Goal: Task Accomplishment & Management: Use online tool/utility

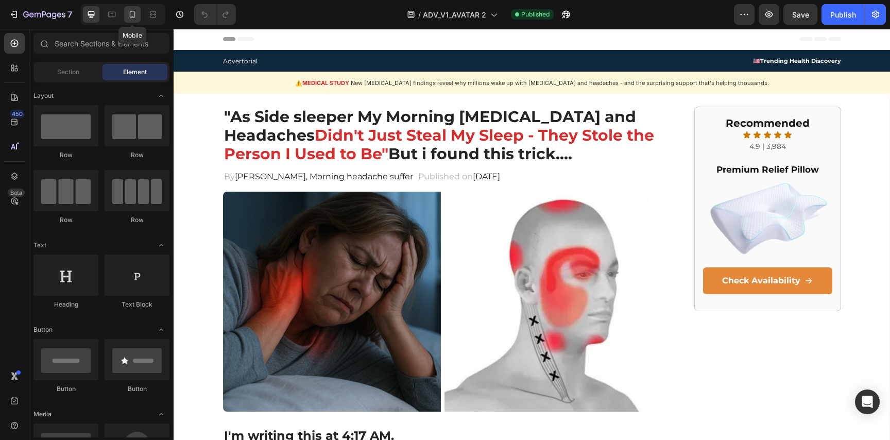
click at [134, 15] on icon at bounding box center [133, 14] width 6 height 7
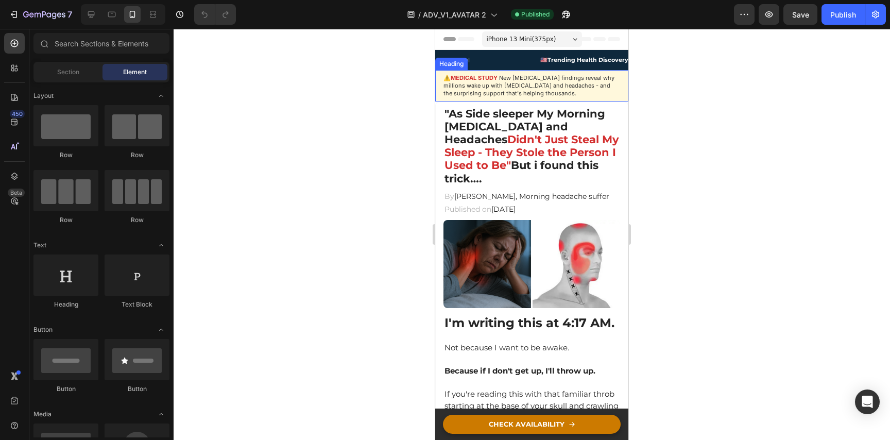
click at [476, 87] on span "New [MEDICAL_DATA] findings reveal why millions wake up with [MEDICAL_DATA] and…" at bounding box center [528, 85] width 171 height 23
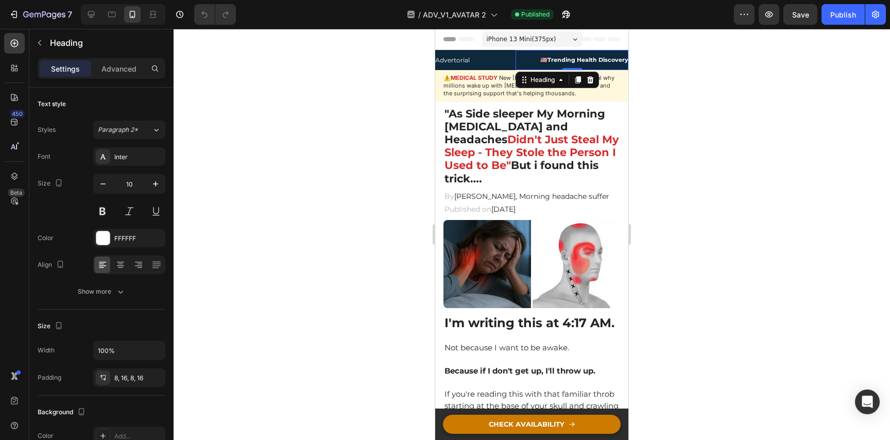
click at [536, 65] on h2 "🇺🇸 Trending Health Discovery" at bounding box center [571, 60] width 113 height 20
click at [505, 64] on h2 "Advertorial" at bounding box center [475, 60] width 80 height 20
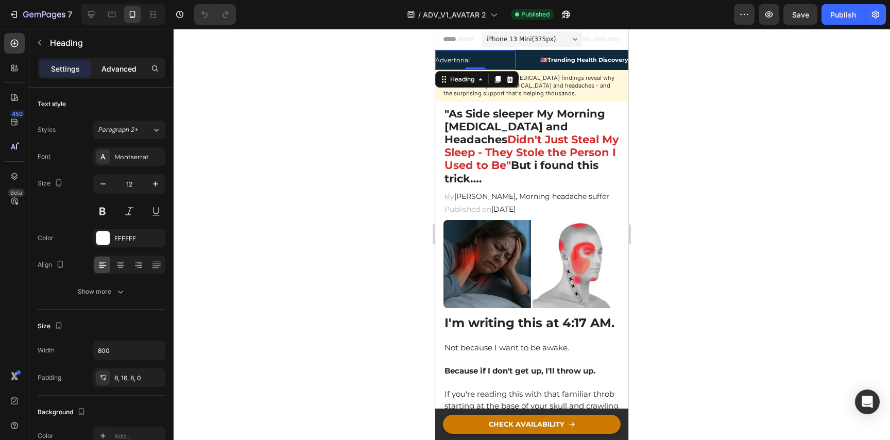
click at [125, 69] on p "Advanced" at bounding box center [118, 68] width 35 height 11
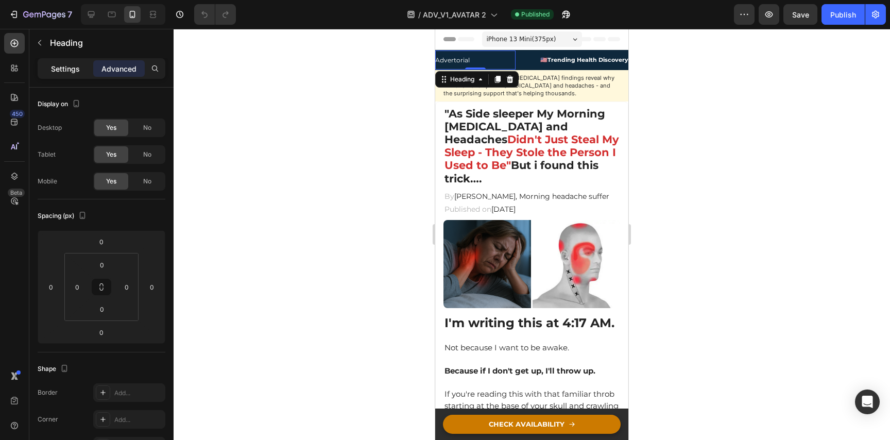
click at [79, 69] on p "Settings" at bounding box center [65, 68] width 29 height 11
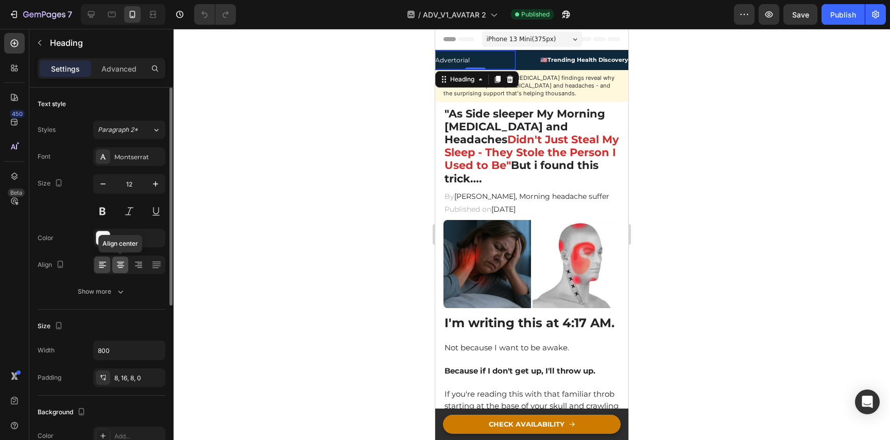
click at [123, 267] on icon at bounding box center [120, 265] width 10 height 10
click at [97, 266] on icon at bounding box center [102, 265] width 10 height 10
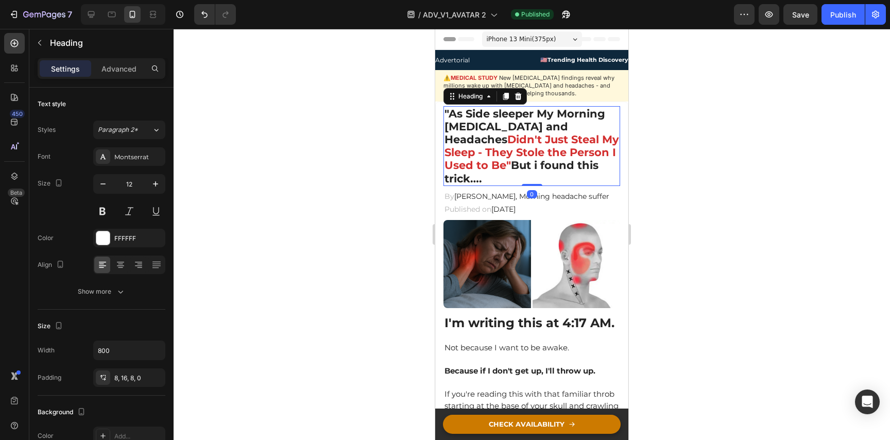
click at [475, 152] on span "Didn't Just Steal My Sleep - They Stole the Person I Used to Be"" at bounding box center [531, 152] width 175 height 39
click at [119, 63] on p "Advanced" at bounding box center [118, 68] width 35 height 11
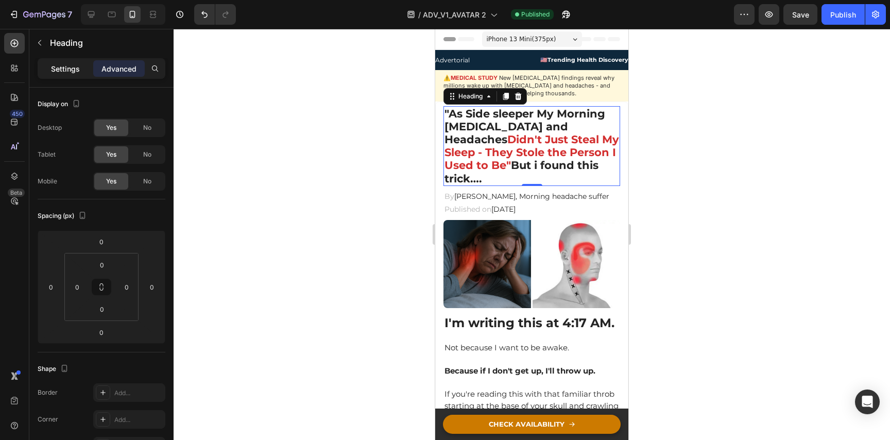
click at [69, 67] on p "Settings" at bounding box center [65, 68] width 29 height 11
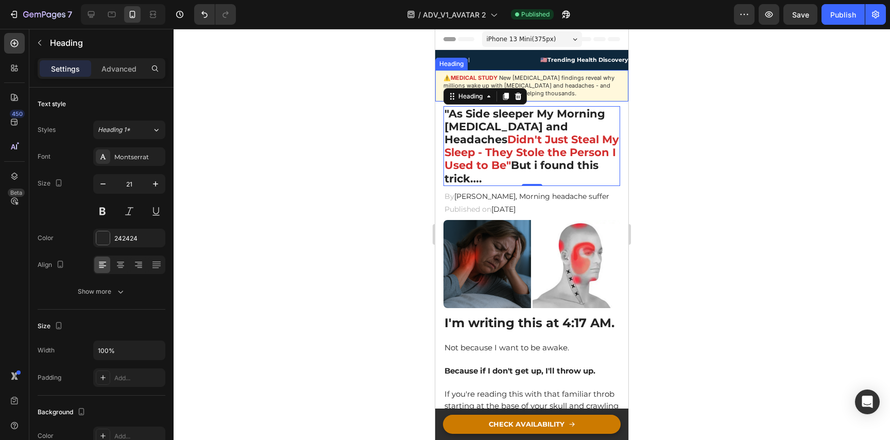
click at [513, 87] on span "New [MEDICAL_DATA] findings reveal why millions wake up with [MEDICAL_DATA] and…" at bounding box center [528, 85] width 171 height 23
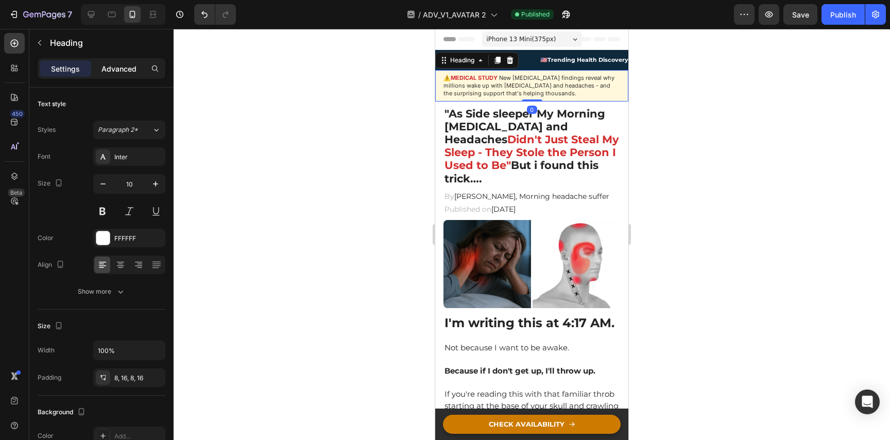
click at [129, 63] on p "Advanced" at bounding box center [118, 68] width 35 height 11
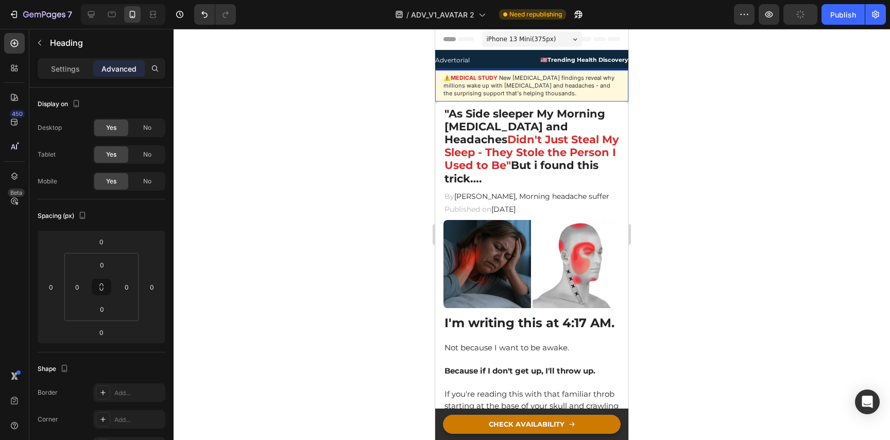
click at [464, 93] on span "New [MEDICAL_DATA] findings reveal why millions wake up with [MEDICAL_DATA] and…" at bounding box center [528, 85] width 171 height 23
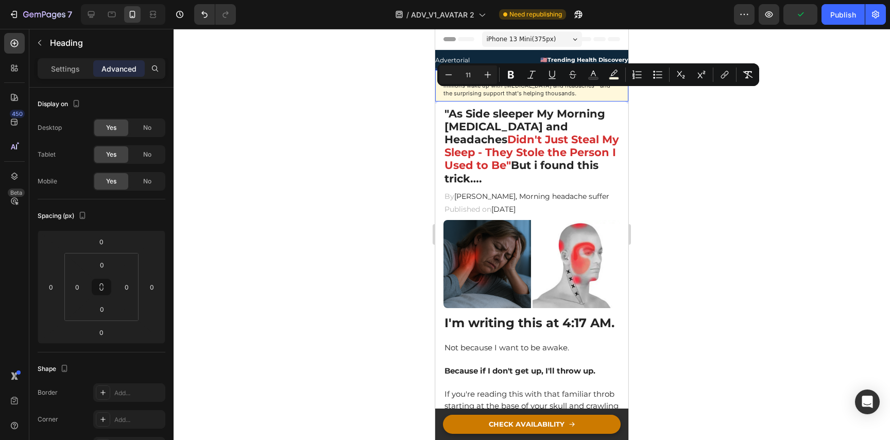
drag, startPoint x: 695, startPoint y: 152, endPoint x: 674, endPoint y: 148, distance: 22.0
click at [694, 152] on div at bounding box center [532, 234] width 716 height 411
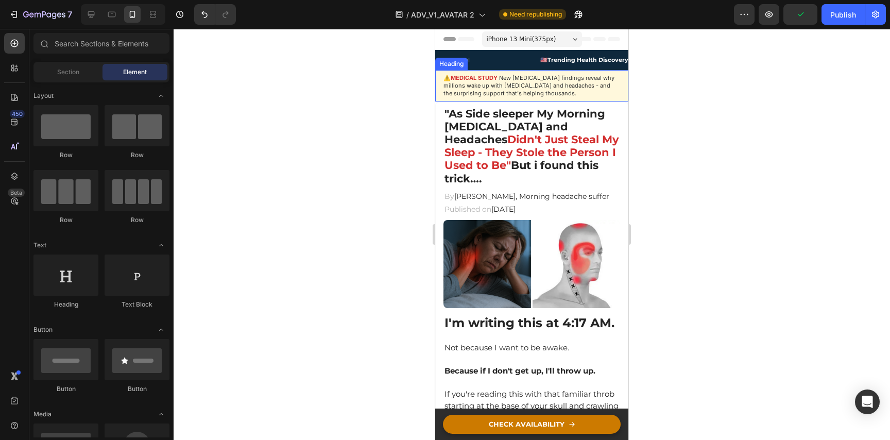
click at [515, 91] on p "⁠⁠⁠⁠⁠⁠⁠ ⚠️ MEDICAL STUDY : New [MEDICAL_DATA] findings reveal why millions wake…" at bounding box center [531, 85] width 177 height 23
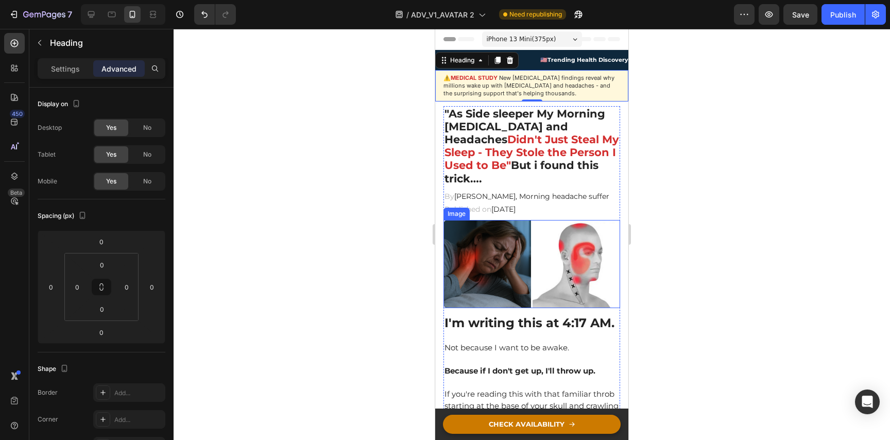
click at [484, 231] on img at bounding box center [531, 264] width 177 height 89
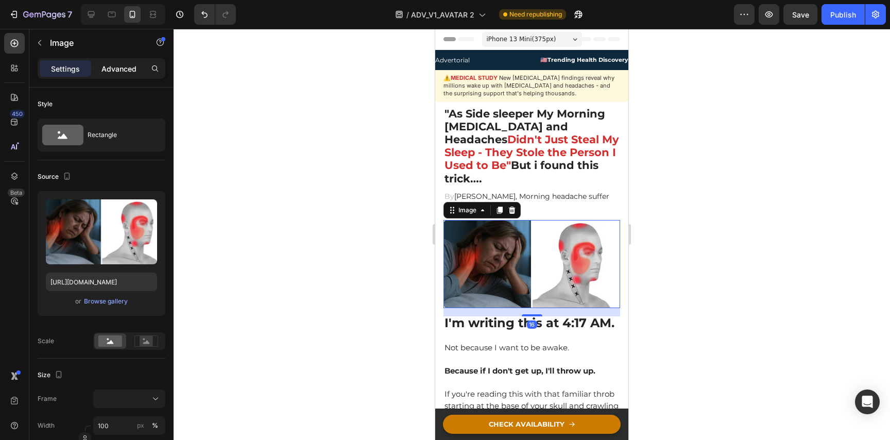
click at [117, 76] on div "Advanced" at bounding box center [118, 68] width 51 height 16
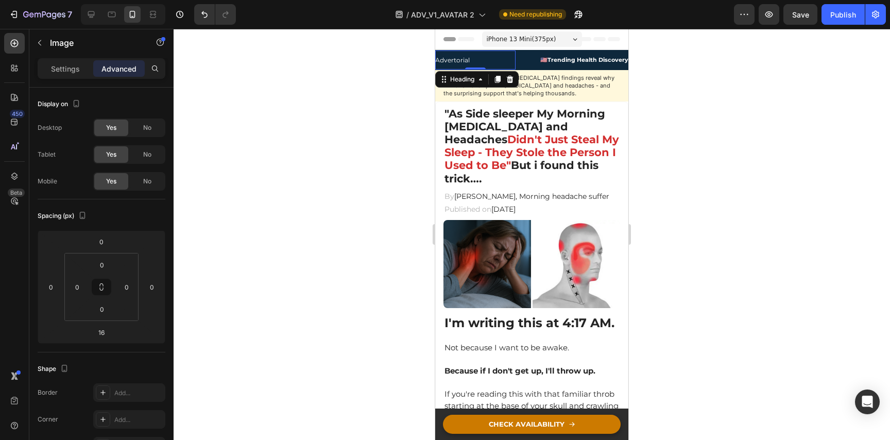
click at [487, 62] on h2 "Advertorial" at bounding box center [475, 60] width 80 height 20
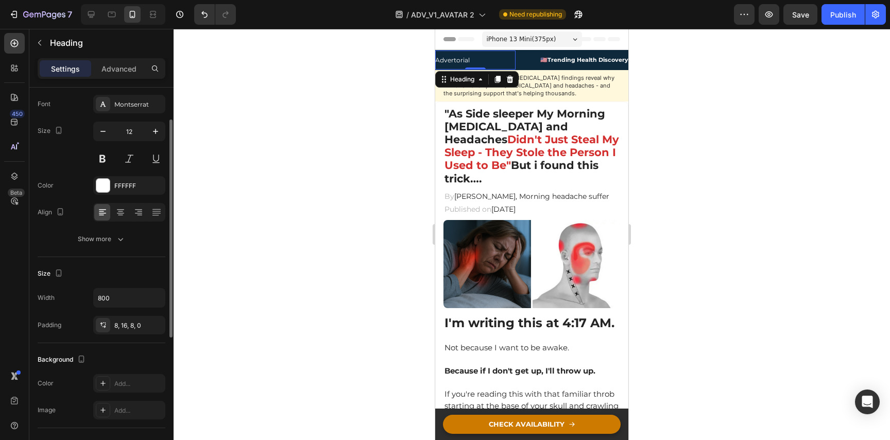
scroll to position [55, 0]
click at [111, 291] on input "800" at bounding box center [129, 295] width 71 height 19
click at [115, 323] on div "8, 16, 8, 0" at bounding box center [129, 323] width 30 height 9
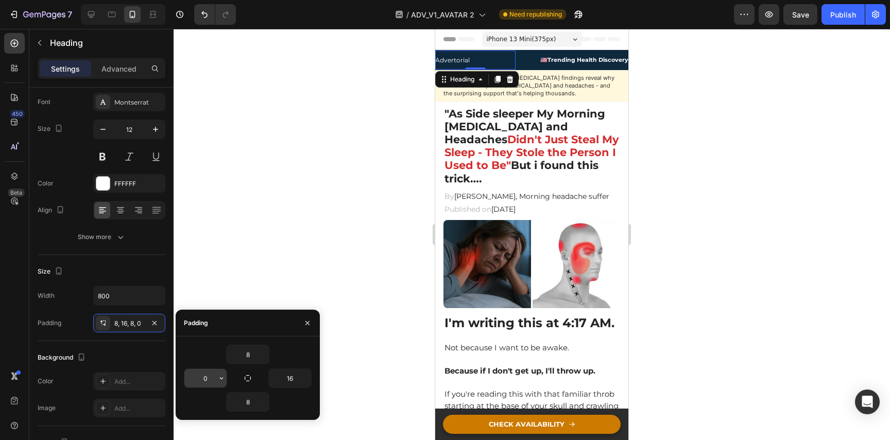
click at [210, 380] on input "0" at bounding box center [205, 378] width 42 height 19
type input "16"
click at [299, 264] on div at bounding box center [532, 234] width 716 height 411
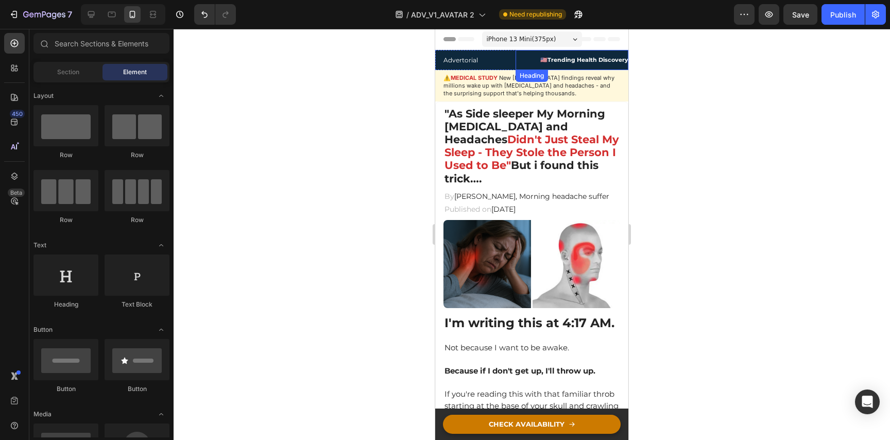
click at [583, 57] on strong "Trending Health Discovery" at bounding box center [587, 59] width 81 height 7
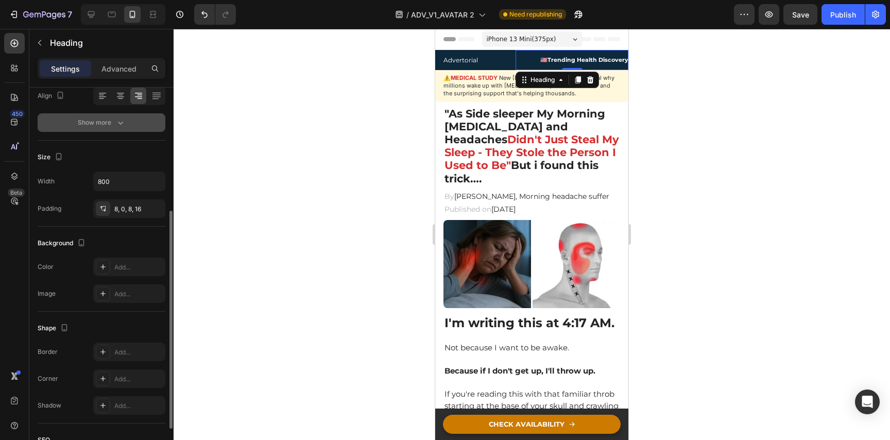
scroll to position [186, 0]
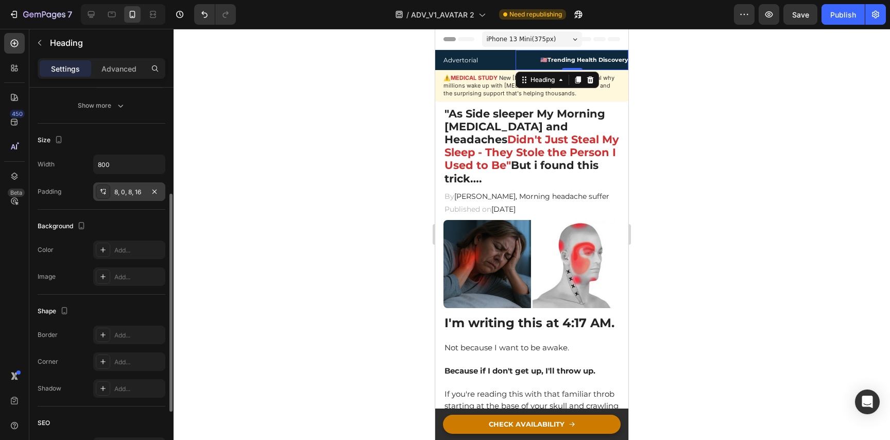
click at [144, 188] on div "8, 0, 8, 16" at bounding box center [129, 191] width 30 height 9
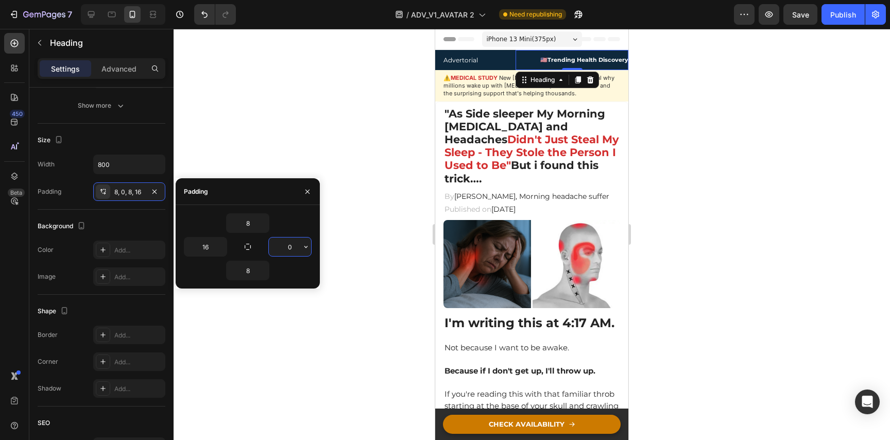
click at [294, 242] on input "0" at bounding box center [290, 246] width 42 height 19
type input "16"
click at [358, 137] on div at bounding box center [532, 234] width 716 height 411
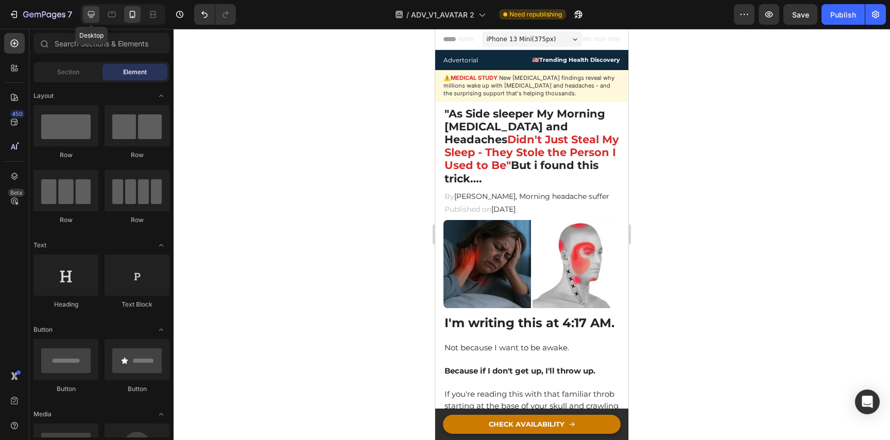
click at [96, 11] on div at bounding box center [91, 14] width 16 height 16
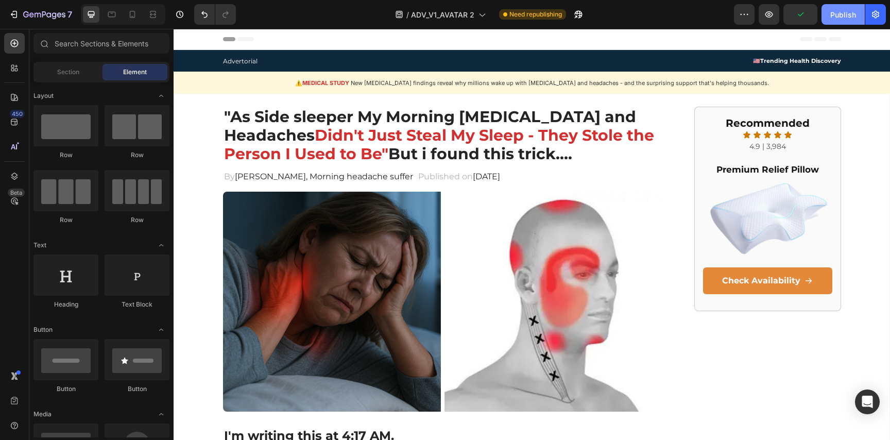
click at [832, 18] on div "Publish" at bounding box center [843, 14] width 26 height 11
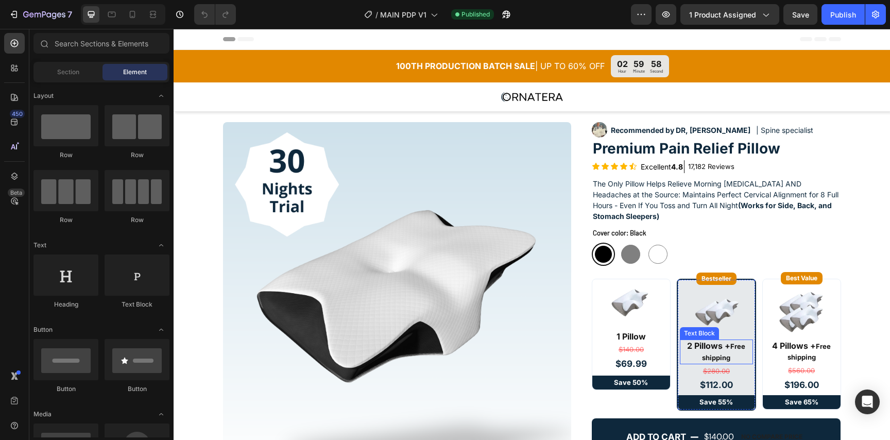
click at [736, 348] on span "Free shipping" at bounding box center [723, 352] width 43 height 20
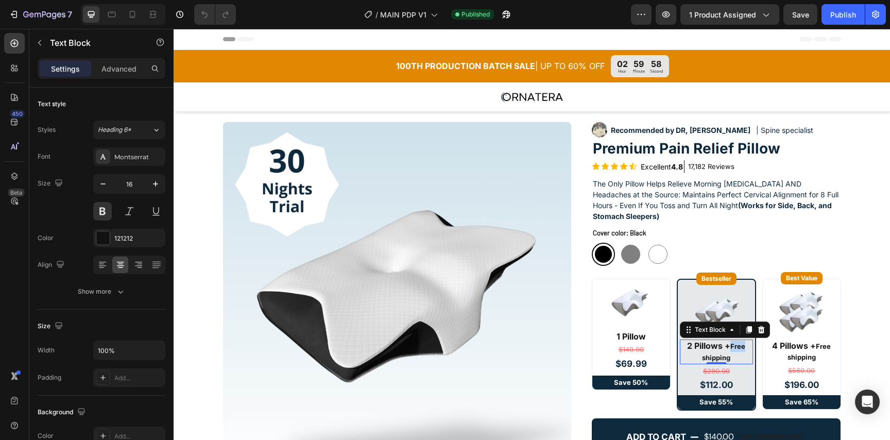
click at [736, 348] on span "Free shipping" at bounding box center [723, 352] width 43 height 20
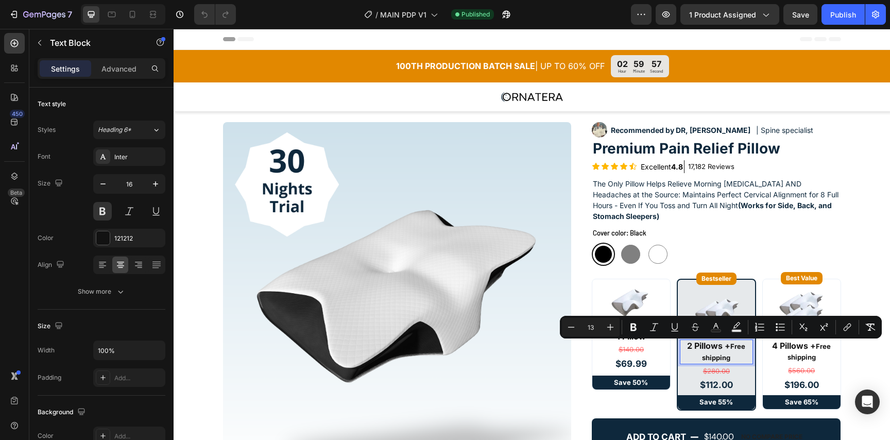
click at [736, 355] on p "2 Pillows + Free shipping" at bounding box center [716, 351] width 71 height 23
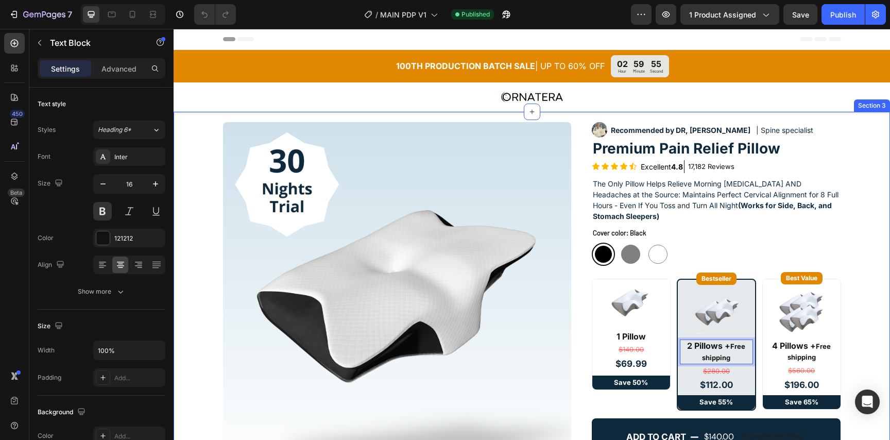
click at [868, 355] on div "Product Images Icon Icon Icon Icon Icon Icon List "Honestly thought nothing wou…" at bounding box center [532, 356] width 716 height 468
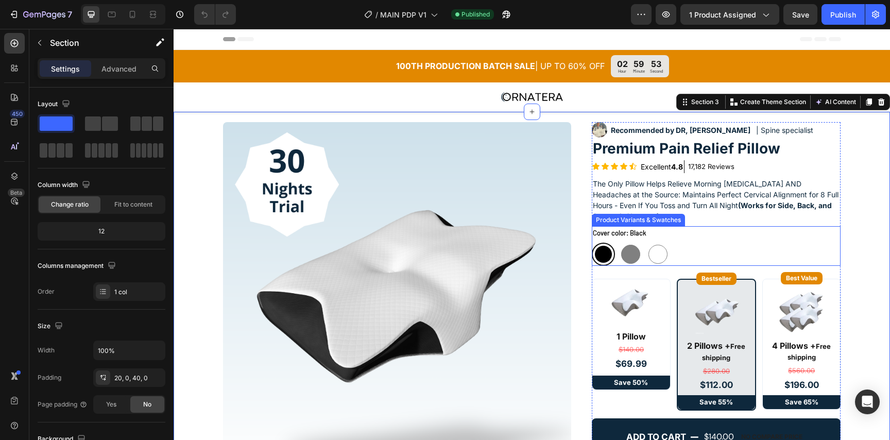
click at [704, 255] on div "Black Black Gray Gray White White" at bounding box center [716, 254] width 249 height 23
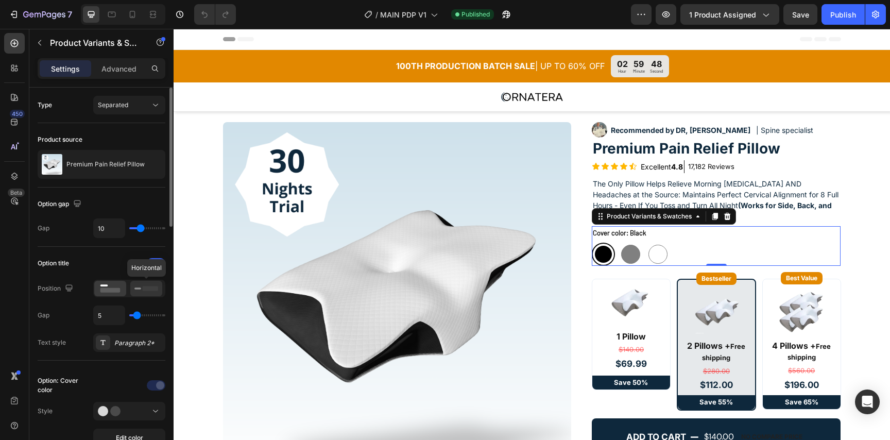
click at [148, 292] on icon at bounding box center [146, 288] width 24 height 11
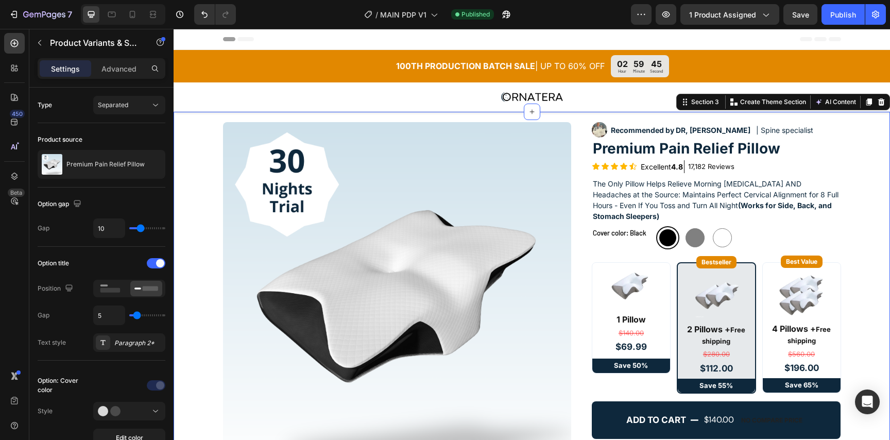
click at [856, 210] on div "Product Images Icon Icon Icon Icon Icon Icon List "Honestly thought nothing wou…" at bounding box center [532, 356] width 716 height 468
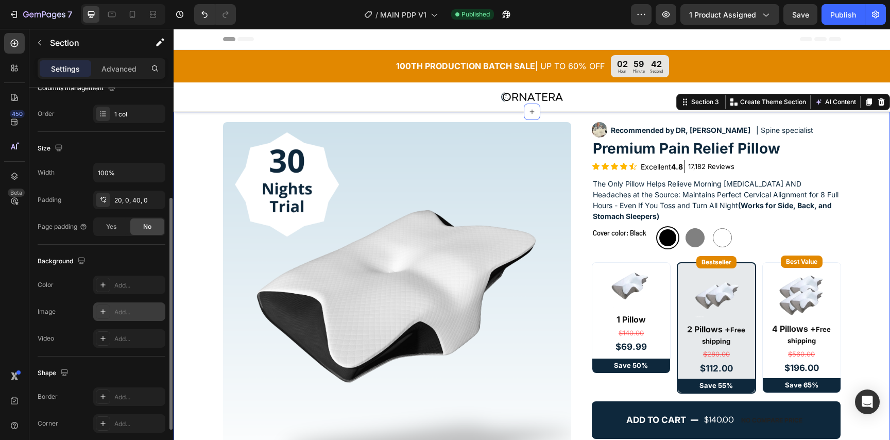
scroll to position [179, 0]
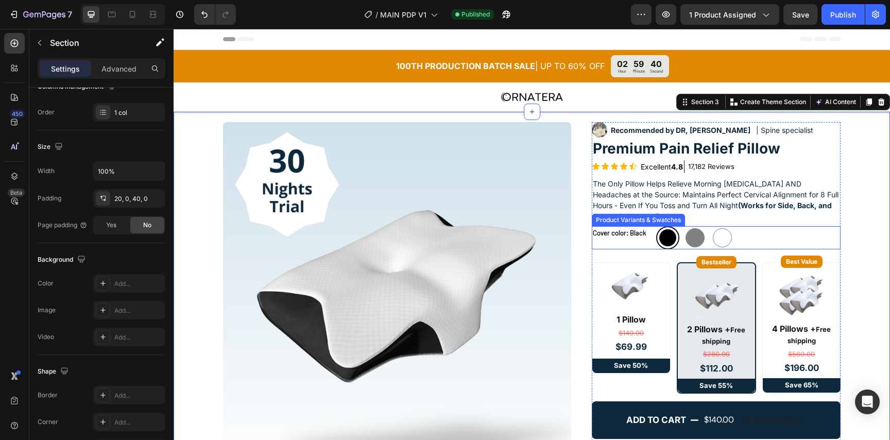
click at [756, 245] on div "Black Black Gray Gray White White" at bounding box center [748, 237] width 184 height 23
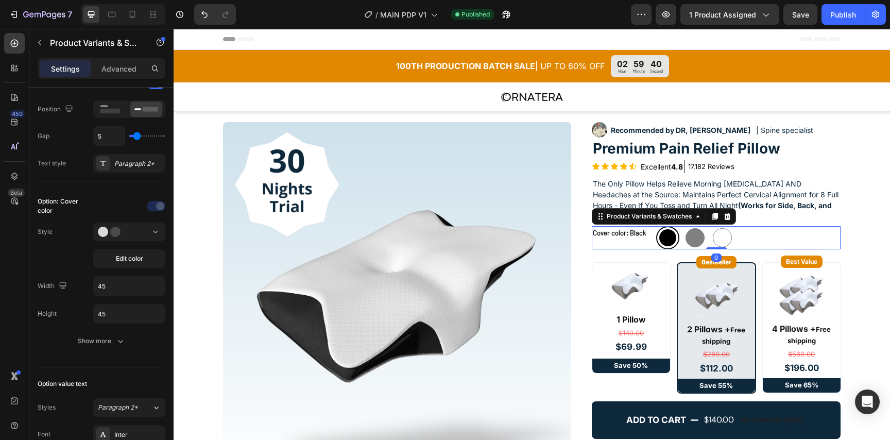
scroll to position [0, 0]
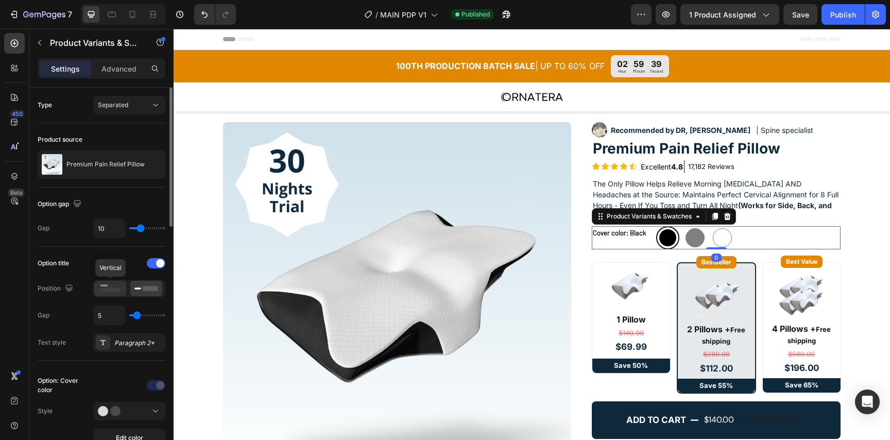
click at [115, 288] on rect at bounding box center [110, 290] width 20 height 5
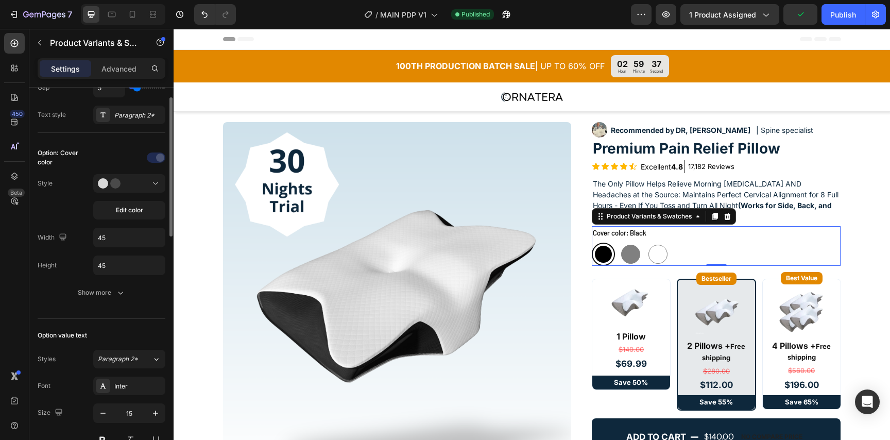
scroll to position [232, 0]
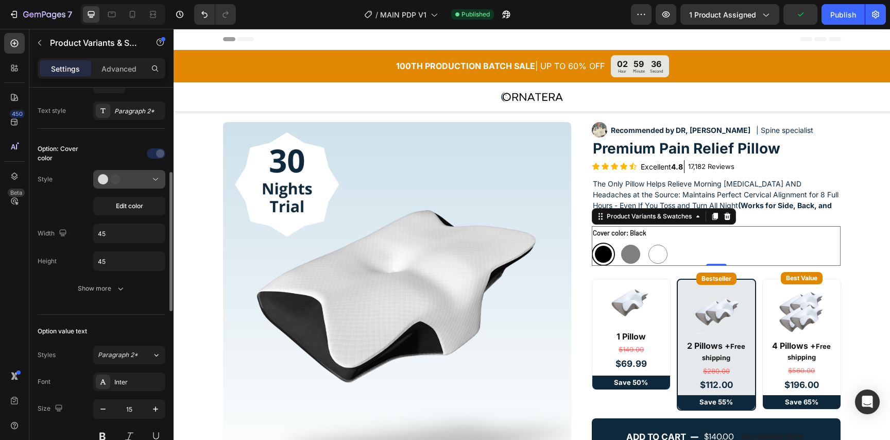
click at [156, 181] on icon at bounding box center [155, 179] width 10 height 10
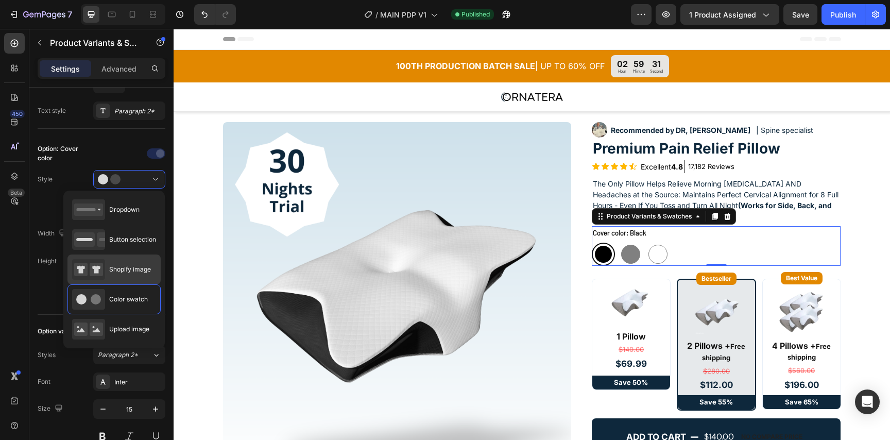
click at [149, 277] on div "Shopify image" at bounding box center [111, 269] width 79 height 21
type input "64"
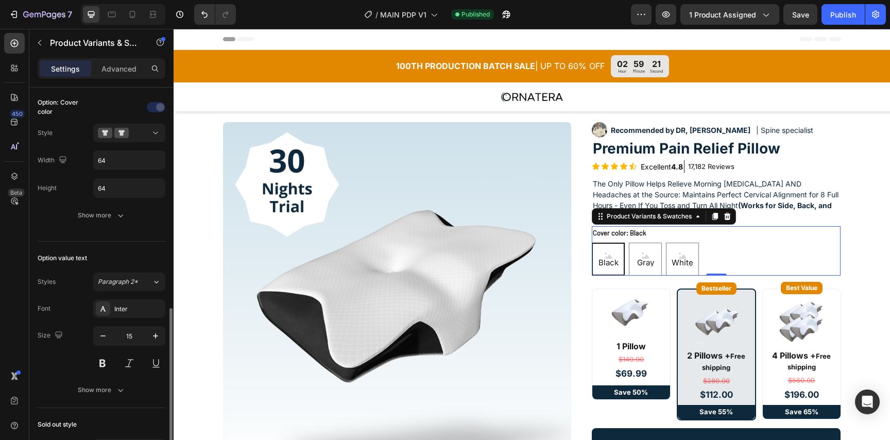
scroll to position [253, 0]
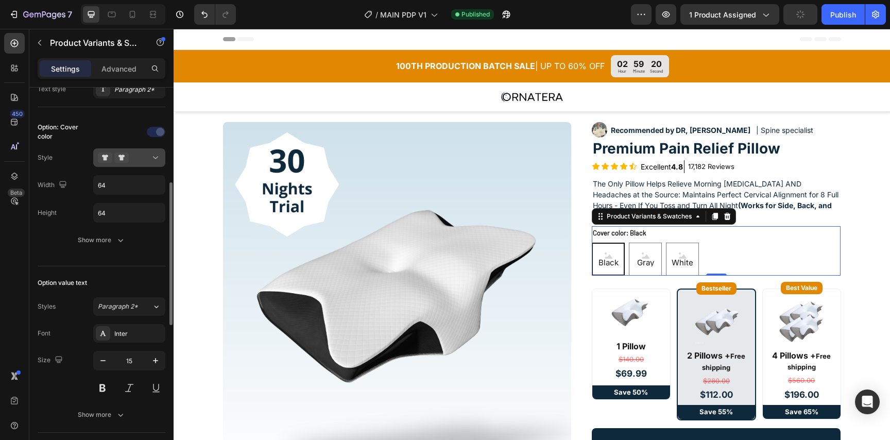
click at [147, 162] on button at bounding box center [129, 157] width 72 height 19
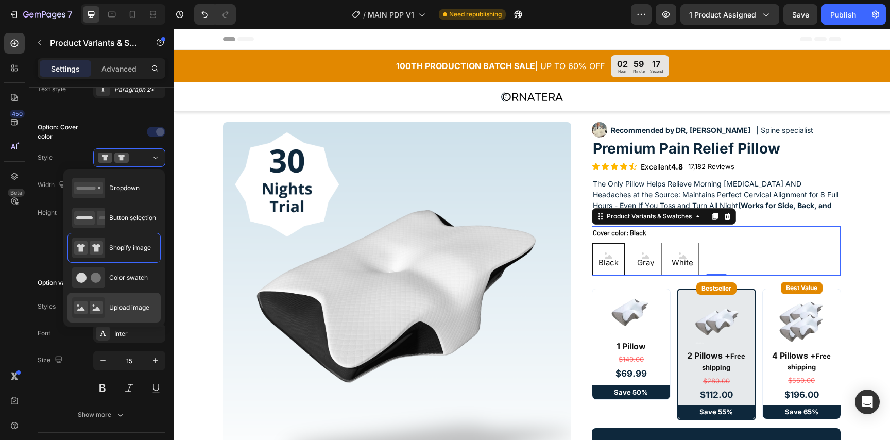
click at [141, 302] on div "Upload image" at bounding box center [110, 307] width 77 height 21
type input "100%"
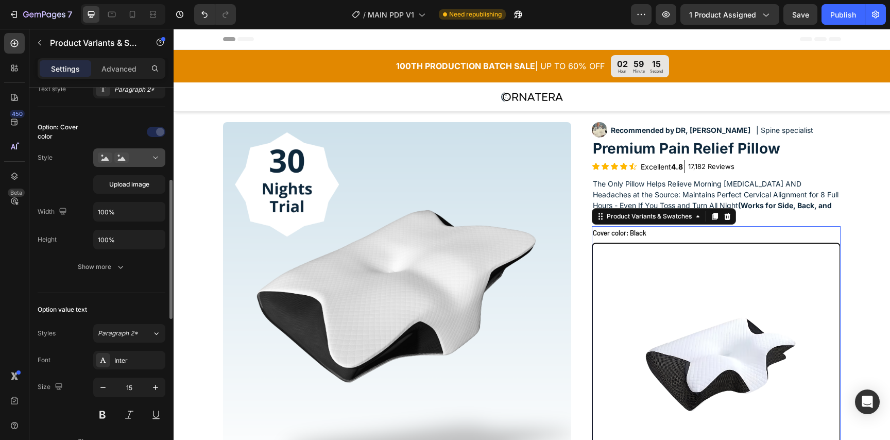
click at [162, 157] on button at bounding box center [129, 157] width 72 height 19
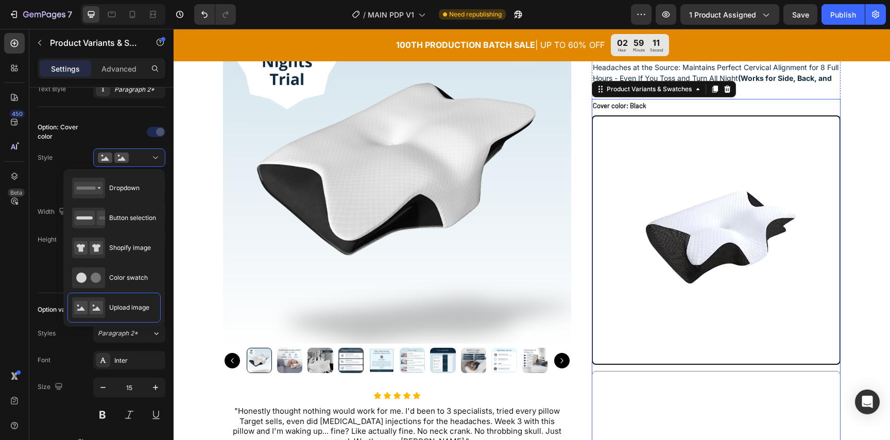
scroll to position [0, 0]
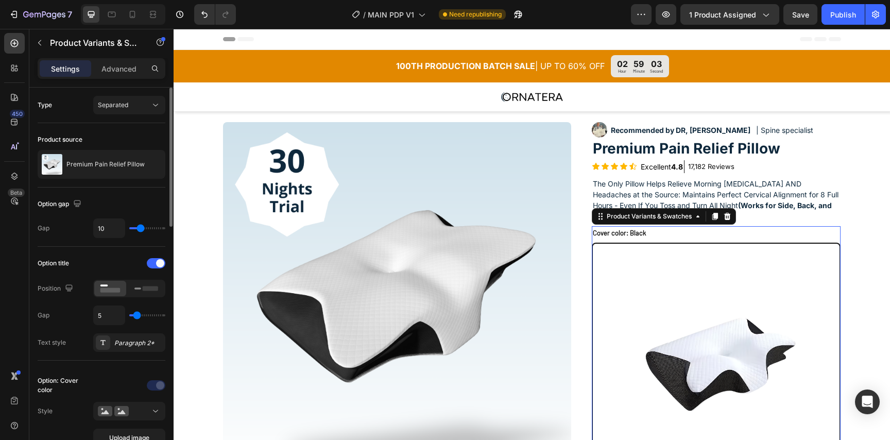
type input "3"
type input "2"
click at [135, 229] on input "range" at bounding box center [147, 228] width 36 height 2
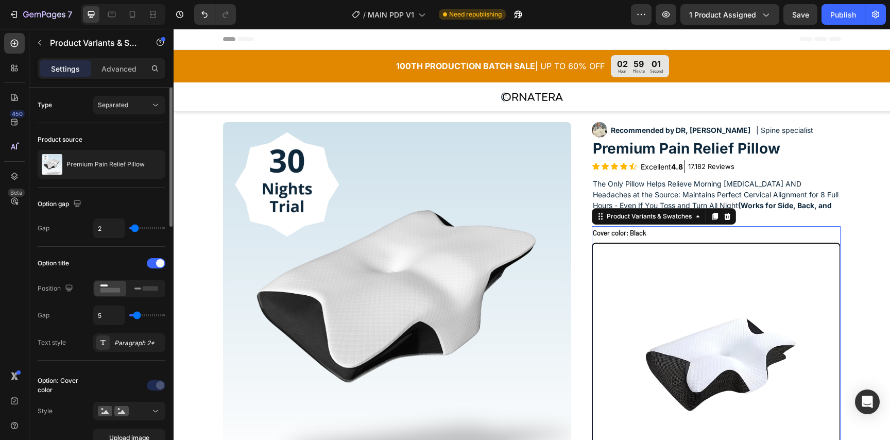
type input "3"
type input "4"
click at [136, 229] on input "range" at bounding box center [147, 228] width 36 height 2
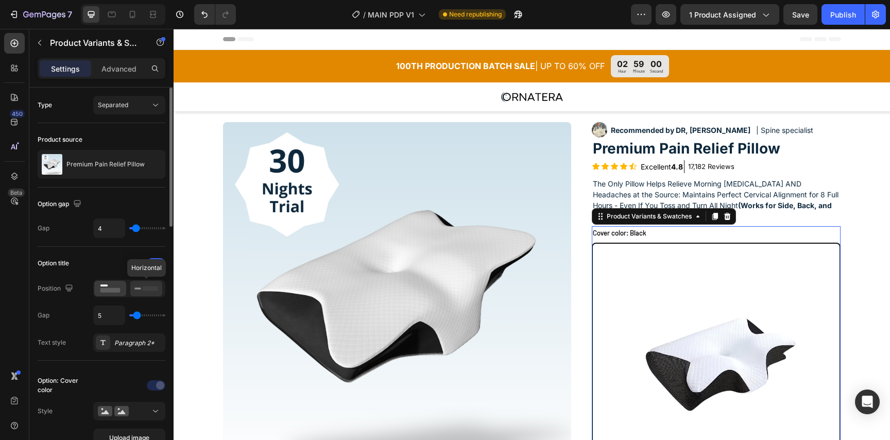
click at [157, 287] on rect at bounding box center [150, 288] width 15 height 5
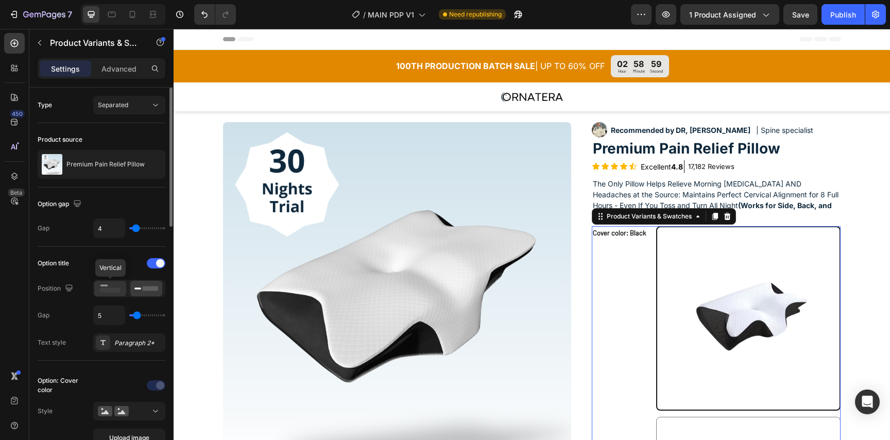
click at [120, 288] on icon at bounding box center [110, 288] width 24 height 11
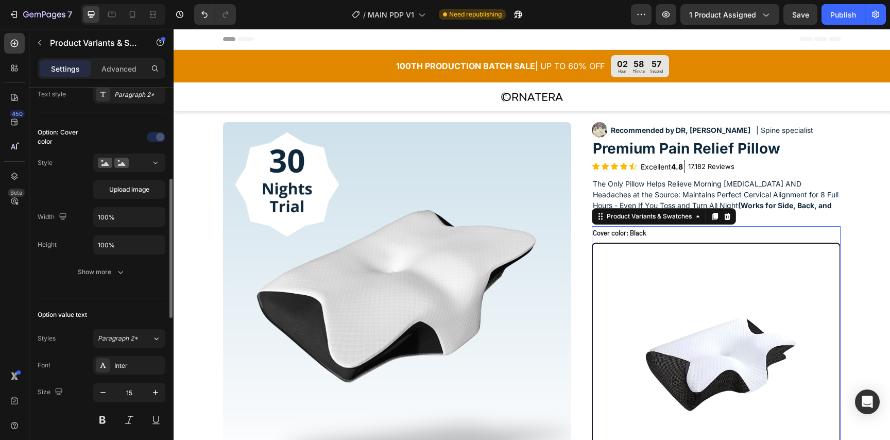
scroll to position [249, 0]
click at [110, 271] on div "Show more" at bounding box center [102, 271] width 48 height 10
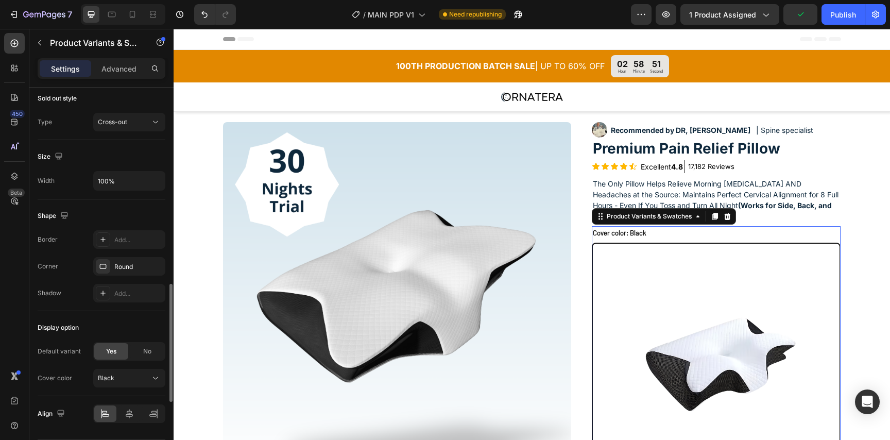
scroll to position [852, 0]
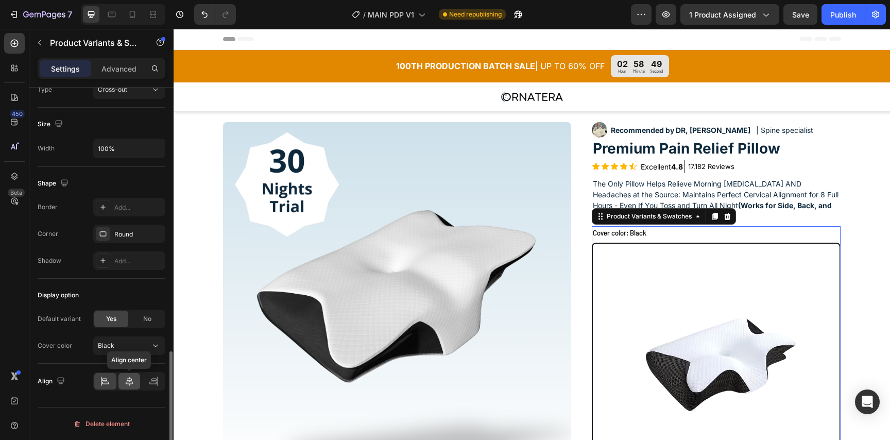
click at [127, 380] on icon at bounding box center [129, 380] width 7 height 9
click at [116, 382] on div at bounding box center [105, 381] width 22 height 16
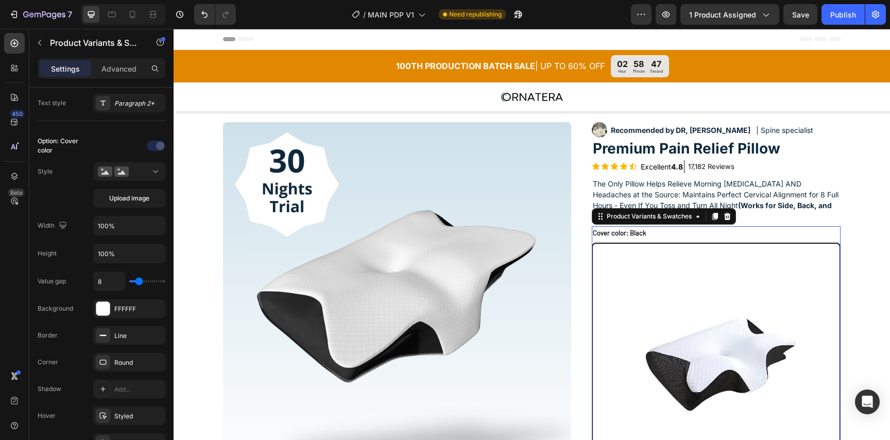
scroll to position [157, 0]
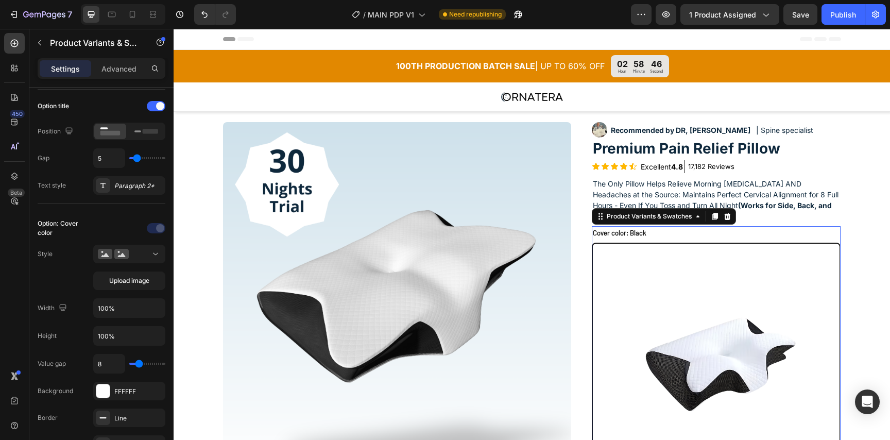
click at [149, 254] on div at bounding box center [129, 254] width 63 height 10
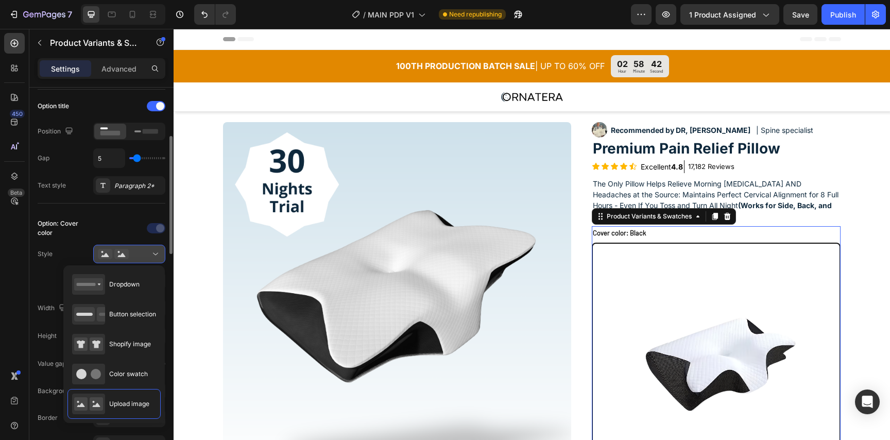
click at [149, 254] on div at bounding box center [129, 254] width 63 height 10
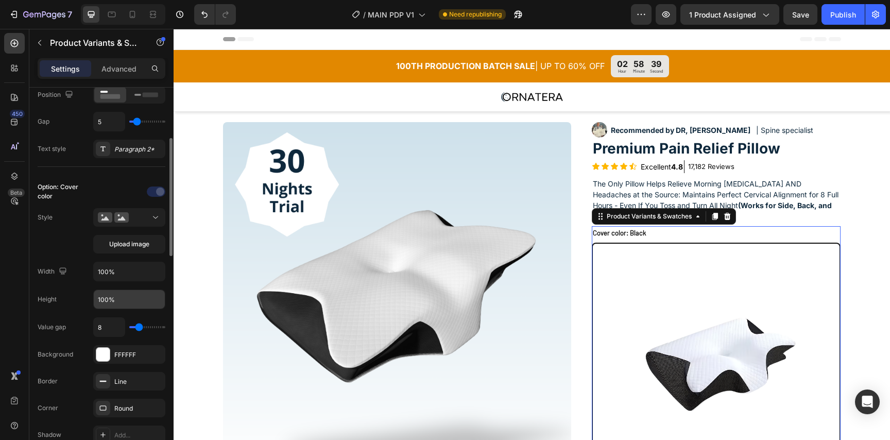
scroll to position [202, 0]
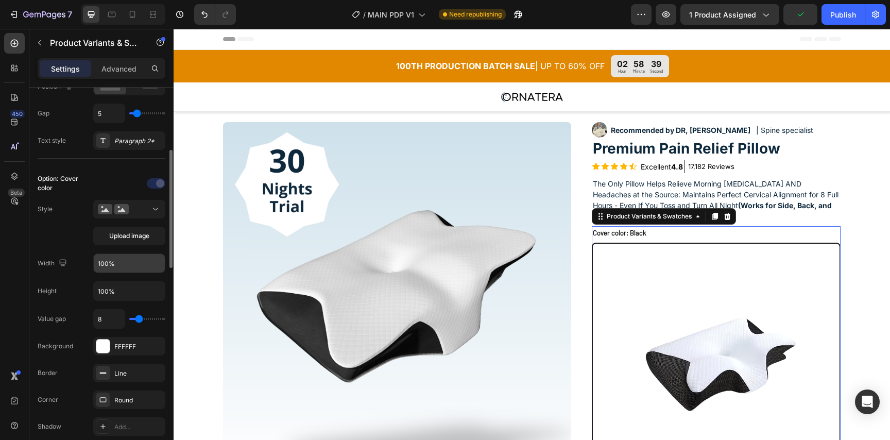
drag, startPoint x: 143, startPoint y: 274, endPoint x: 149, endPoint y: 261, distance: 14.1
click at [143, 273] on div "Option: Cover color Style Upload image Width 100% Height 100% Value gap 8 Backg…" at bounding box center [102, 345] width 128 height 341
click at [149, 261] on input "100%" at bounding box center [129, 263] width 71 height 19
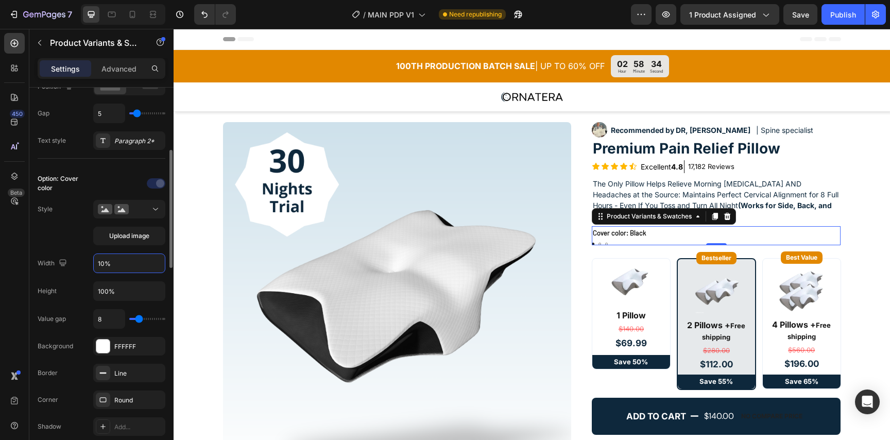
type input "100%"
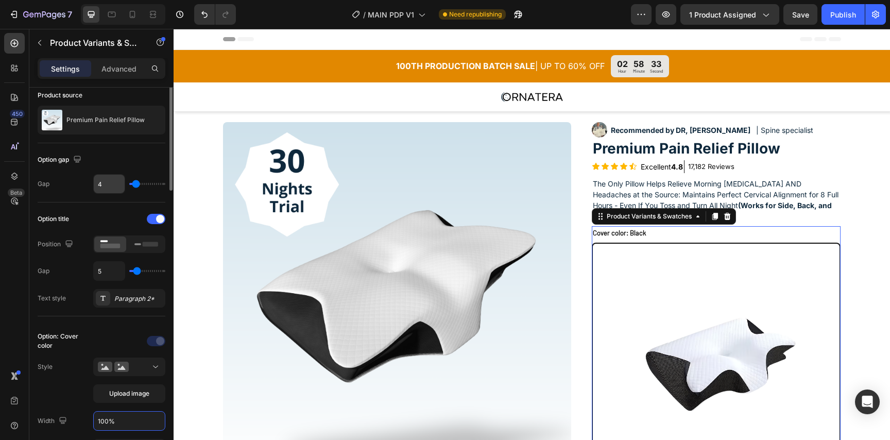
scroll to position [9, 0]
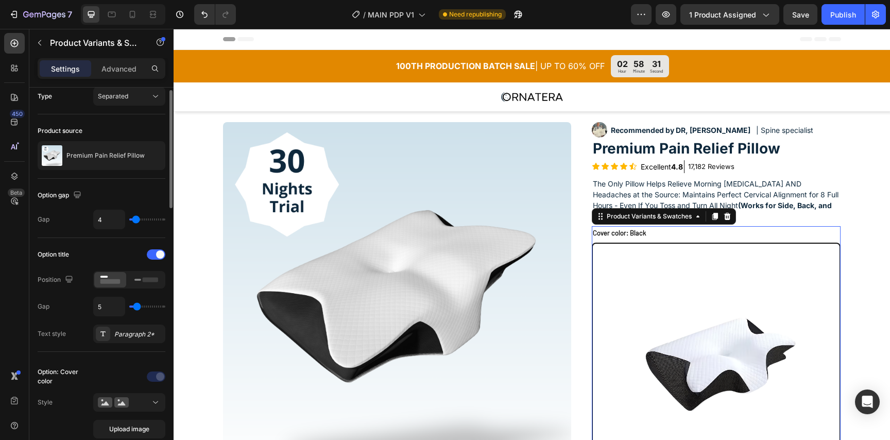
type input "14"
type input "28"
type input "29"
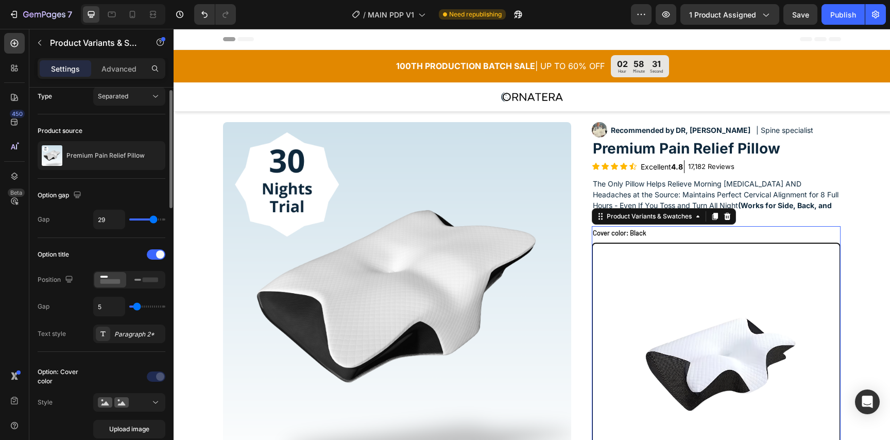
drag, startPoint x: 139, startPoint y: 221, endPoint x: 153, endPoint y: 220, distance: 13.9
type input "29"
click at [153, 220] on input "range" at bounding box center [147, 219] width 36 height 2
type input "21"
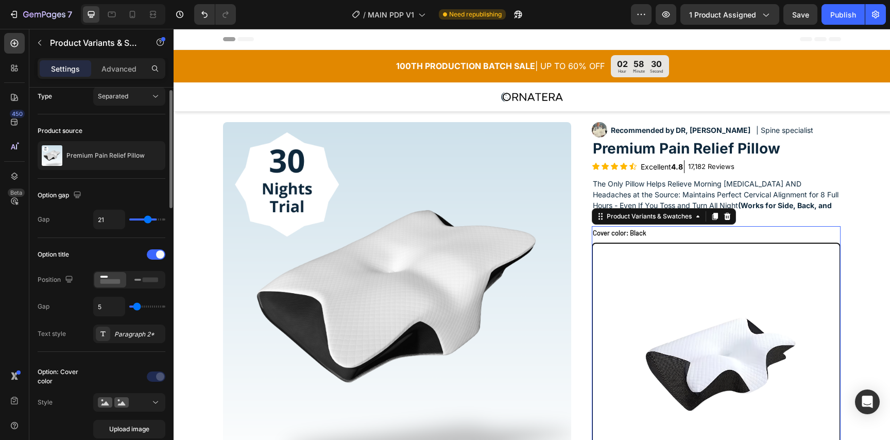
type input "9"
type input "8"
type input "6"
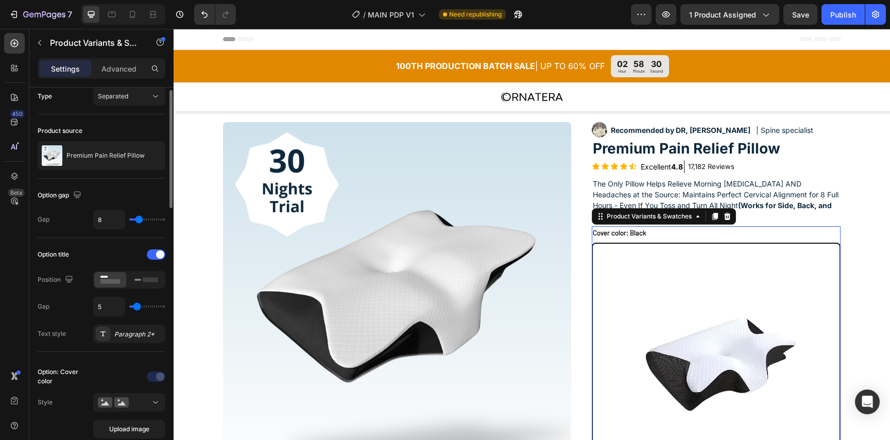
type input "6"
type input "5"
type input "4"
drag, startPoint x: 153, startPoint y: 220, endPoint x: 135, endPoint y: 222, distance: 18.1
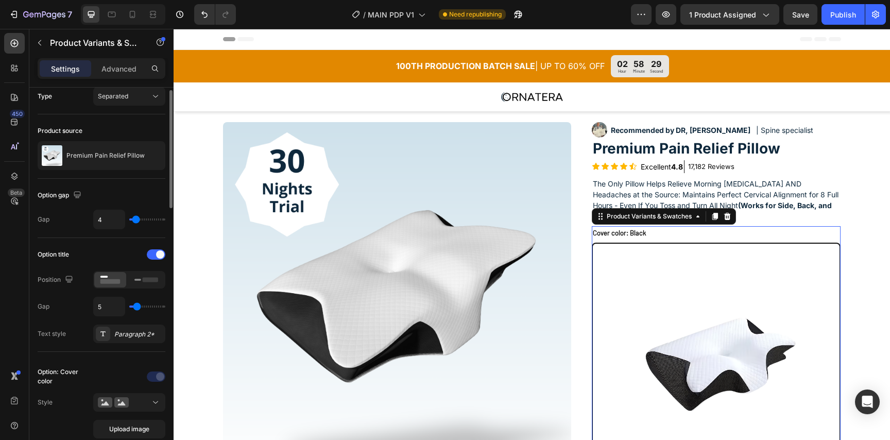
type input "4"
click at [135, 220] on input "range" at bounding box center [147, 219] width 36 height 2
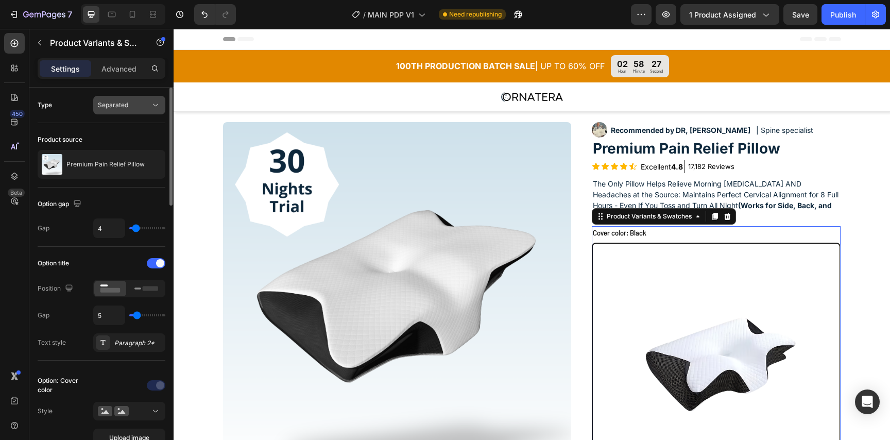
click at [146, 101] on div "Separated" at bounding box center [124, 104] width 53 height 9
click at [0, 0] on div "Combine" at bounding box center [0, 0] width 0 height 0
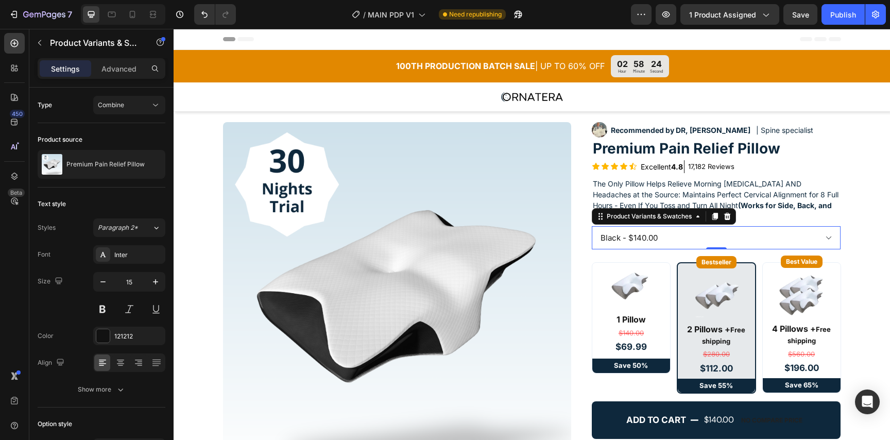
click at [825, 226] on select "Black - $140.00 Gray - $140.00 White - $140.00" at bounding box center [716, 237] width 249 height 23
click at [883, 239] on div "Product Images Icon Icon Icon Icon Icon Icon List "Honestly thought nothing wou…" at bounding box center [532, 356] width 716 height 468
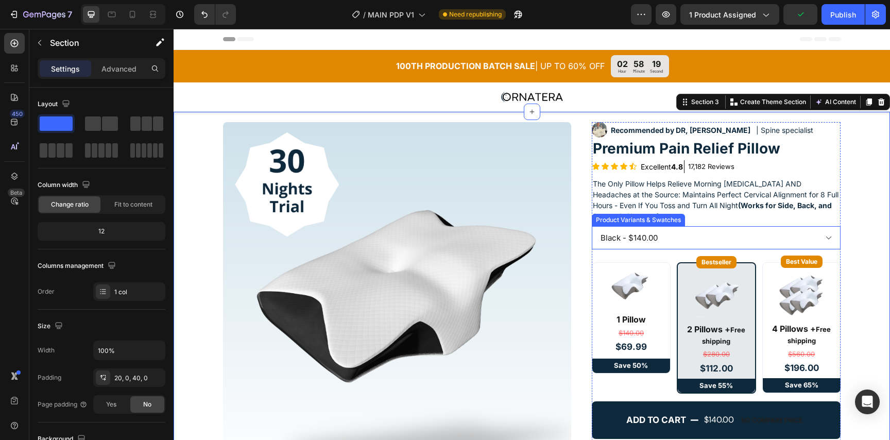
click at [785, 238] on select "Black - $140.00 Gray - $140.00 White - $140.00" at bounding box center [716, 237] width 249 height 23
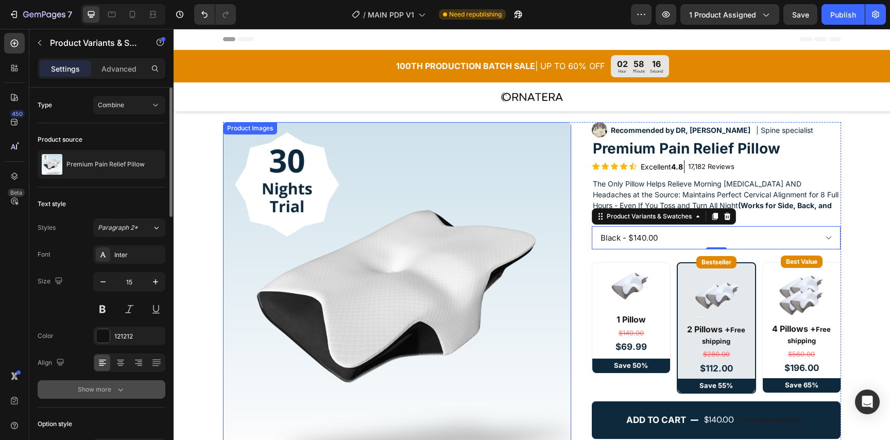
click at [113, 390] on div "Show more" at bounding box center [102, 389] width 48 height 10
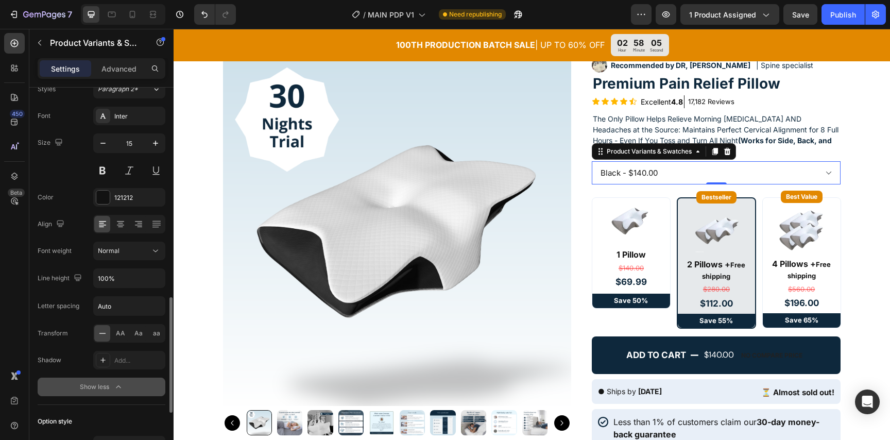
scroll to position [85, 0]
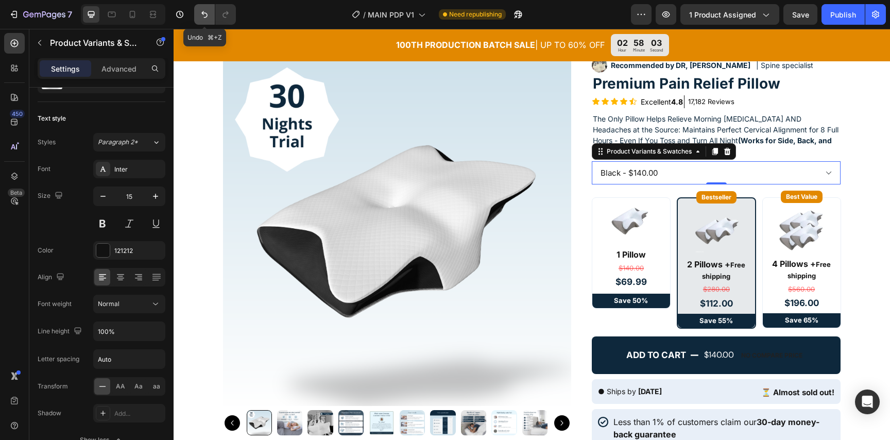
click at [203, 12] on icon "Undo/Redo" at bounding box center [204, 14] width 10 height 10
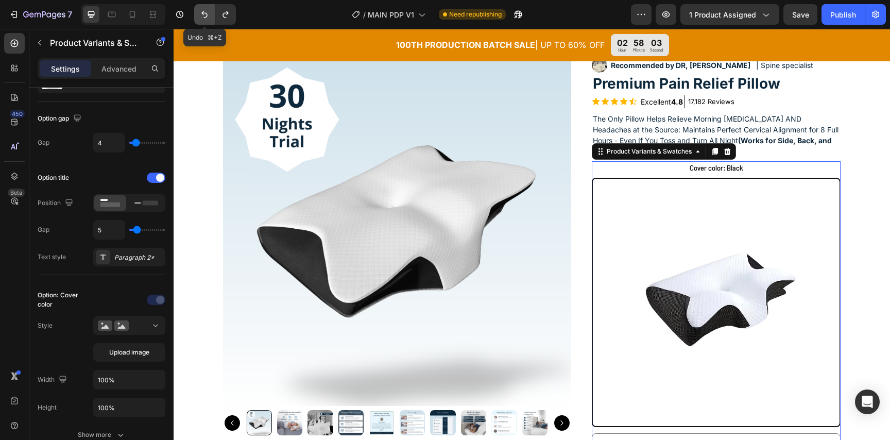
click at [203, 12] on icon "Undo/Redo" at bounding box center [204, 14] width 10 height 10
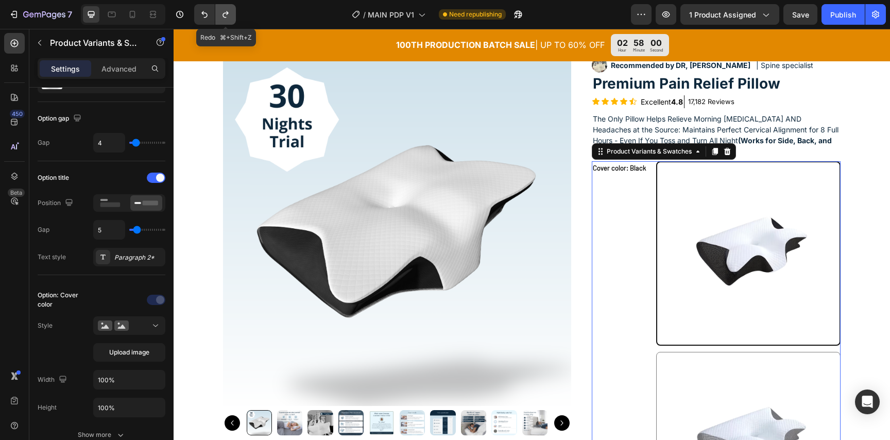
click at [220, 15] on icon "Undo/Redo" at bounding box center [225, 14] width 10 height 10
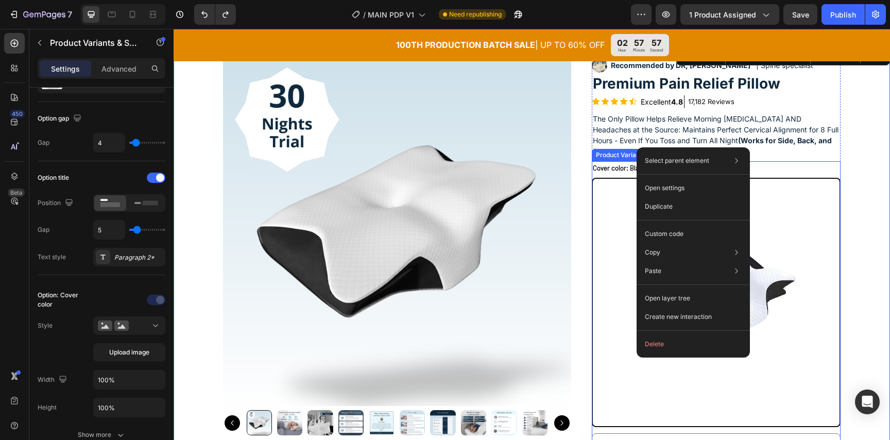
scroll to position [0, 0]
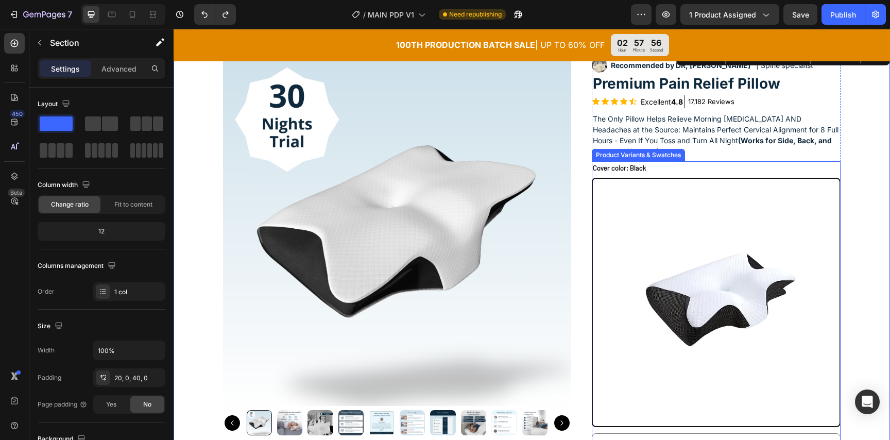
click at [649, 233] on img at bounding box center [716, 302] width 247 height 247
click at [592, 178] on input "Black Black" at bounding box center [591, 177] width 1 height 1
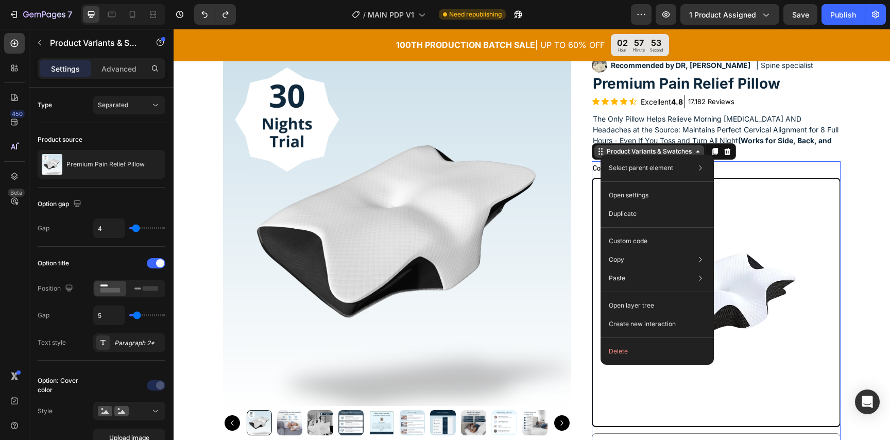
click at [600, 154] on div "Select parent element Product Row 2 cols Row 1 col Product Variants & Swatches …" at bounding box center [656, 259] width 113 height 210
click at [601, 151] on icon at bounding box center [600, 151] width 8 height 8
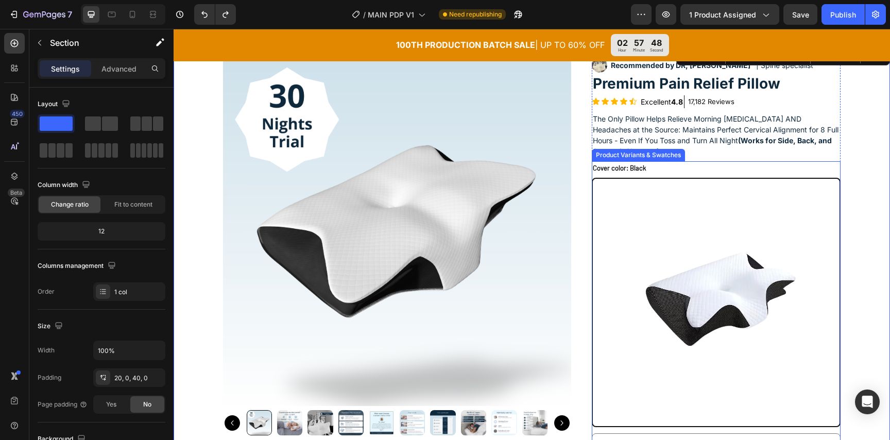
click at [667, 284] on img at bounding box center [716, 302] width 247 height 247
click at [592, 178] on input "Black Black" at bounding box center [591, 177] width 1 height 1
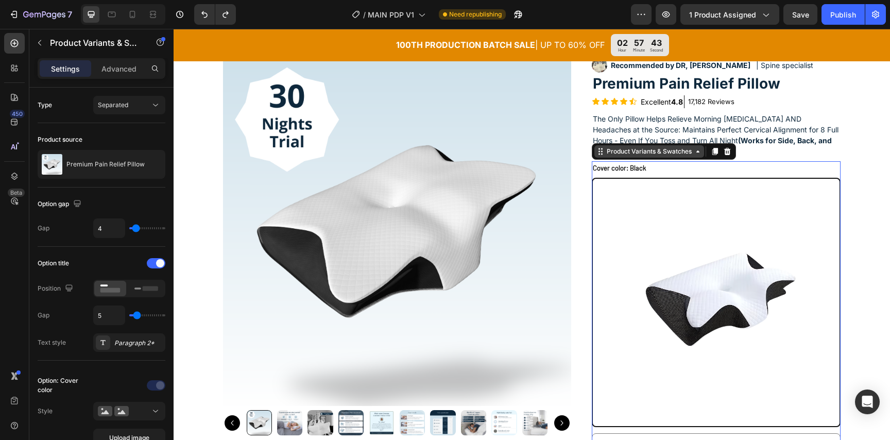
click at [598, 152] on icon at bounding box center [600, 151] width 8 height 8
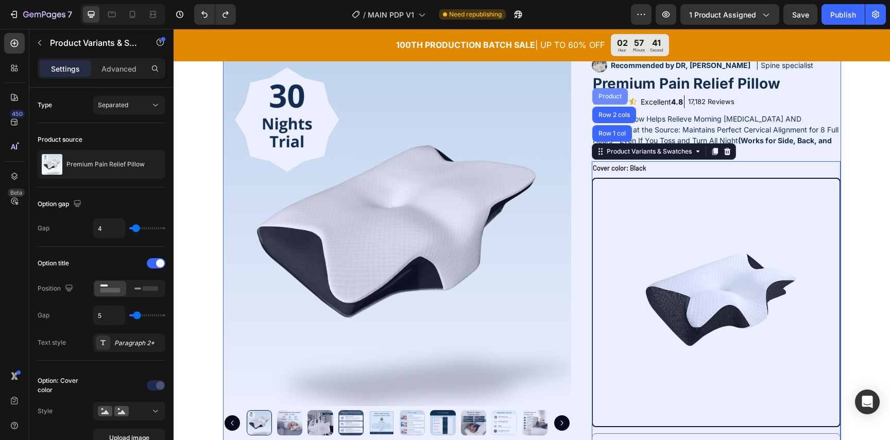
click at [618, 99] on div "Product" at bounding box center [610, 96] width 36 height 16
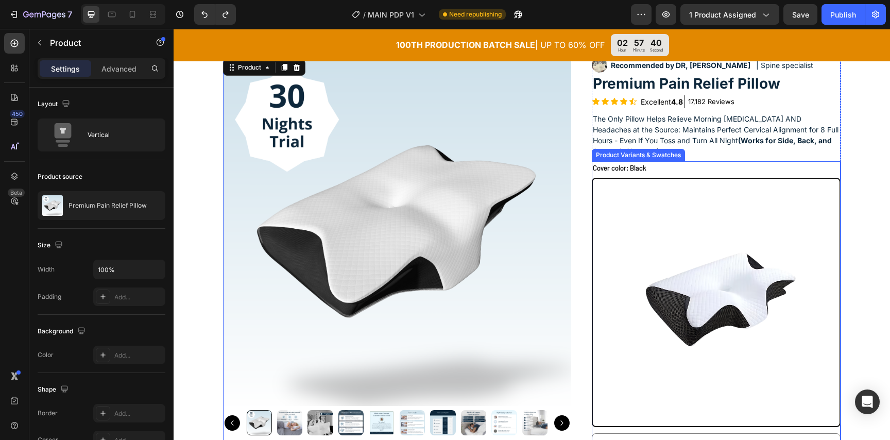
click at [667, 205] on img at bounding box center [716, 302] width 247 height 247
click at [592, 178] on input "Black Black" at bounding box center [591, 177] width 1 height 1
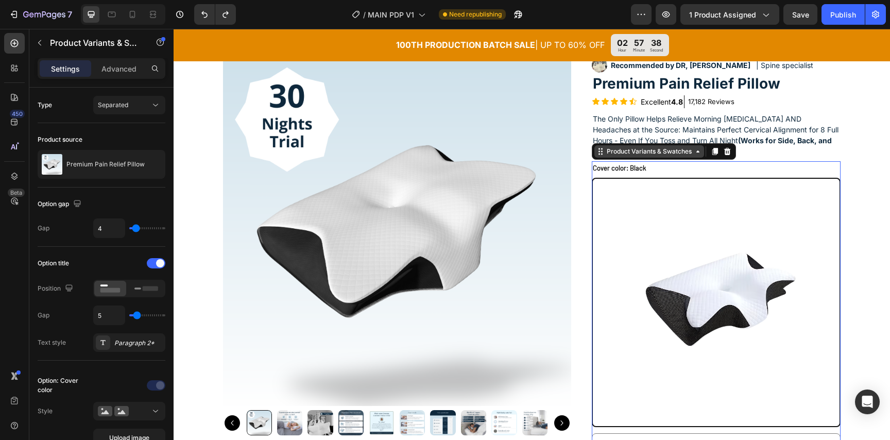
click at [603, 153] on icon at bounding box center [600, 151] width 8 height 8
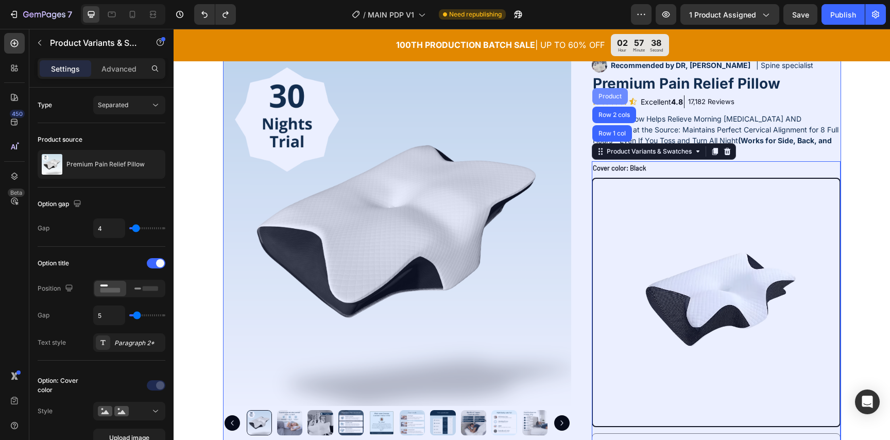
click at [607, 97] on div "Product" at bounding box center [609, 96] width 27 height 6
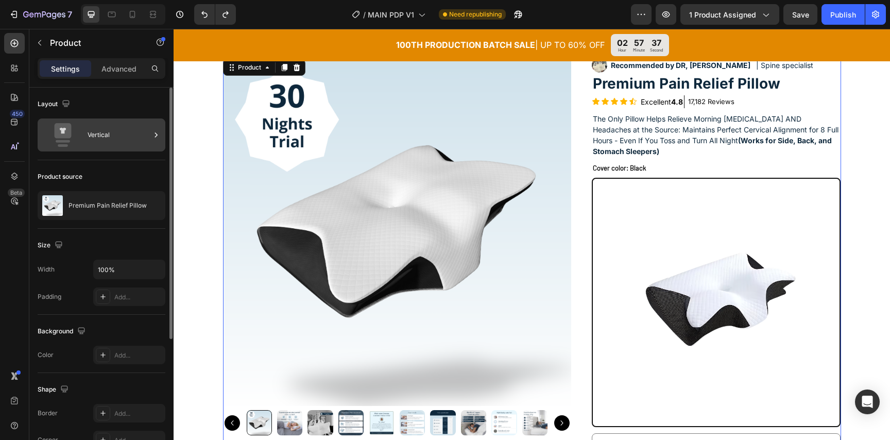
click at [139, 136] on div "Vertical" at bounding box center [119, 135] width 63 height 24
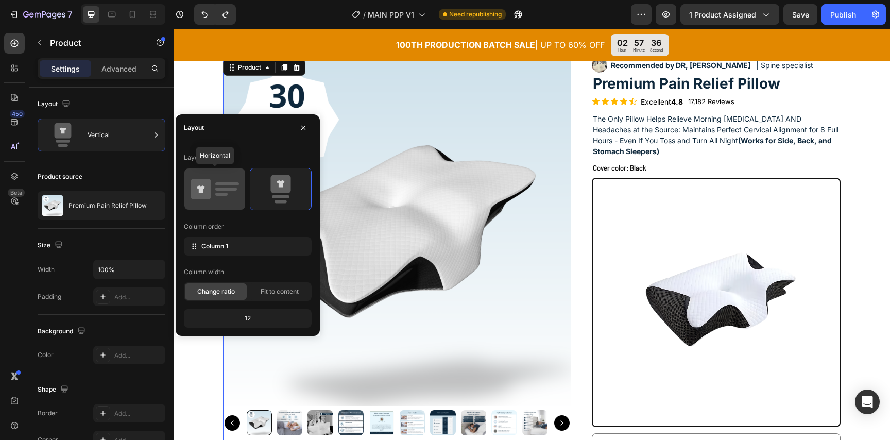
click at [197, 185] on icon at bounding box center [201, 189] width 21 height 21
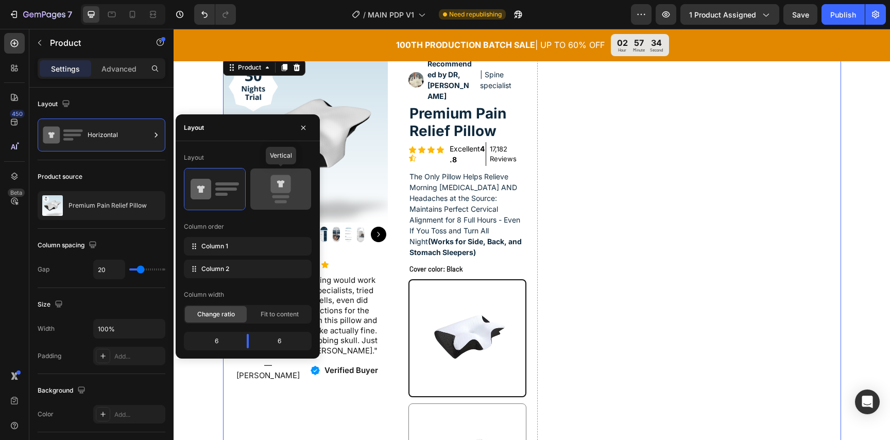
click at [256, 190] on div at bounding box center [280, 188] width 61 height 41
type input "16"
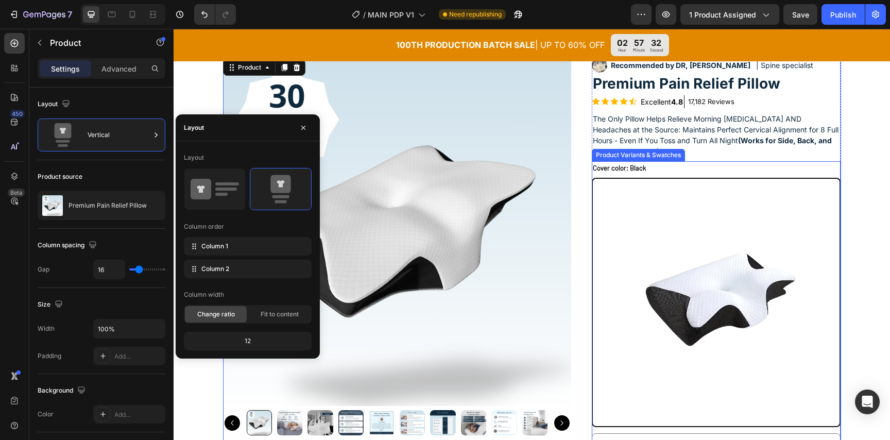
click at [778, 231] on img at bounding box center [716, 302] width 247 height 247
click at [592, 178] on input "Black Black" at bounding box center [591, 177] width 1 height 1
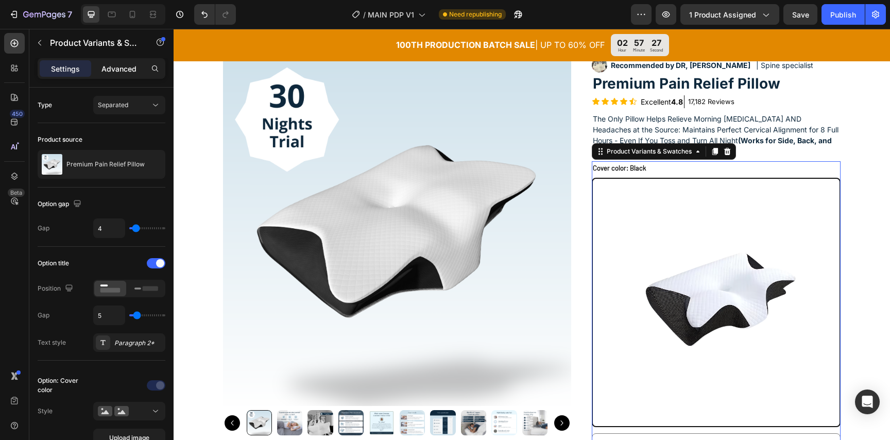
click at [133, 66] on p "Advanced" at bounding box center [118, 68] width 35 height 11
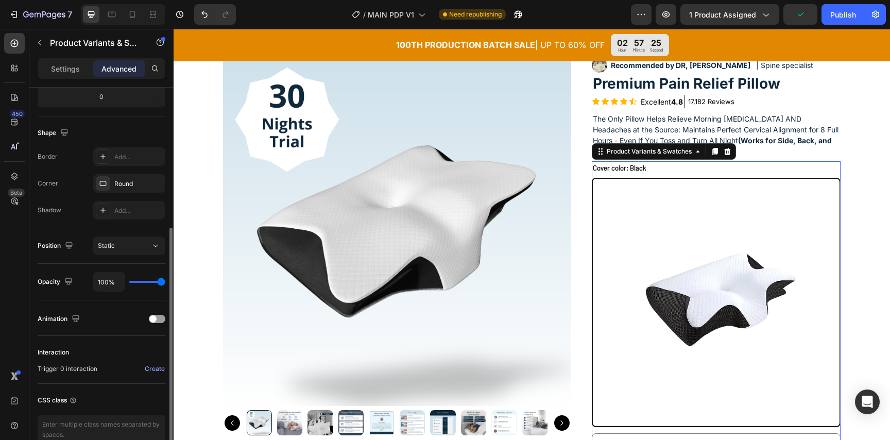
scroll to position [256, 0]
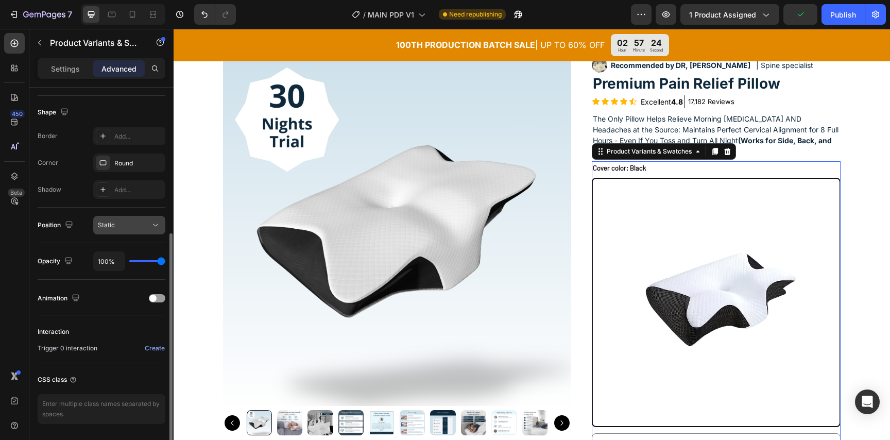
click at [144, 233] on button "Static" at bounding box center [129, 225] width 72 height 19
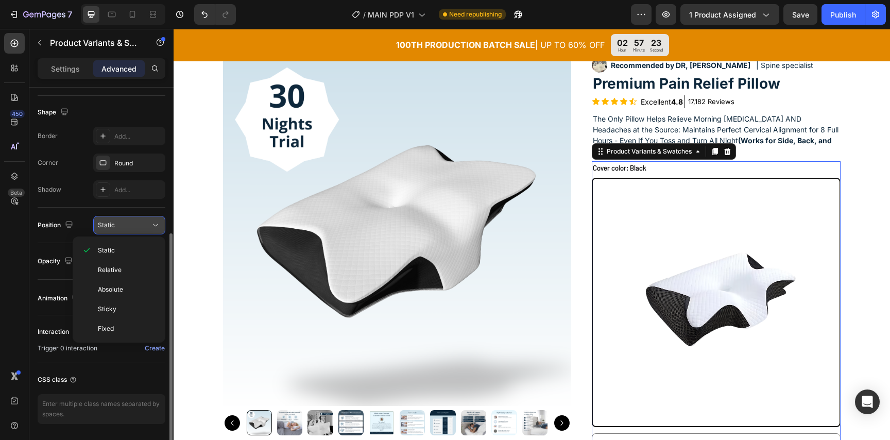
click at [144, 226] on div "Static" at bounding box center [124, 224] width 53 height 9
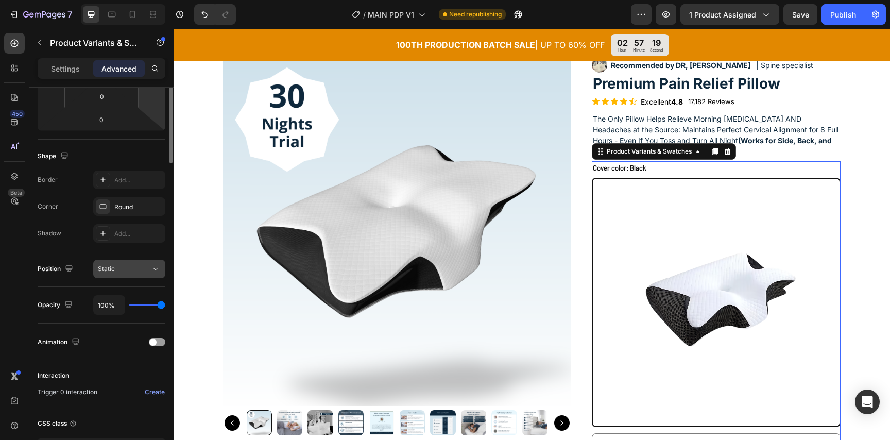
scroll to position [0, 0]
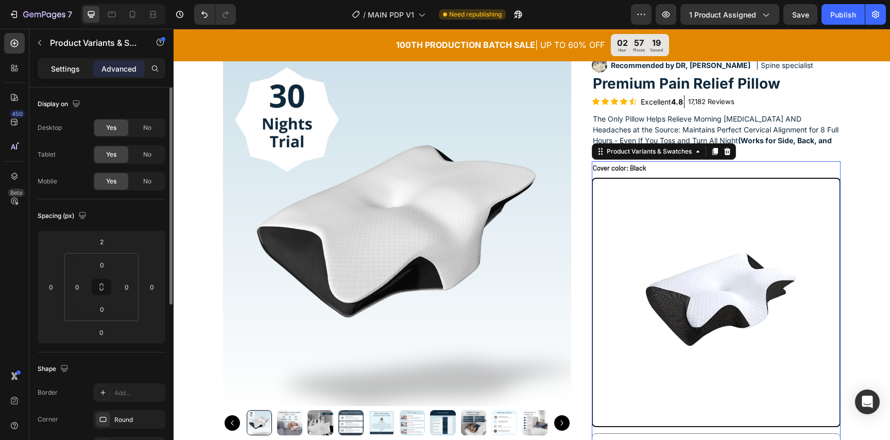
click at [77, 69] on p "Settings" at bounding box center [65, 68] width 29 height 11
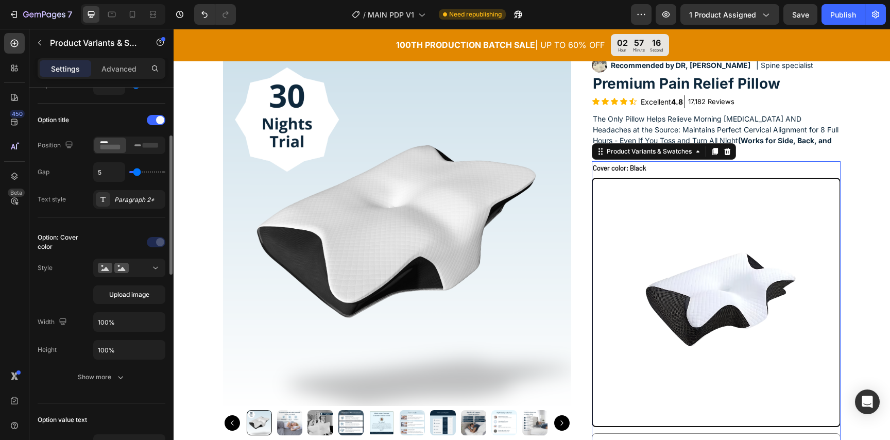
scroll to position [144, 0]
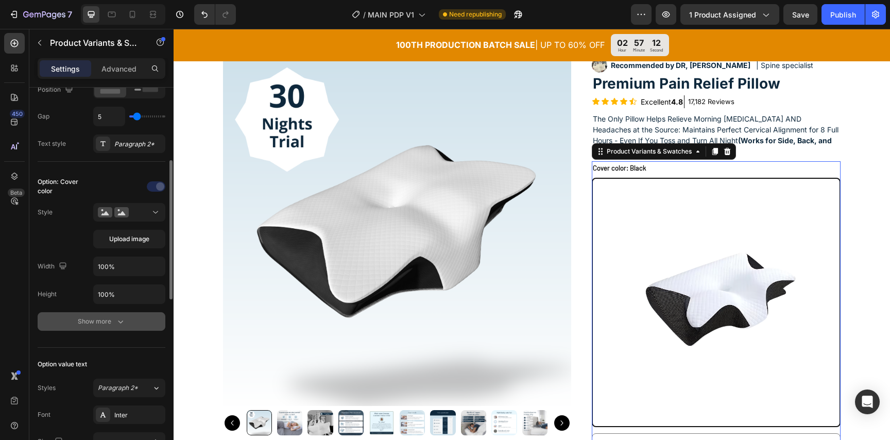
click at [124, 314] on button "Show more" at bounding box center [102, 321] width 128 height 19
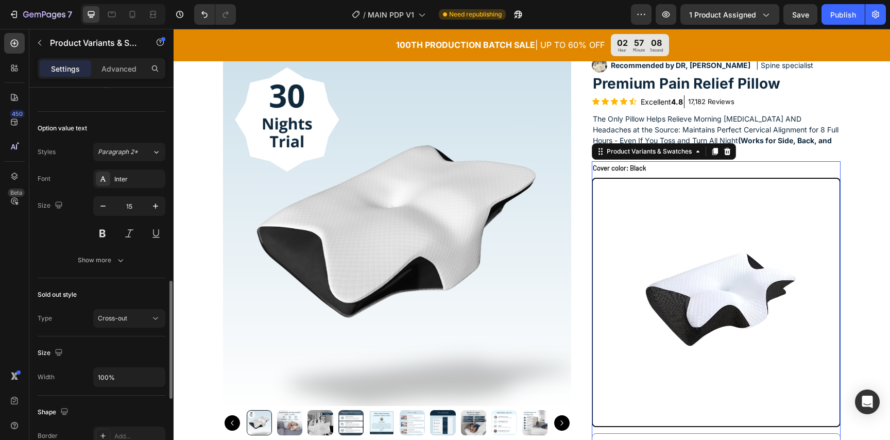
scroll to position [624, 0]
click at [111, 268] on button "Show more" at bounding box center [102, 259] width 128 height 19
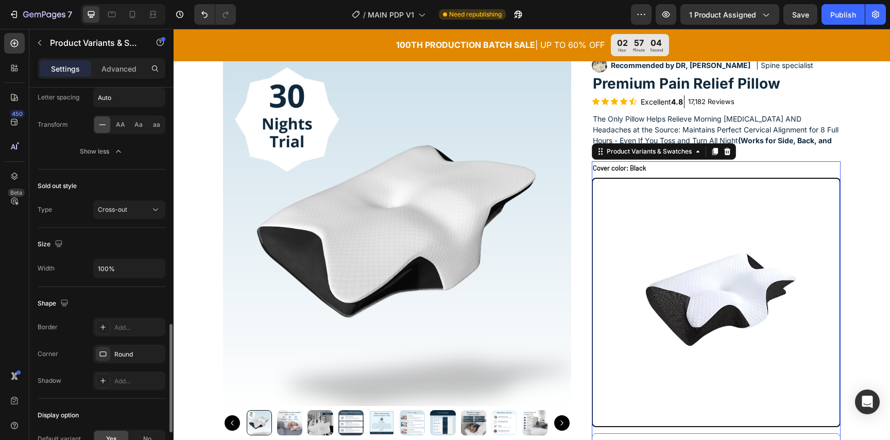
scroll to position [841, 0]
click at [141, 206] on div "Cross-out" at bounding box center [124, 208] width 53 height 9
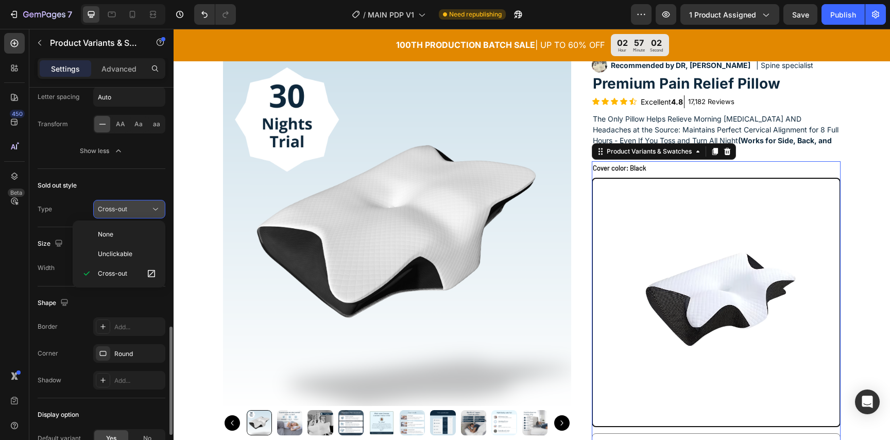
click at [141, 206] on div "Cross-out" at bounding box center [124, 208] width 53 height 9
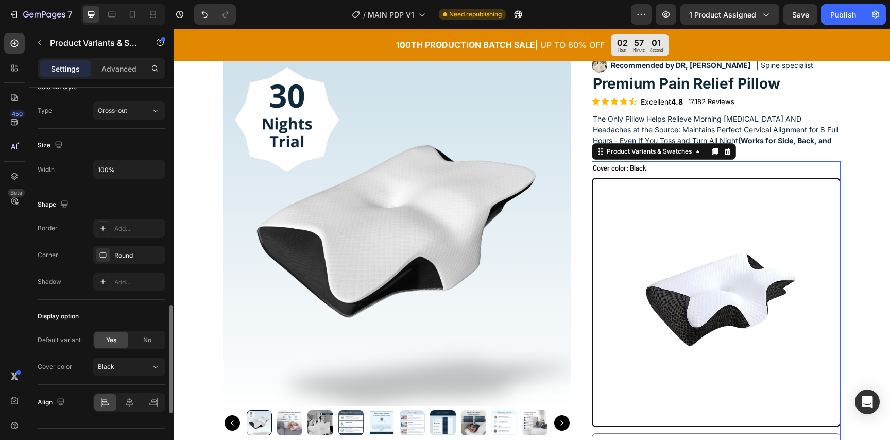
scroll to position [961, 0]
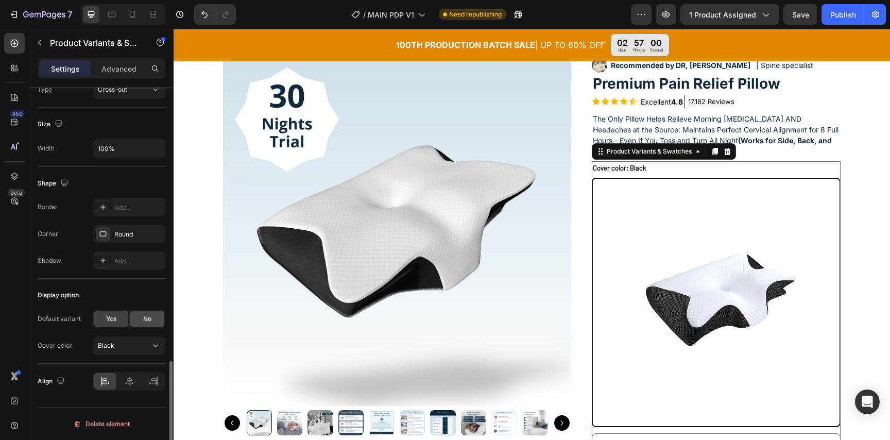
click at [139, 321] on div "No" at bounding box center [147, 319] width 34 height 16
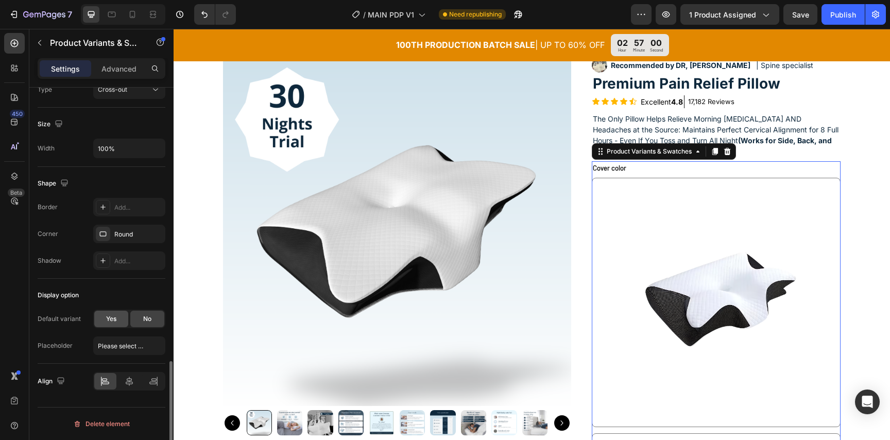
click at [110, 319] on span "Yes" at bounding box center [111, 318] width 10 height 9
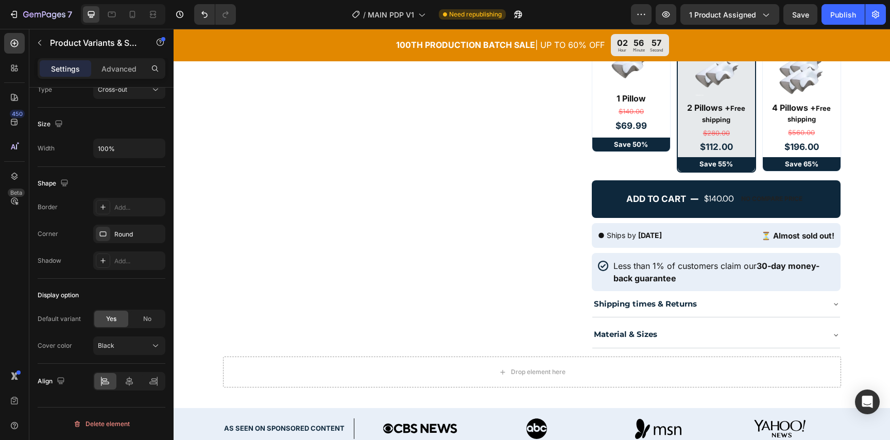
scroll to position [834, 0]
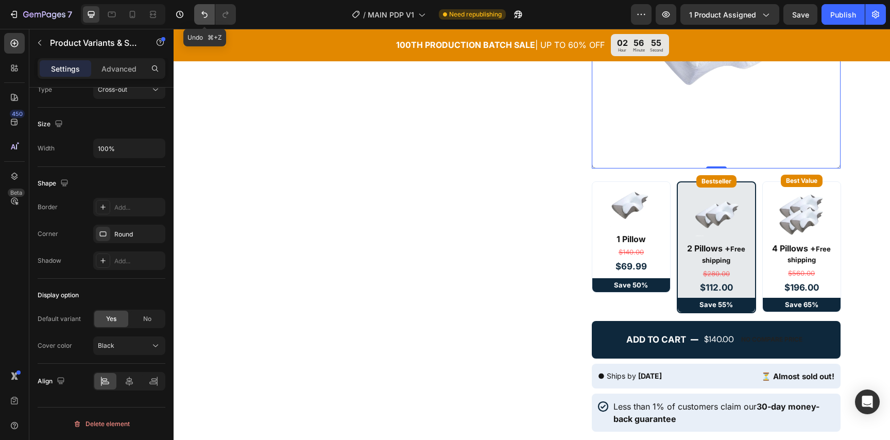
click at [202, 17] on icon "Undo/Redo" at bounding box center [204, 14] width 10 height 10
radio input "true"
click at [202, 17] on icon "Undo/Redo" at bounding box center [204, 14] width 10 height 10
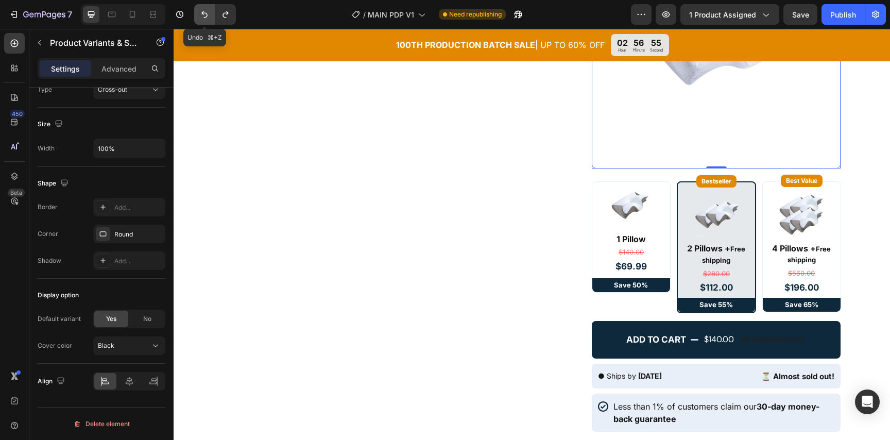
click at [202, 17] on icon "Undo/Redo" at bounding box center [204, 14] width 10 height 10
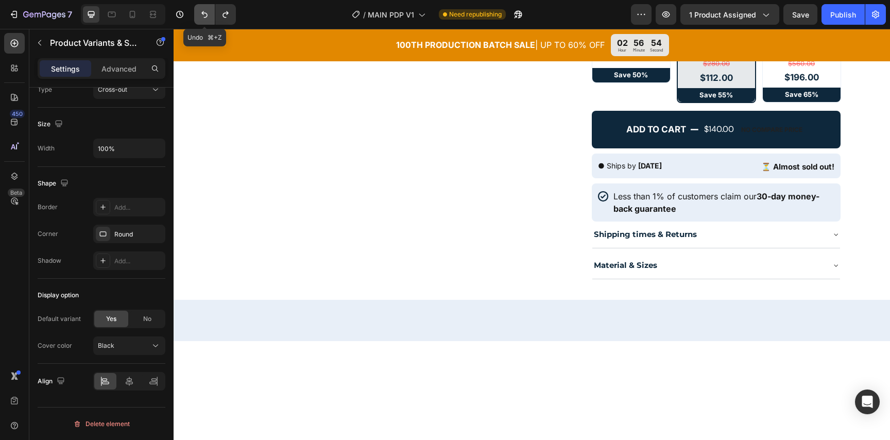
click at [205, 16] on icon "Undo/Redo" at bounding box center [204, 14] width 10 height 10
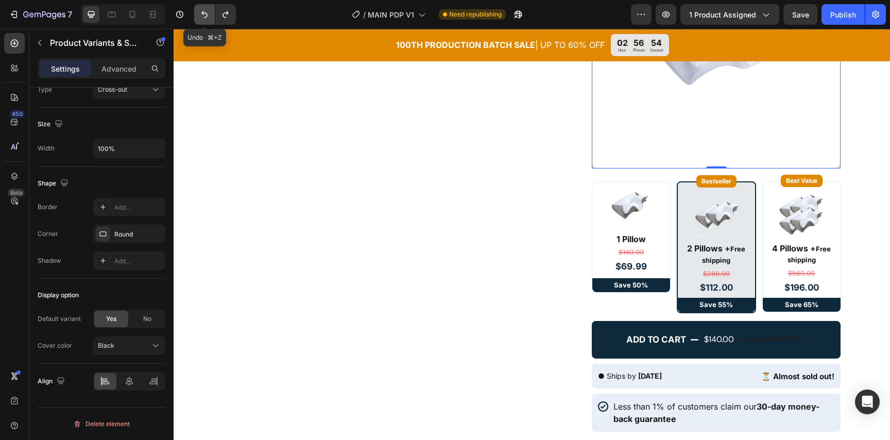
click at [205, 16] on icon "Undo/Redo" at bounding box center [204, 14] width 10 height 10
type input "2"
click at [205, 16] on icon "Undo/Redo" at bounding box center [204, 14] width 10 height 10
type input "10"
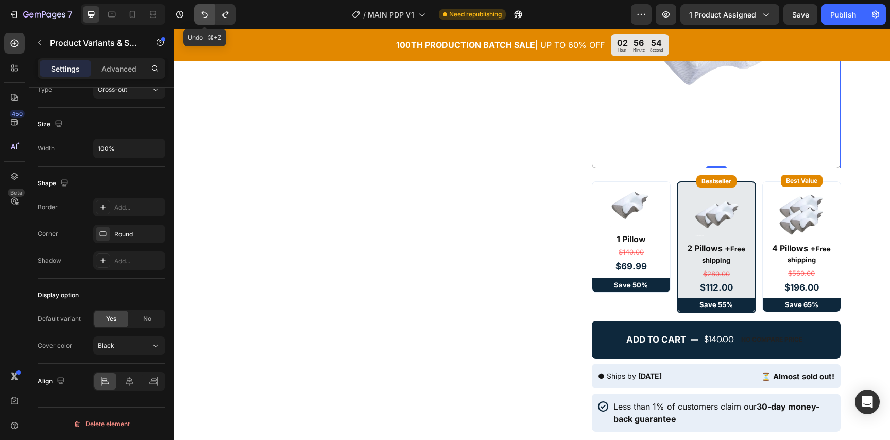
type input "10"
click at [205, 16] on icon "Undo/Redo" at bounding box center [204, 14] width 10 height 10
type input "64"
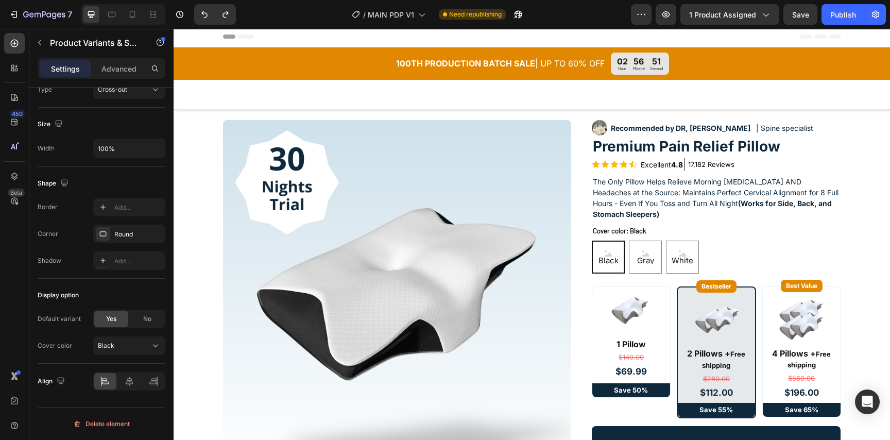
scroll to position [0, 0]
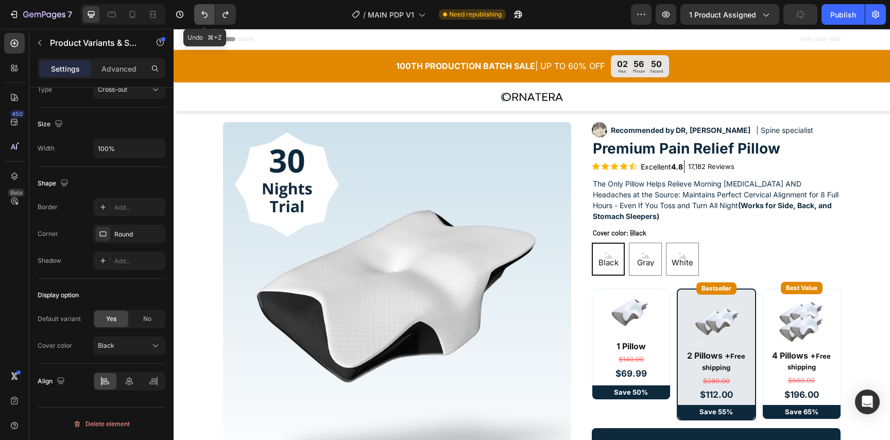
click at [204, 16] on icon "Undo/Redo" at bounding box center [204, 14] width 10 height 10
type input "45"
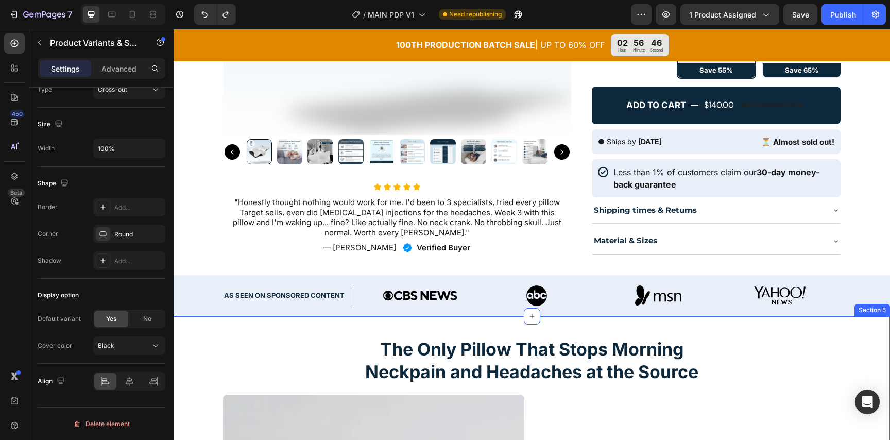
scroll to position [330, 0]
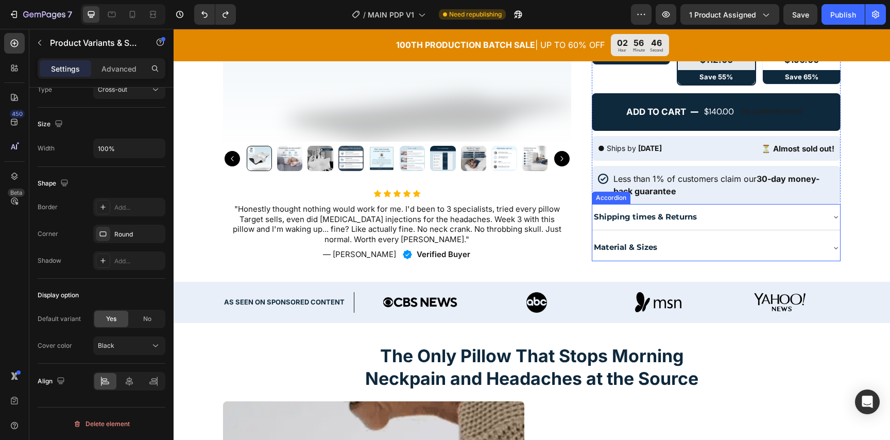
click at [625, 250] on strong "Material & Sizes" at bounding box center [625, 247] width 63 height 10
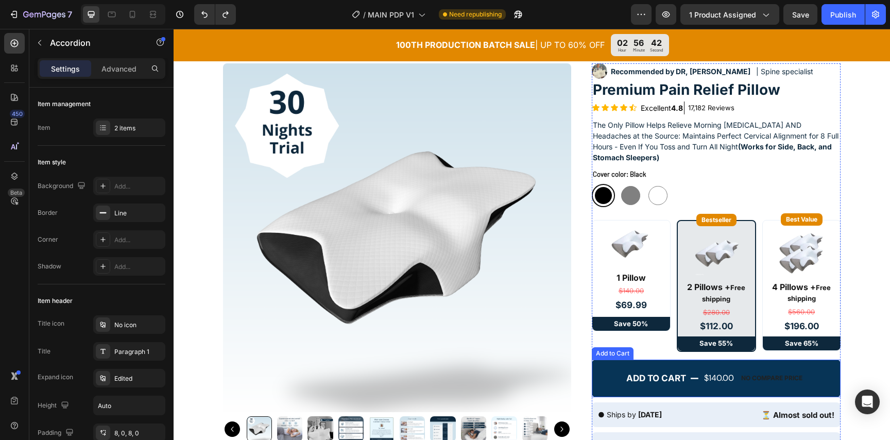
scroll to position [0, 0]
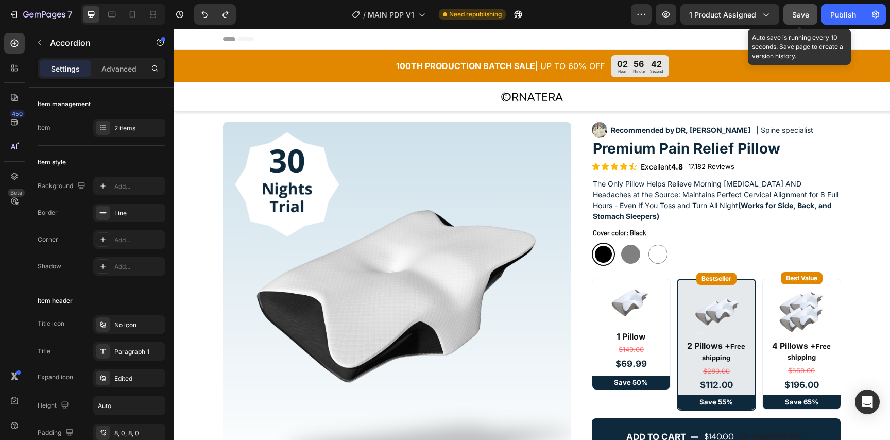
click at [799, 16] on span "Save" at bounding box center [800, 14] width 17 height 9
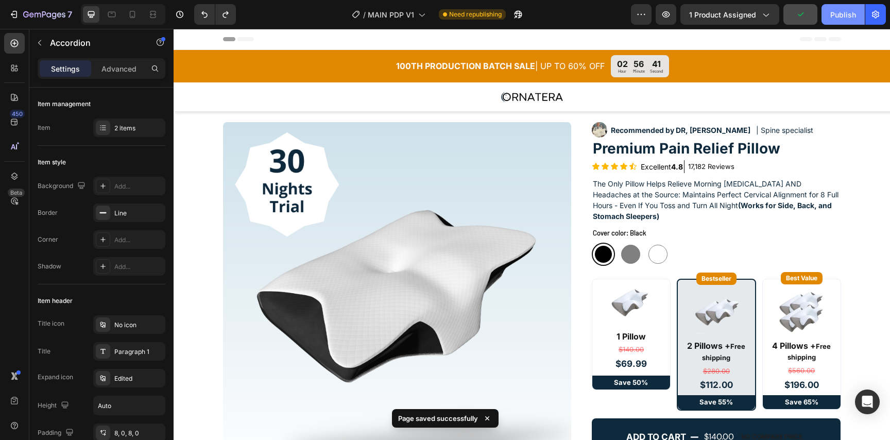
click at [828, 17] on button "Publish" at bounding box center [842, 14] width 43 height 21
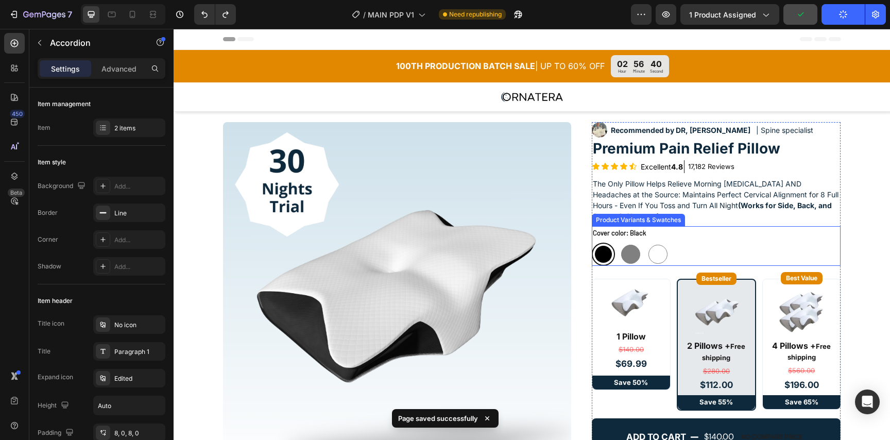
click at [719, 248] on div "Black Black Gray Gray White White" at bounding box center [716, 254] width 249 height 23
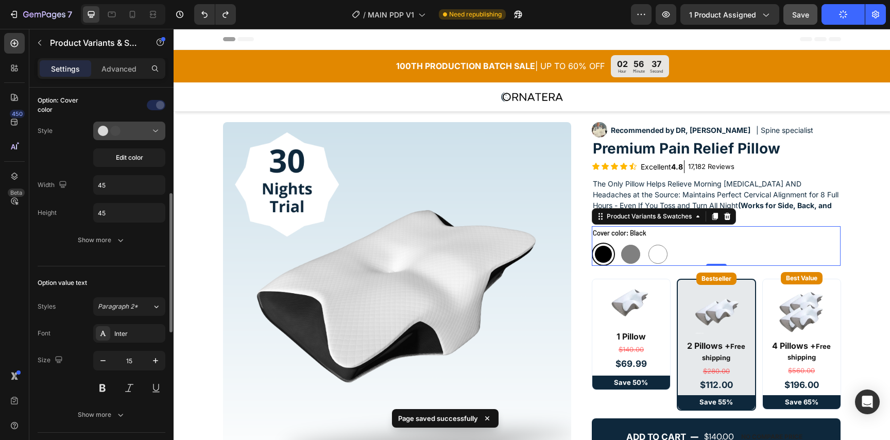
scroll to position [283, 0]
click at [142, 126] on div at bounding box center [129, 128] width 63 height 10
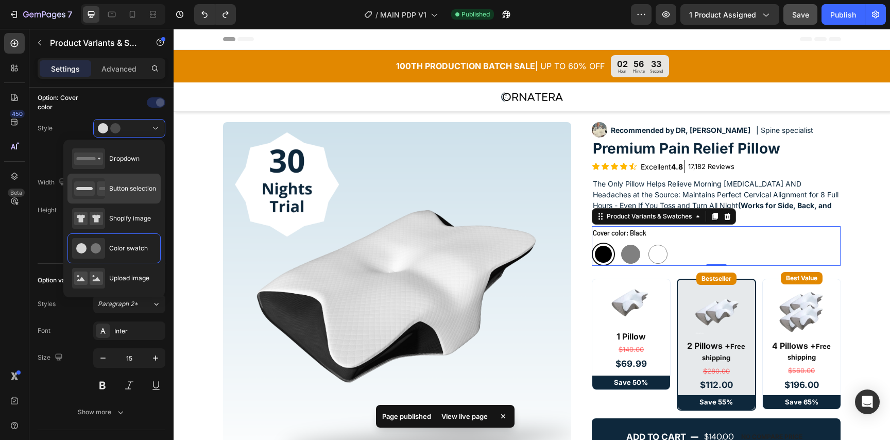
click at [130, 188] on span "Button selection" at bounding box center [132, 188] width 47 height 9
type input "35"
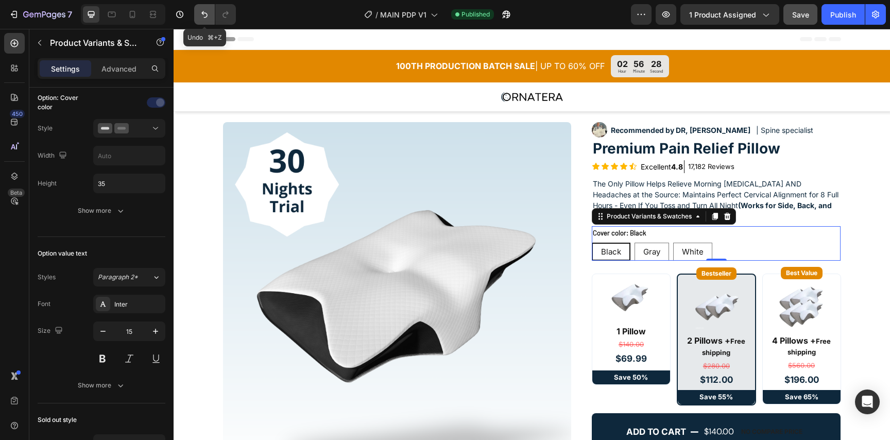
click at [206, 20] on button "Undo/Redo" at bounding box center [204, 14] width 21 height 21
type input "45"
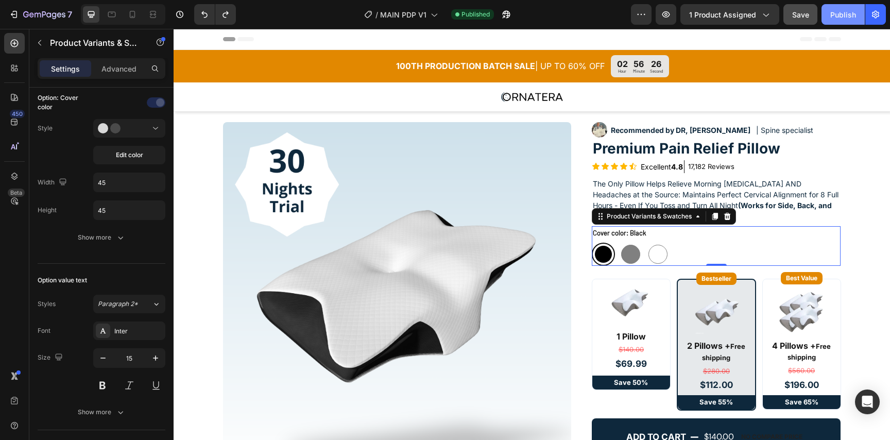
click at [849, 18] on div "Publish" at bounding box center [843, 14] width 26 height 11
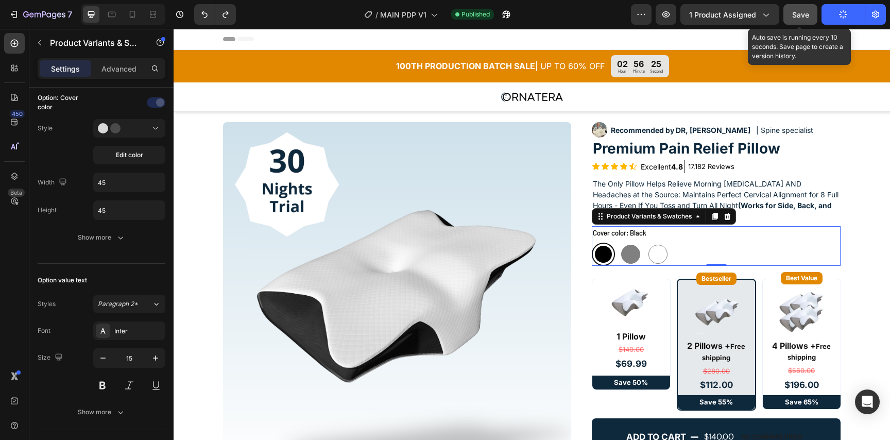
click at [800, 15] on span "Save" at bounding box center [800, 14] width 17 height 9
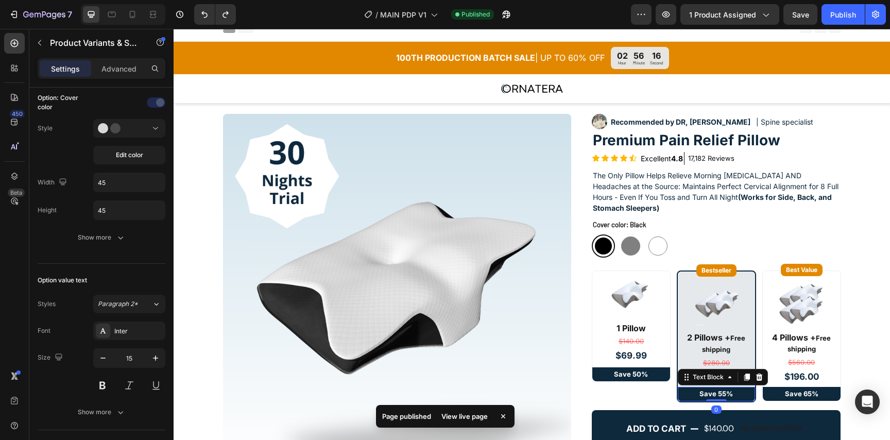
scroll to position [0, 0]
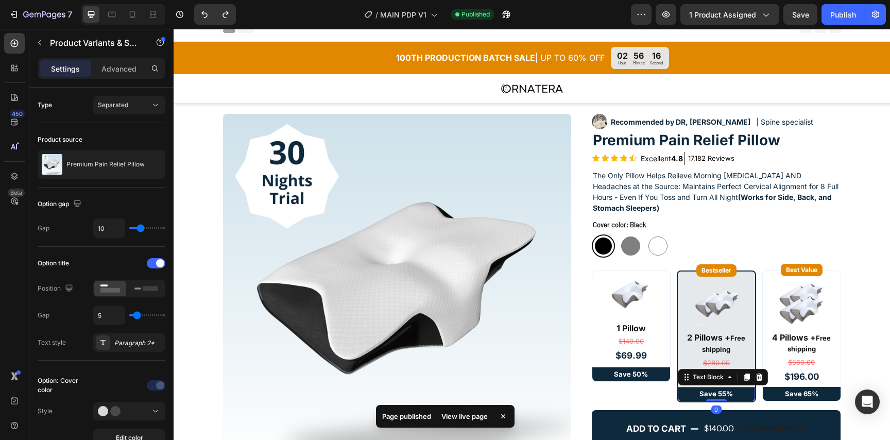
click at [754, 399] on div "Save 55%" at bounding box center [716, 394] width 77 height 14
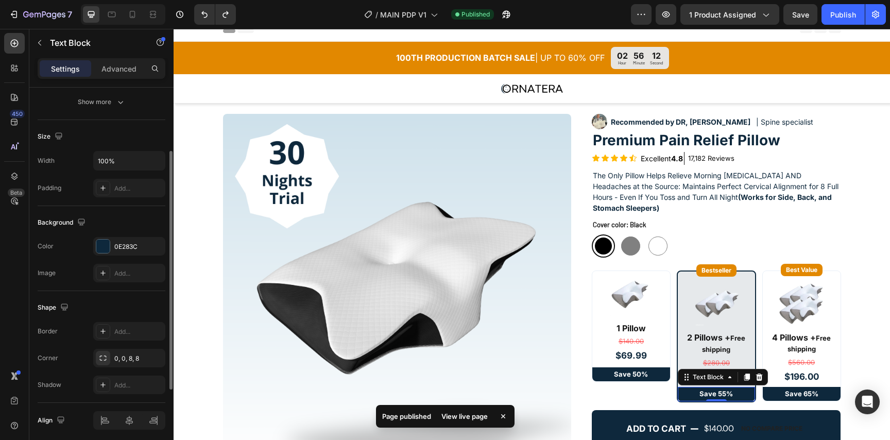
scroll to position [229, 0]
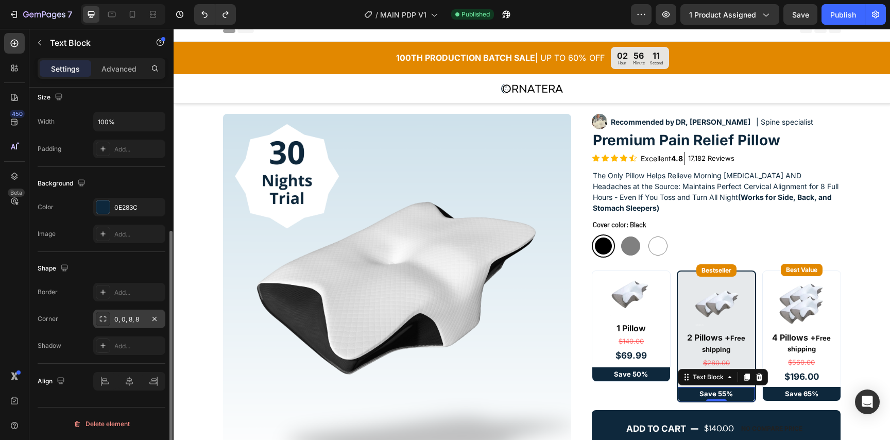
click at [134, 321] on div "0, 0, 8, 8" at bounding box center [129, 319] width 30 height 9
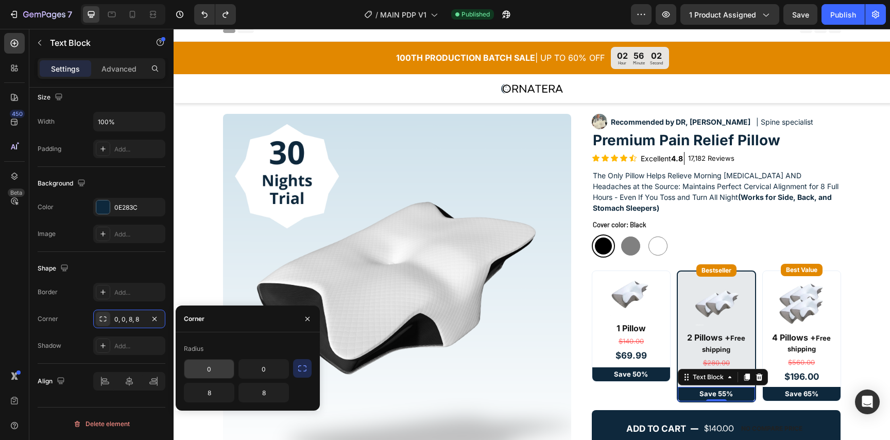
click at [216, 374] on input "0" at bounding box center [208, 368] width 49 height 19
type input "8"
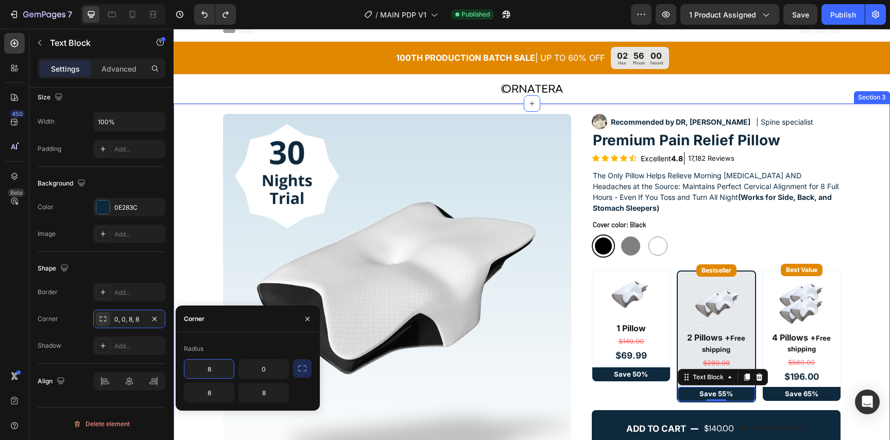
click at [869, 285] on div "Product Images Icon Icon Icon Icon Icon Icon List "Honestly thought nothing wou…" at bounding box center [532, 348] width 716 height 468
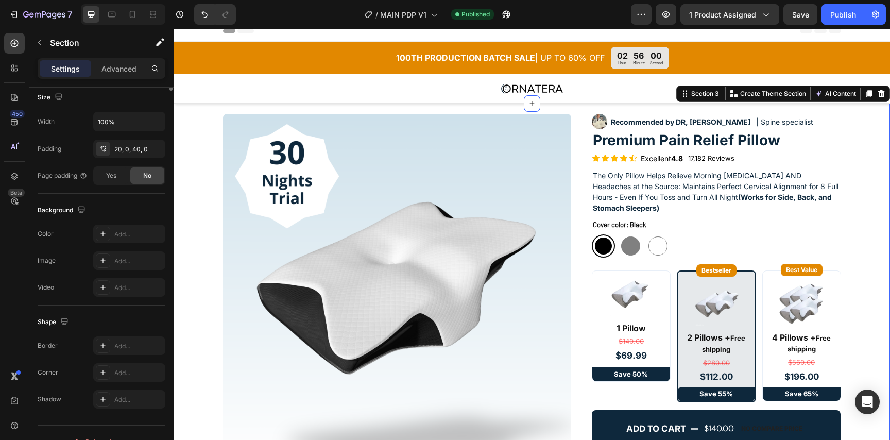
scroll to position [0, 0]
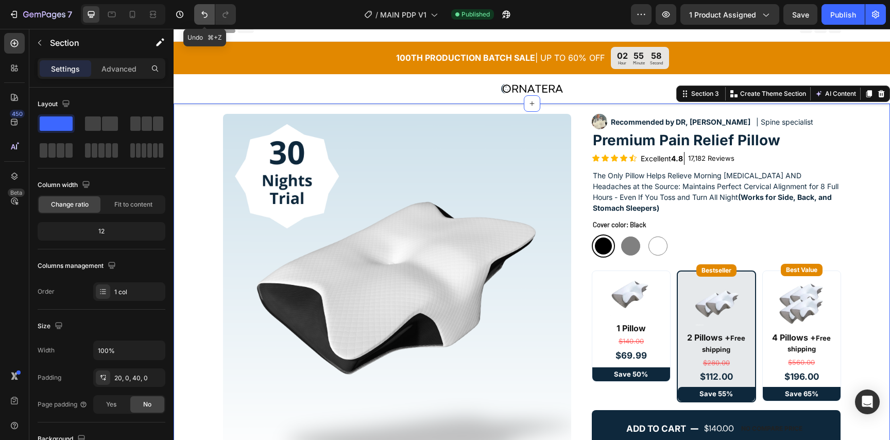
click at [210, 13] on button "Undo/Redo" at bounding box center [204, 14] width 21 height 21
click at [679, 400] on div "Save 55%" at bounding box center [716, 394] width 77 height 14
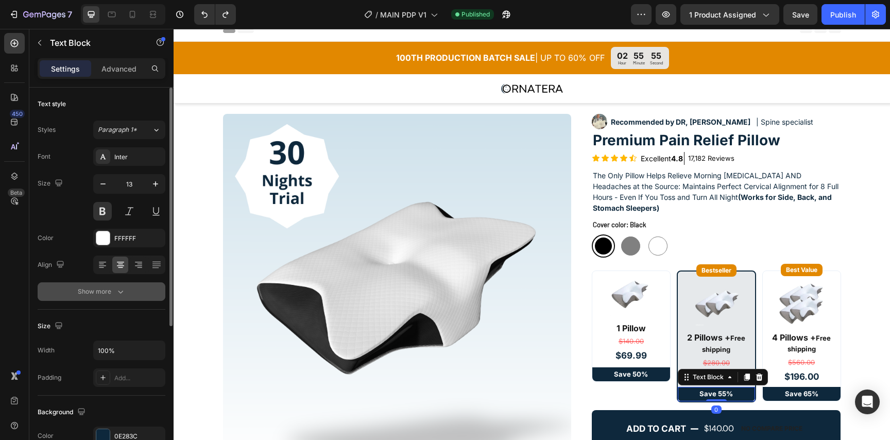
click at [126, 295] on button "Show more" at bounding box center [102, 291] width 128 height 19
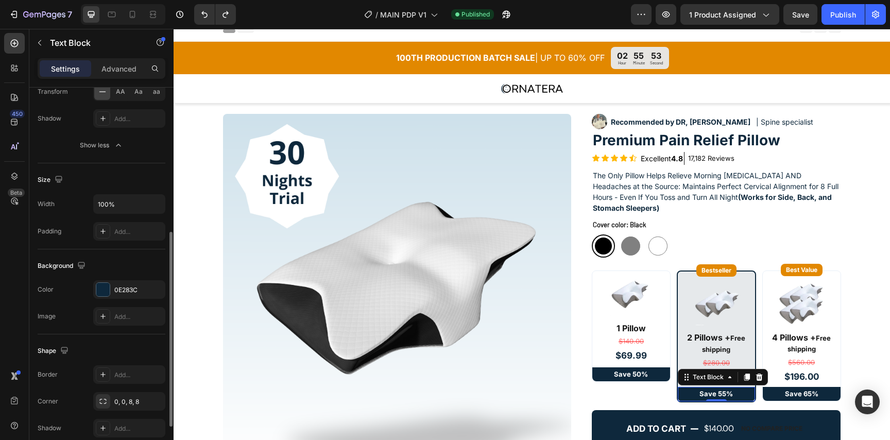
scroll to position [257, 0]
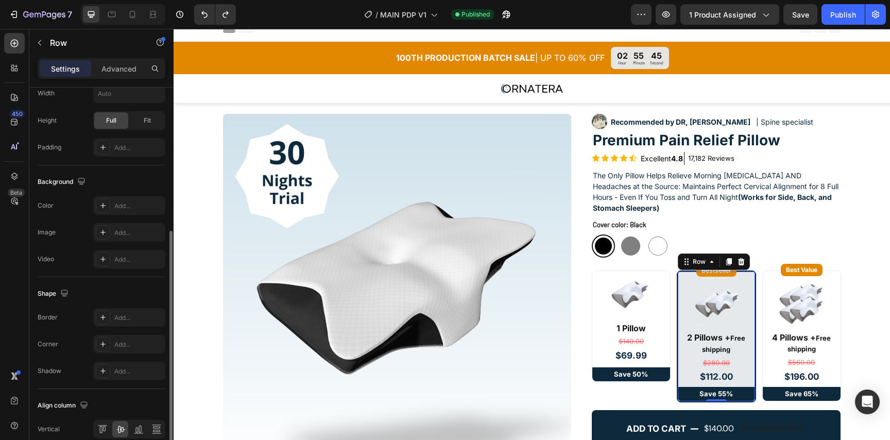
click at [679, 338] on div "Bestseller Button Row Image 2 Pillows + Free shipping Text Block $280.00 Compar…" at bounding box center [716, 336] width 77 height 130
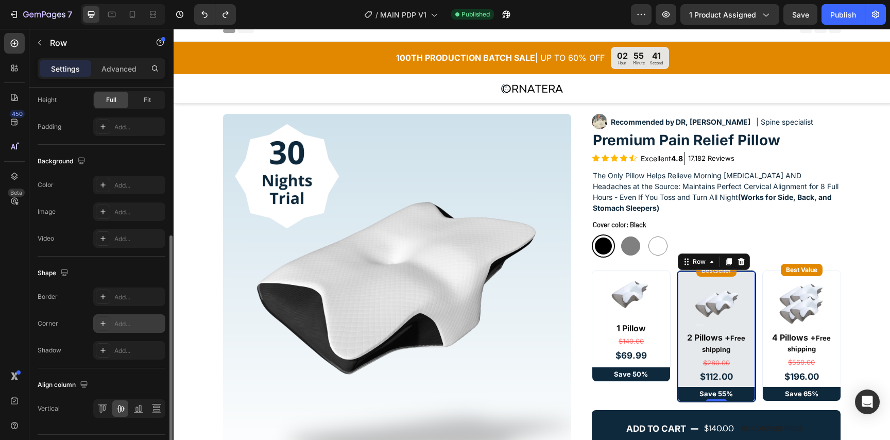
scroll to position [305, 0]
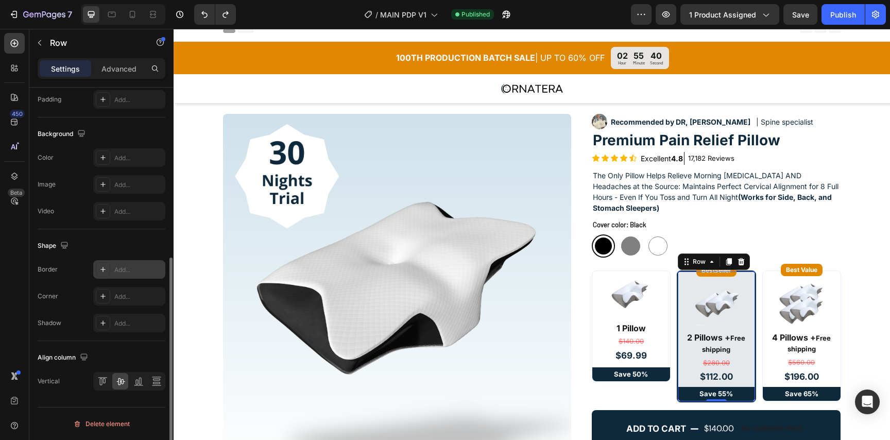
click at [129, 268] on div "Add..." at bounding box center [138, 269] width 48 height 9
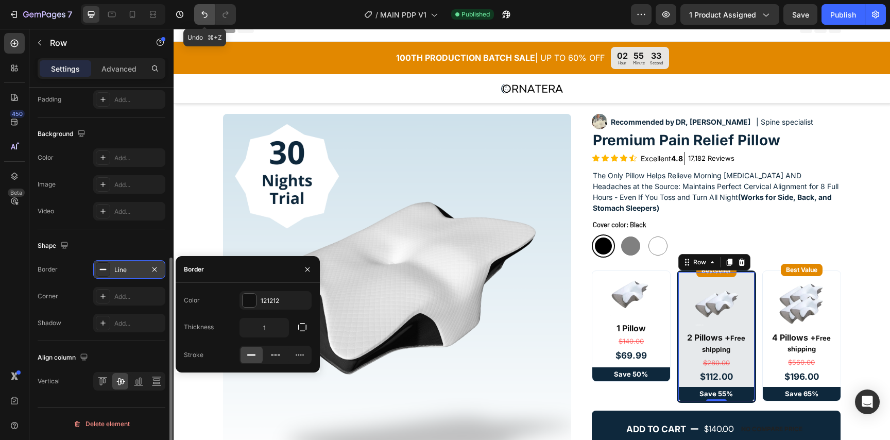
click at [197, 14] on button "Undo/Redo" at bounding box center [204, 14] width 21 height 21
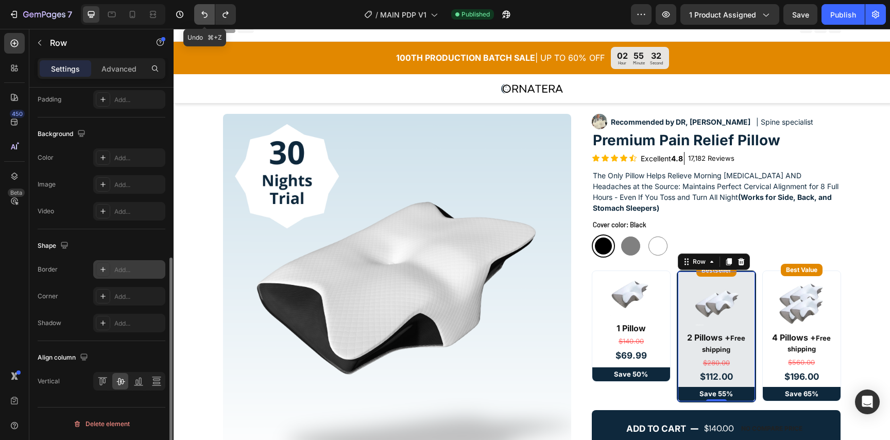
click at [197, 14] on button "Undo/Redo" at bounding box center [204, 14] width 21 height 21
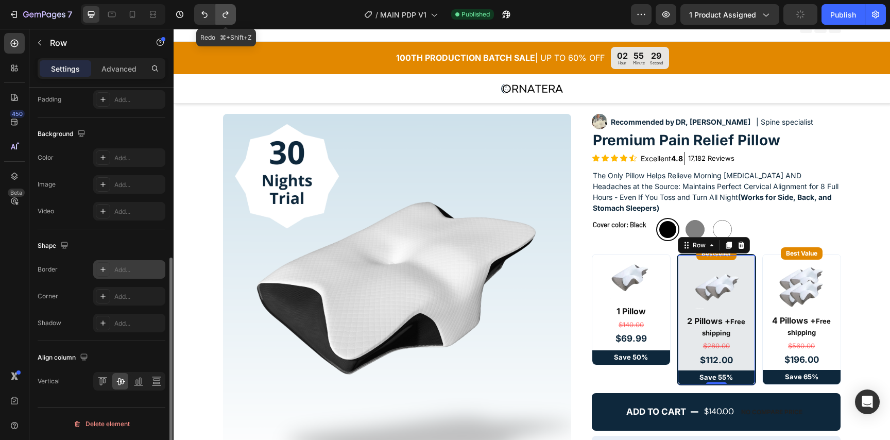
click at [224, 16] on icon "Undo/Redo" at bounding box center [225, 14] width 10 height 10
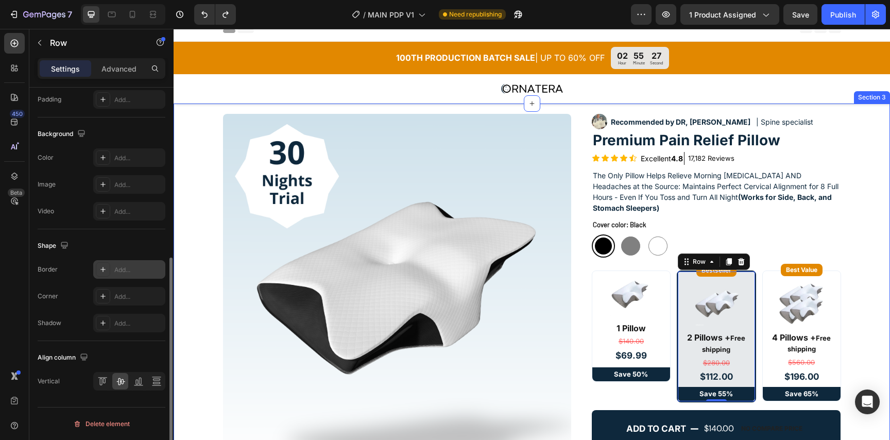
click at [868, 241] on div "Product Images Icon Icon Icon Icon Icon Icon List "Honestly thought nothing wou…" at bounding box center [532, 348] width 716 height 468
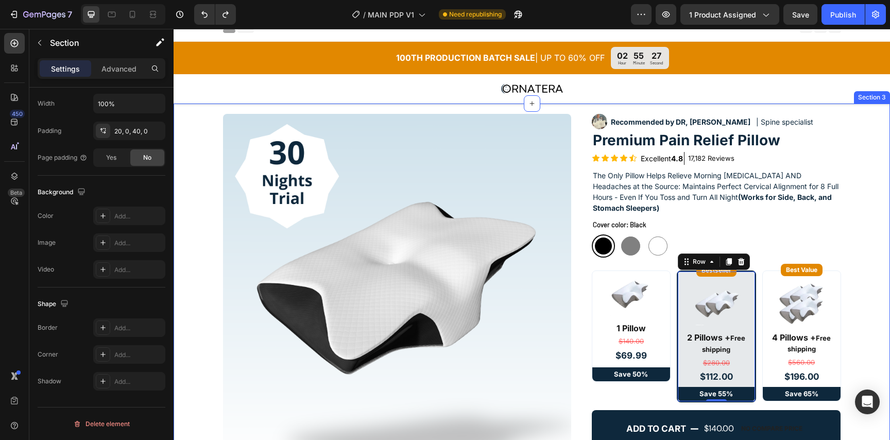
scroll to position [0, 0]
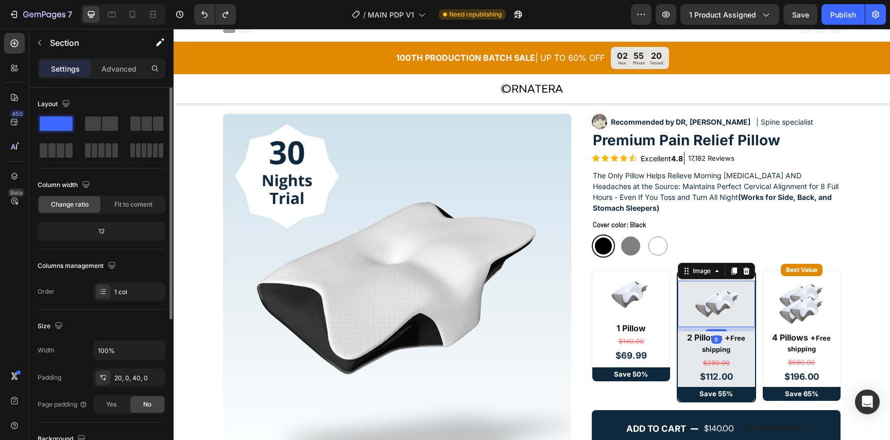
click at [754, 283] on div at bounding box center [716, 304] width 77 height 46
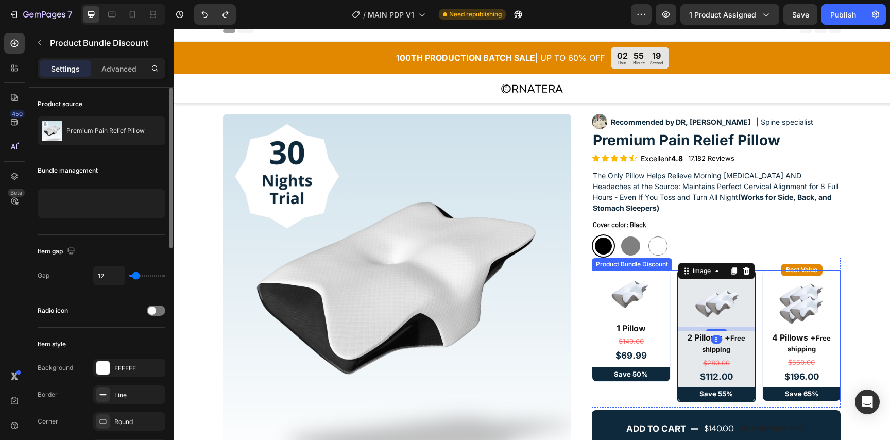
click at [755, 279] on div "Bestseller Button Row Image 8 2 Pillows + Free shipping Text Block $280.00 Comp…" at bounding box center [716, 336] width 79 height 132
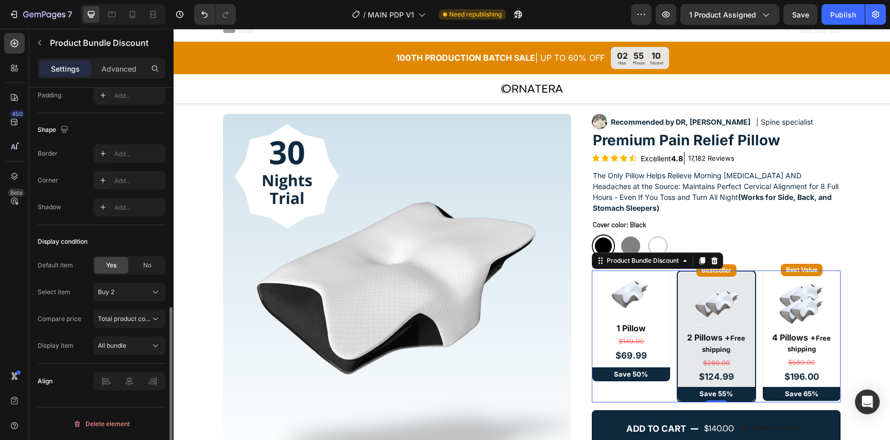
scroll to position [505, 0]
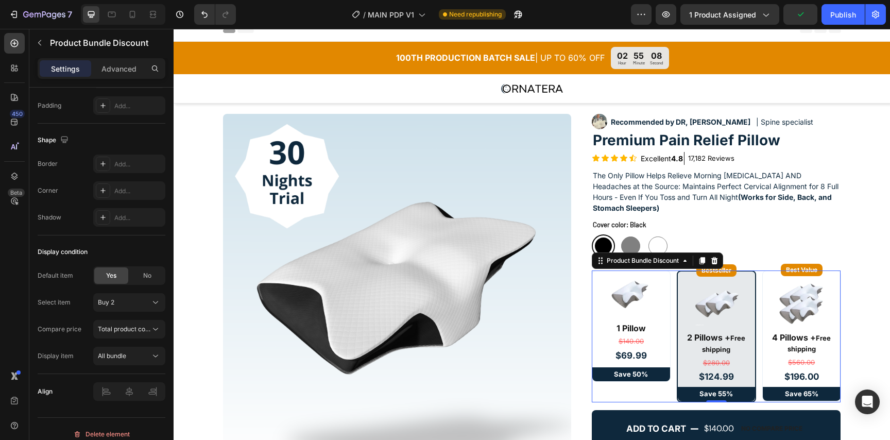
click at [677, 399] on div "Bestseller Button Row Image 2 Pillows + Free shipping Text Block $280.00 Compar…" at bounding box center [716, 336] width 79 height 132
click at [679, 399] on p "Save 55%" at bounding box center [716, 394] width 75 height 12
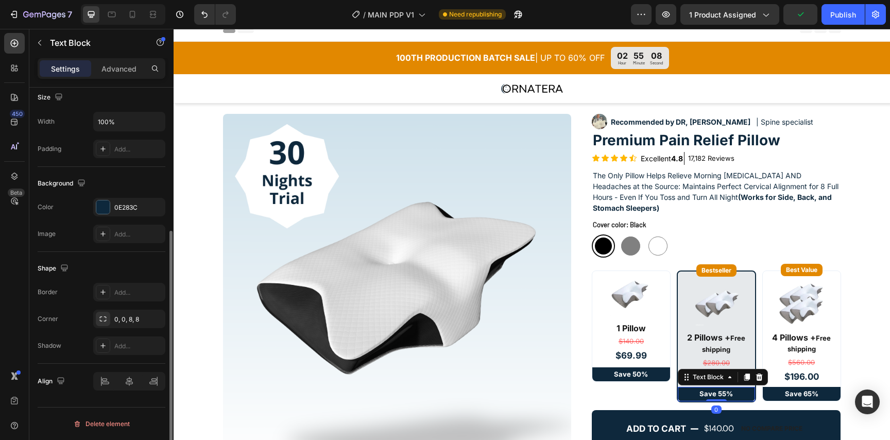
scroll to position [0, 0]
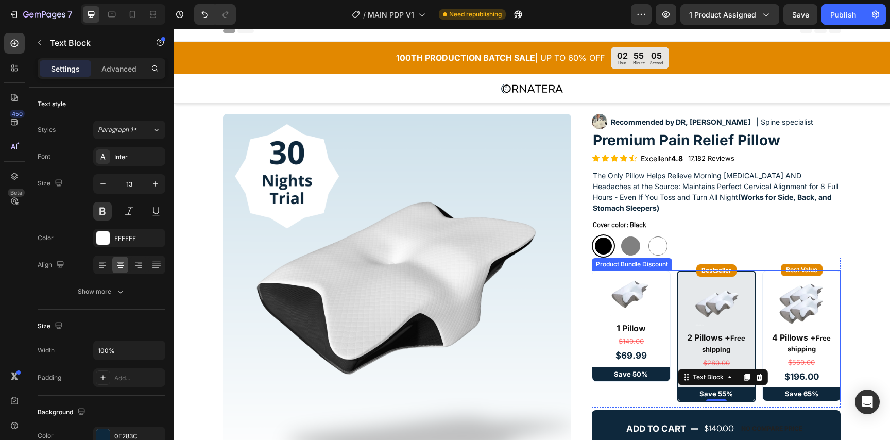
click at [677, 312] on div "Bestseller Button Row Image 2 Pillows + Free shipping Text Block $280.00 Compar…" at bounding box center [716, 336] width 79 height 132
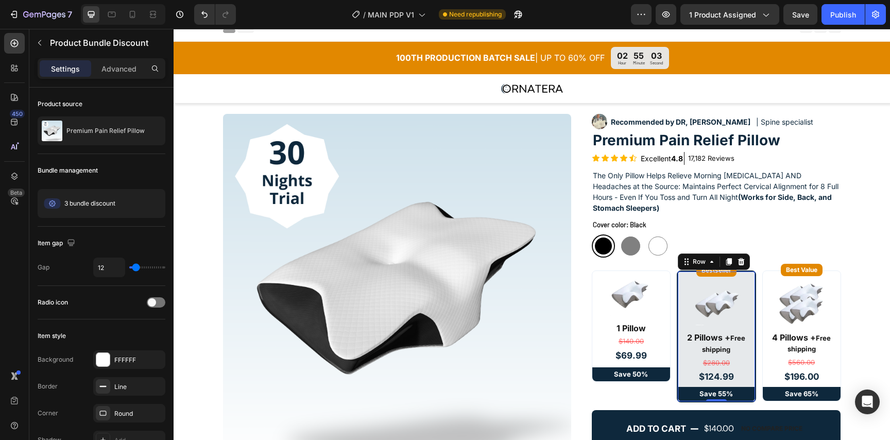
click at [679, 333] on div "Bestseller Button Row Image 2 Pillows + Free shipping Text Block $280.00 Compar…" at bounding box center [716, 336] width 77 height 130
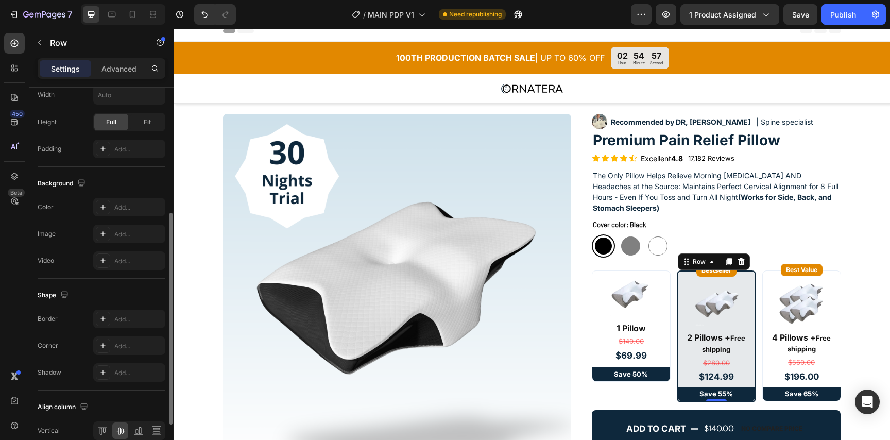
scroll to position [305, 0]
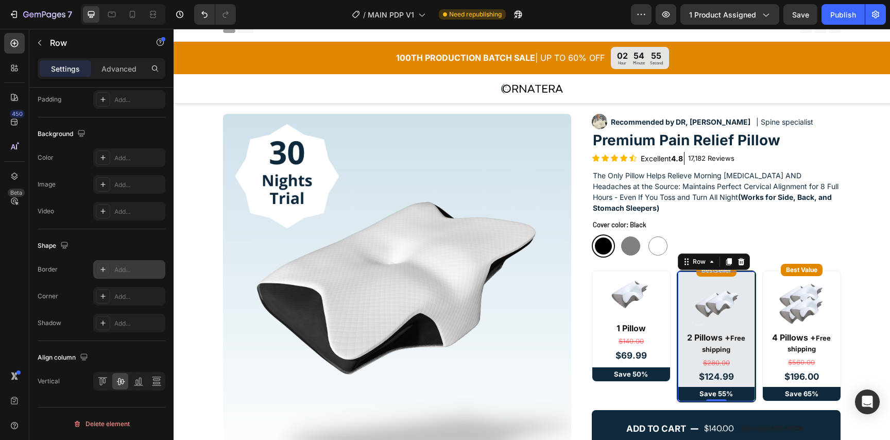
click at [120, 272] on div "Add..." at bounding box center [138, 269] width 48 height 9
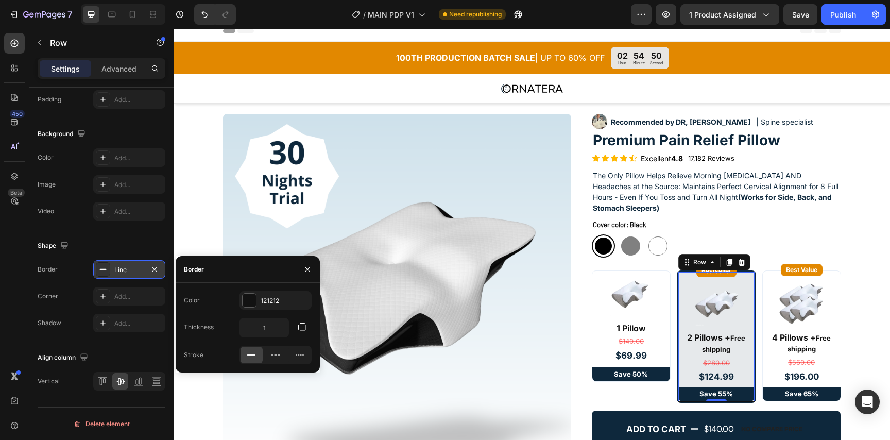
click at [120, 272] on div "Line" at bounding box center [129, 269] width 30 height 9
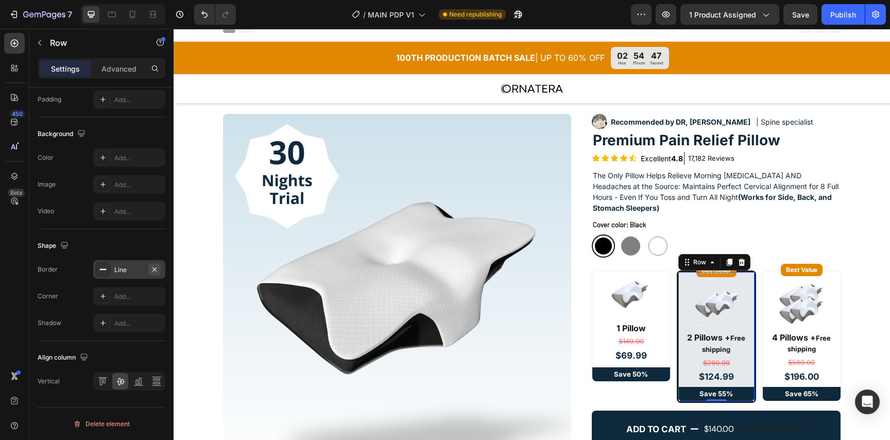
click at [152, 268] on icon "button" at bounding box center [154, 269] width 8 height 8
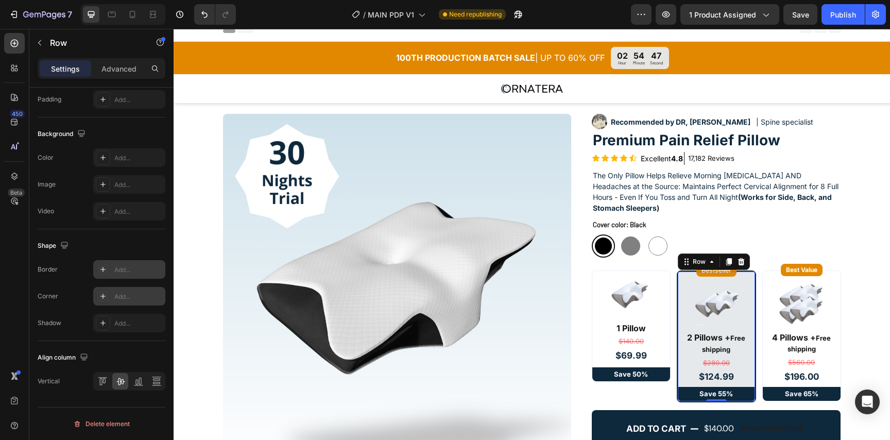
click at [118, 290] on div "Add..." at bounding box center [129, 296] width 72 height 19
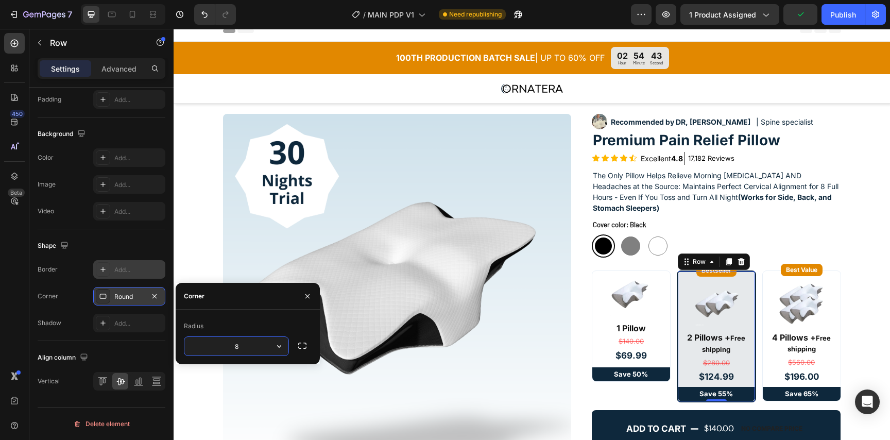
type input "6"
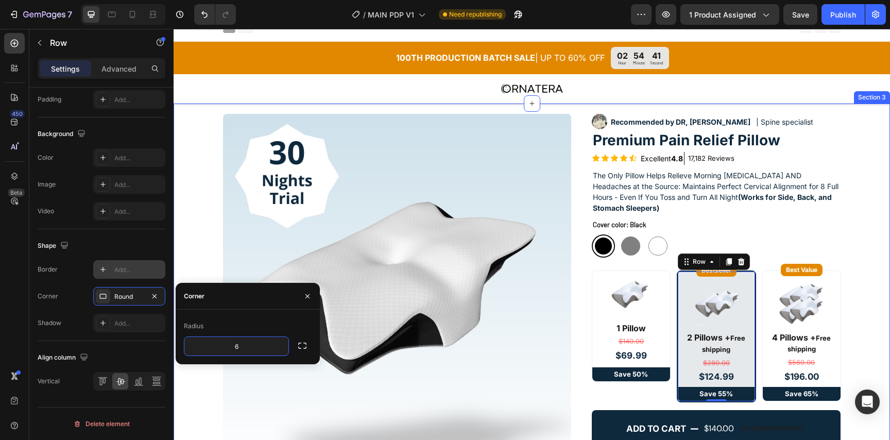
click at [221, 397] on div "Product Images Icon Icon Icon Icon Icon Icon List "Honestly thought nothing wou…" at bounding box center [532, 348] width 716 height 468
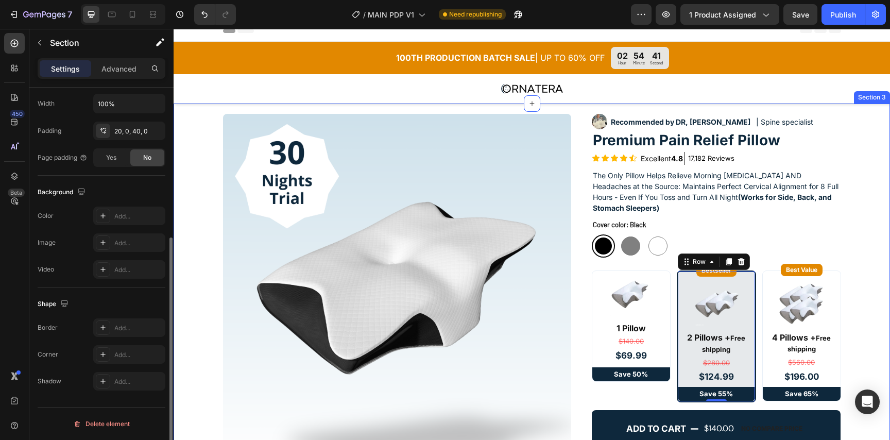
scroll to position [0, 0]
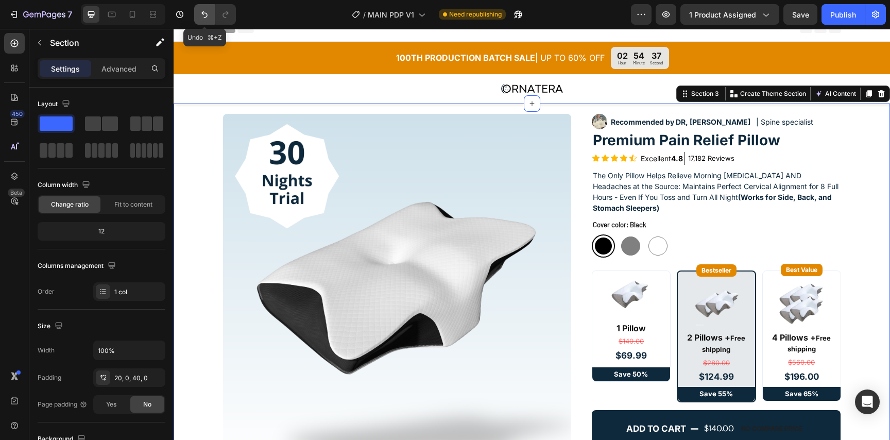
click at [211, 14] on button "Undo/Redo" at bounding box center [204, 14] width 21 height 21
click at [208, 13] on icon "Undo/Redo" at bounding box center [204, 14] width 10 height 10
click at [687, 395] on p "Save 55%" at bounding box center [716, 394] width 75 height 12
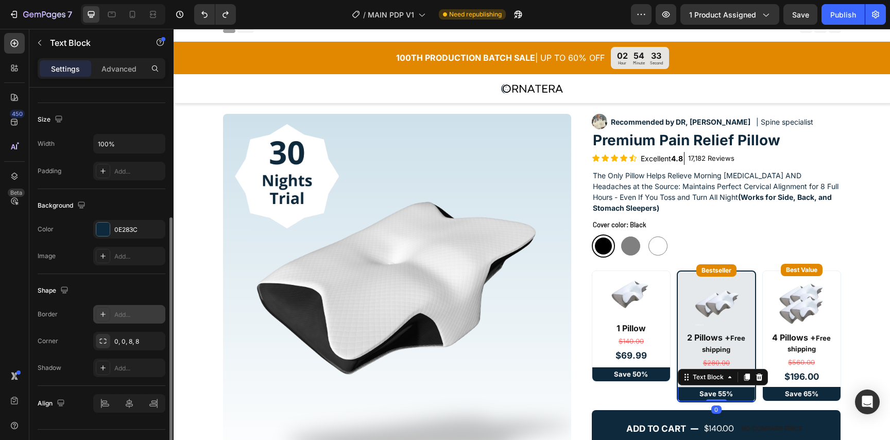
scroll to position [229, 0]
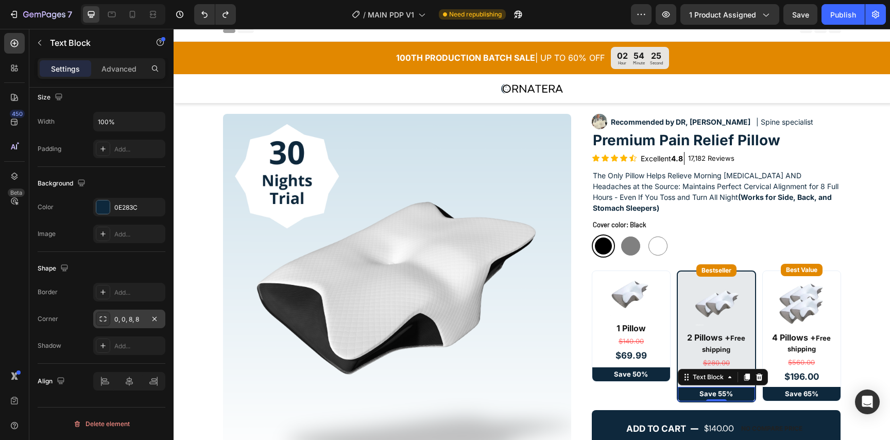
click at [125, 323] on div "0, 0, 8, 8" at bounding box center [129, 319] width 30 height 9
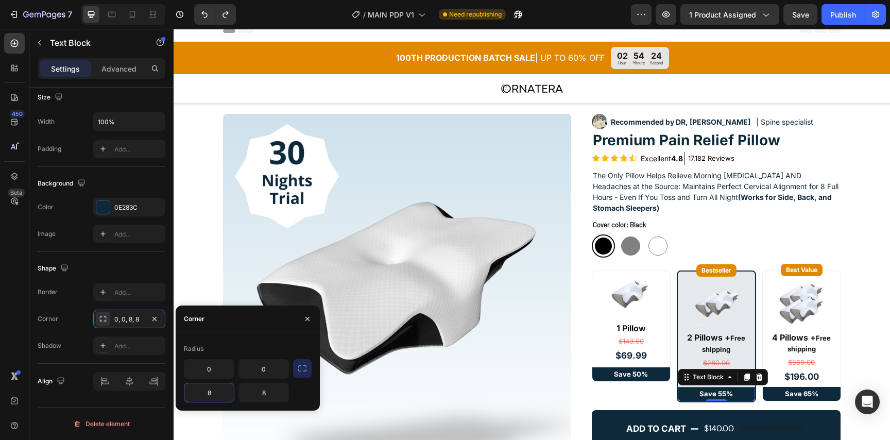
click at [221, 397] on input "8" at bounding box center [208, 392] width 49 height 19
type input "1"
type input "6"
click at [266, 398] on input "8" at bounding box center [263, 392] width 49 height 19
type input "6"
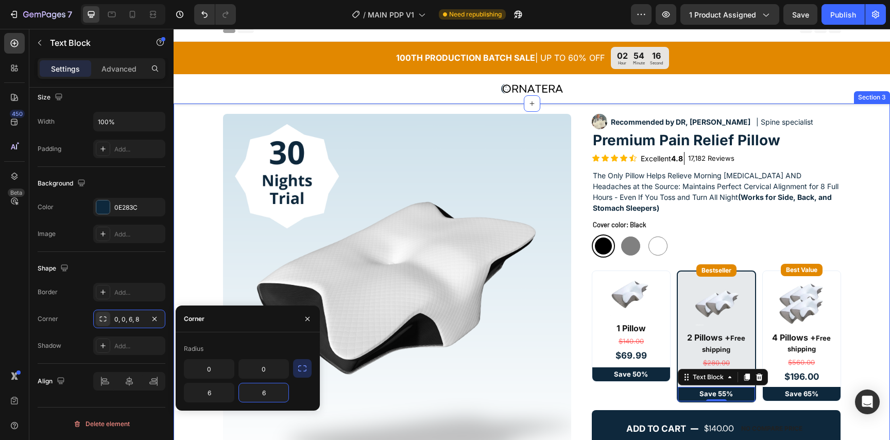
click at [869, 191] on div "Product Images Icon Icon Icon Icon Icon Icon List "Honestly thought nothing wou…" at bounding box center [532, 348] width 716 height 468
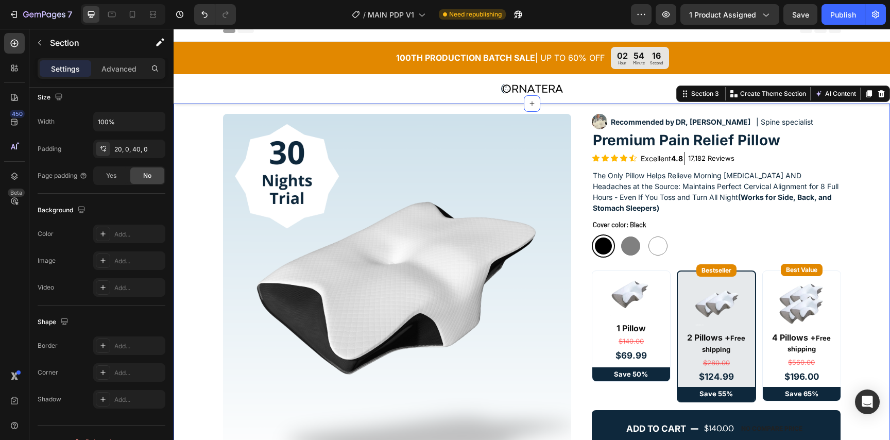
scroll to position [0, 0]
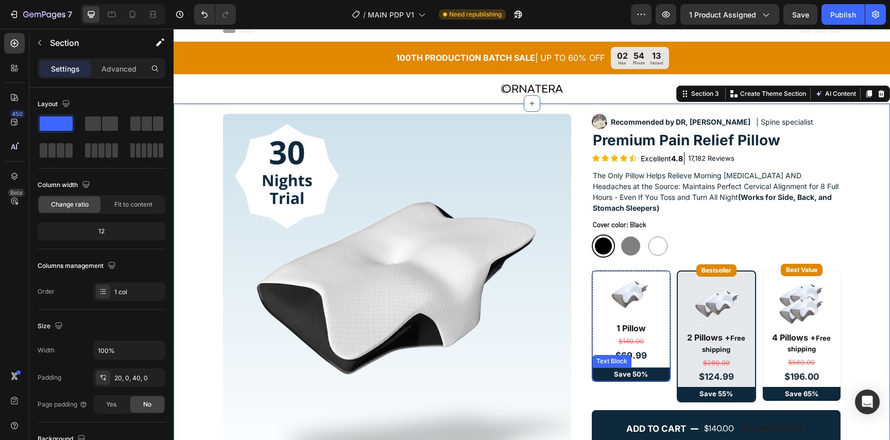
click at [656, 372] on p "Save 50%" at bounding box center [631, 374] width 76 height 12
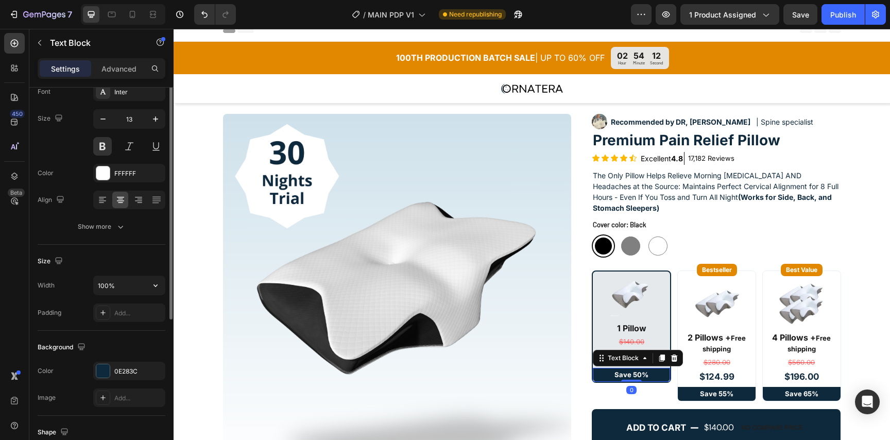
scroll to position [229, 0]
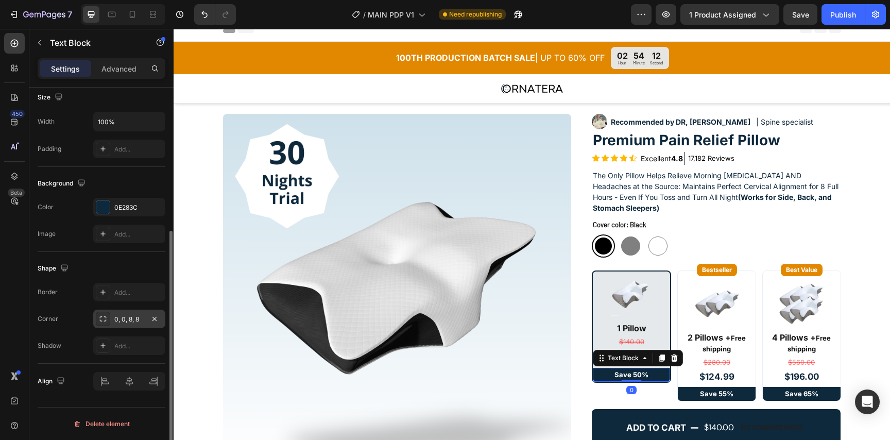
click at [133, 320] on div "0, 0, 8, 8" at bounding box center [129, 319] width 30 height 9
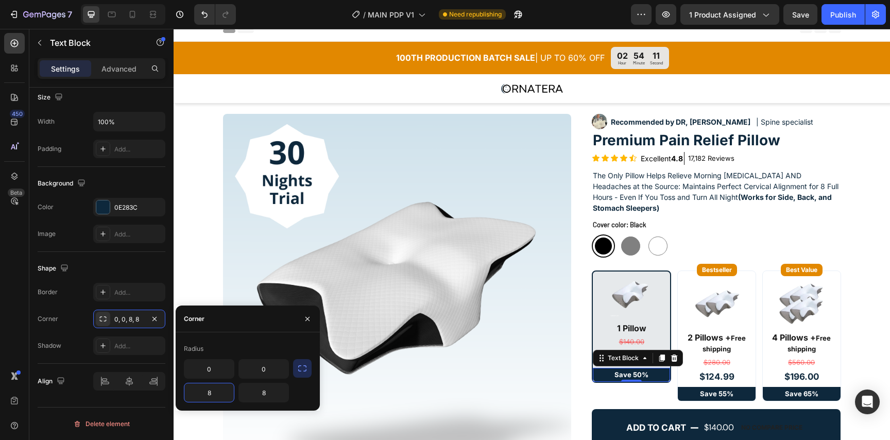
click at [213, 396] on input "8" at bounding box center [208, 392] width 49 height 19
type input "6"
click at [271, 395] on input "8" at bounding box center [263, 392] width 49 height 19
type input "6"
click at [769, 393] on p "Save 65%" at bounding box center [802, 394] width 76 height 12
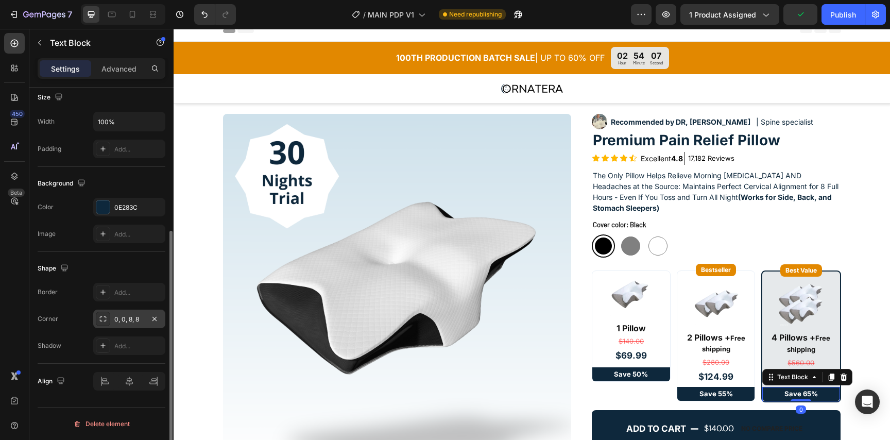
click at [134, 316] on div "0, 0, 8, 8" at bounding box center [129, 319] width 30 height 9
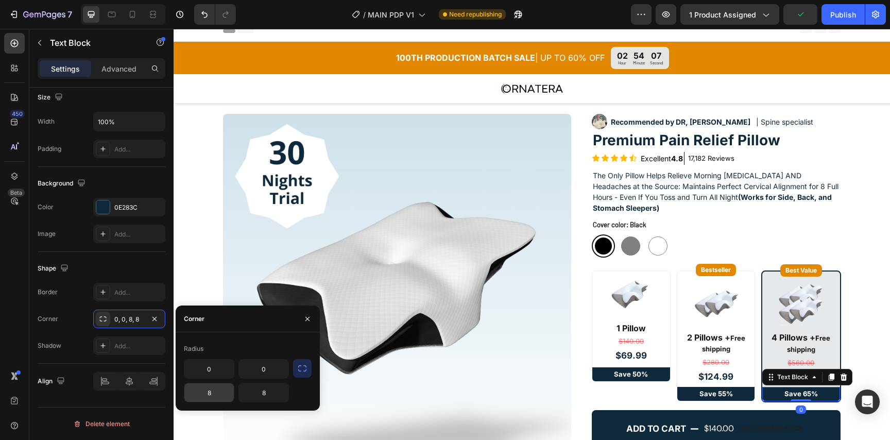
click at [216, 395] on input "8" at bounding box center [208, 392] width 49 height 19
type input "6"
click at [274, 394] on input "8" at bounding box center [263, 392] width 49 height 19
type input "6"
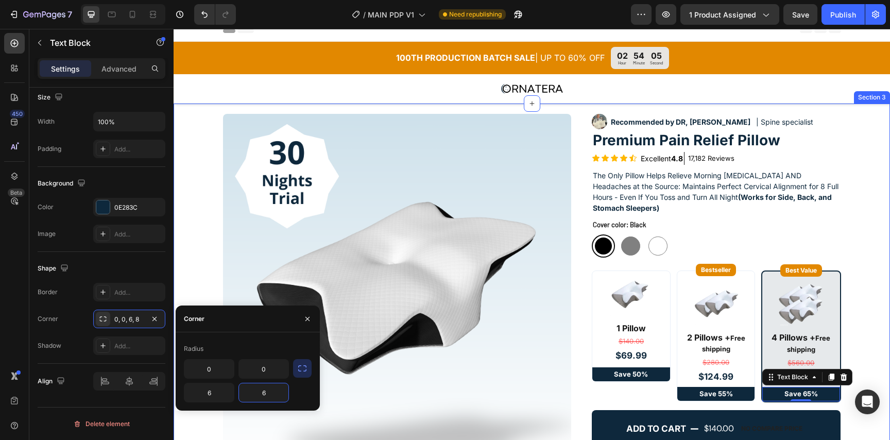
click at [878, 186] on div "Product Images Icon Icon Icon Icon Icon Icon List "Honestly thought nothing wou…" at bounding box center [532, 348] width 716 height 468
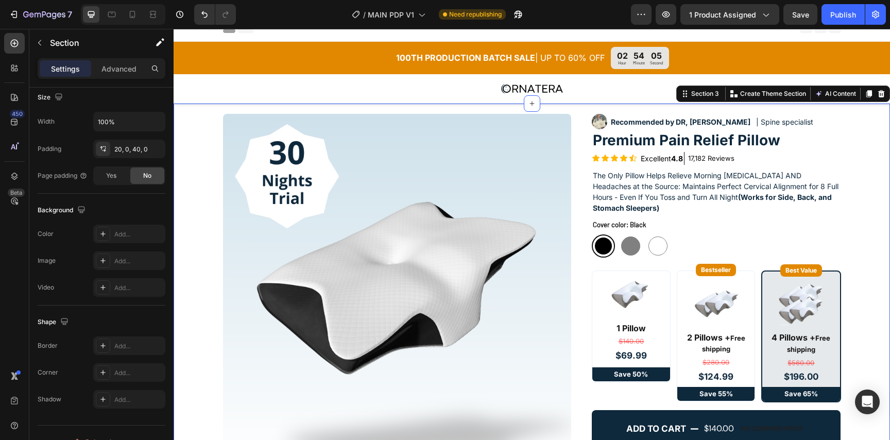
scroll to position [0, 0]
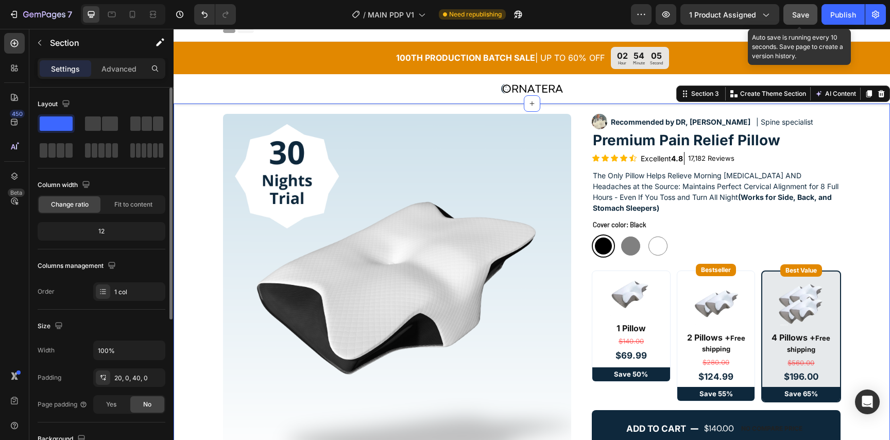
click at [805, 21] on button "Save" at bounding box center [800, 14] width 34 height 21
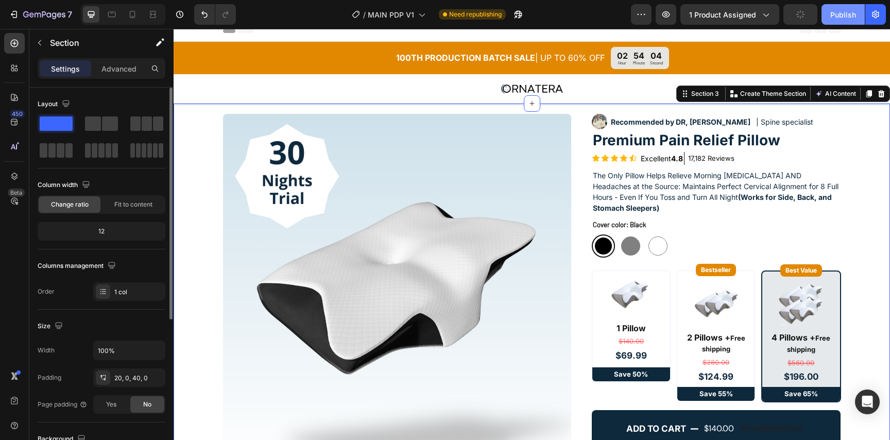
click at [850, 21] on button "Publish" at bounding box center [842, 14] width 43 height 21
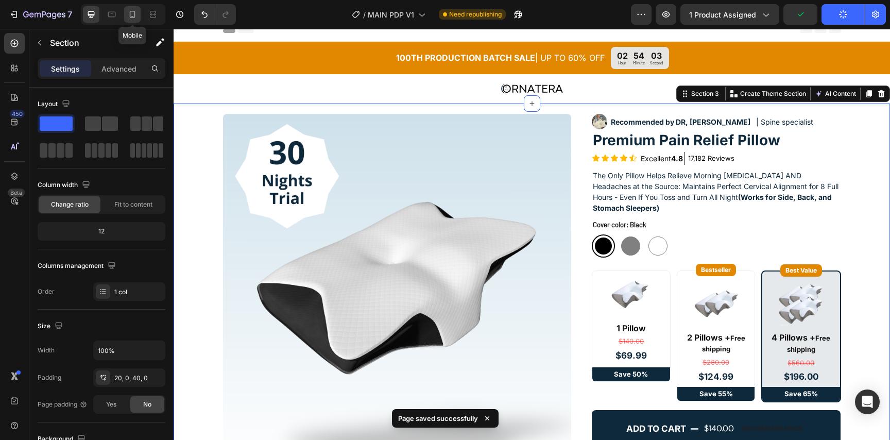
click at [132, 8] on div at bounding box center [132, 14] width 16 height 16
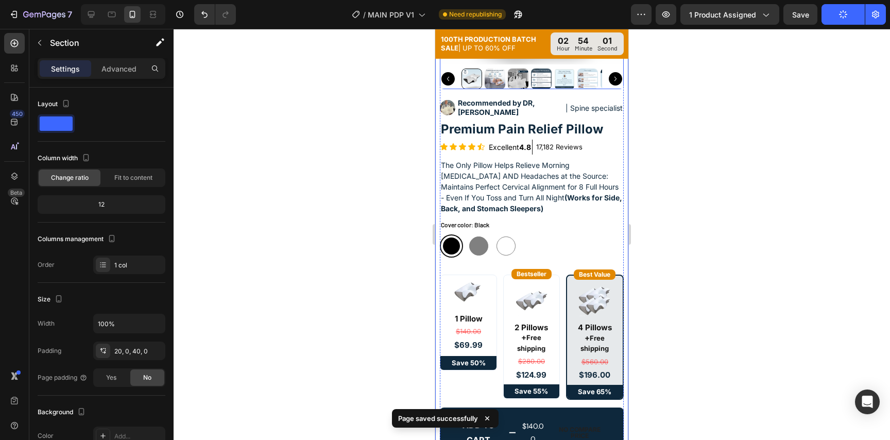
scroll to position [259, 0]
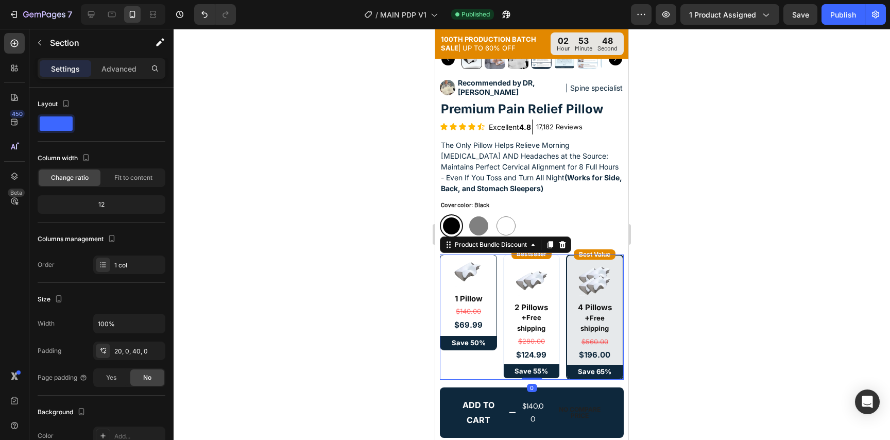
click at [440, 294] on div "Image Row 1 Pillow Text Block $140.00 Compare Price Compare Price $69.99 Produc…" at bounding box center [468, 302] width 57 height 96
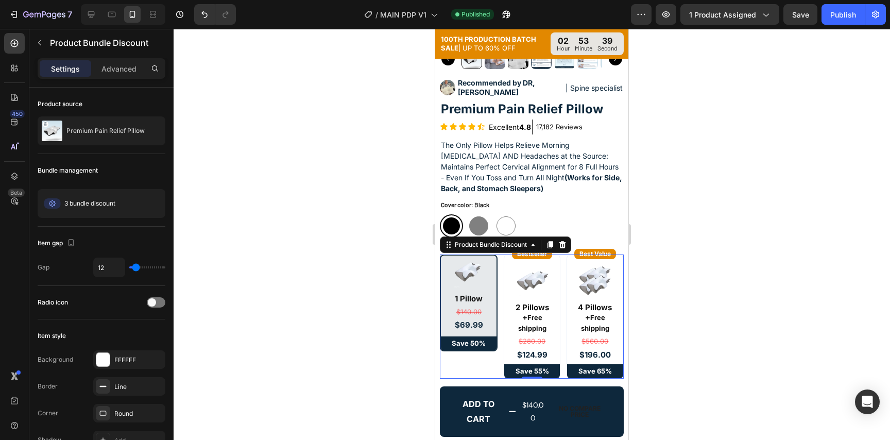
click at [497, 289] on div "Image Row 1 Pillow Text Block $140.00 Compare Price Compare Price $69.99 Produc…" at bounding box center [531, 316] width 183 height 125
click at [496, 289] on div "Image Row 1 Pillow Text Block $140.00 Compare Price Compare Price $69.99 Produc…" at bounding box center [469, 302] width 58 height 97
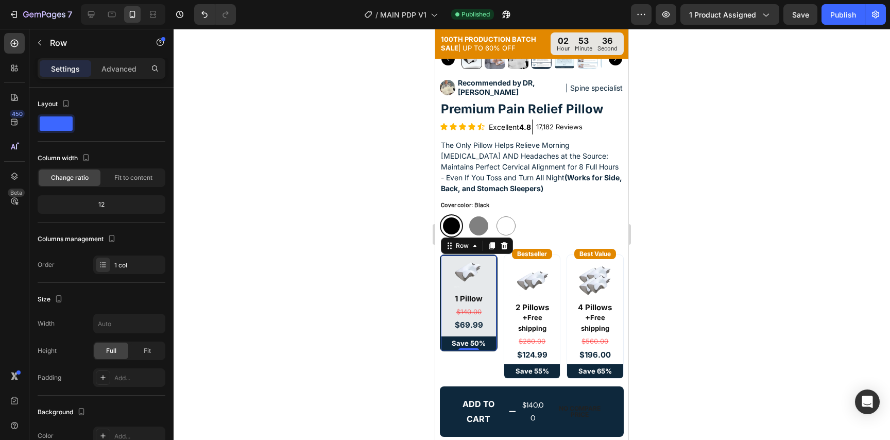
click at [488, 285] on div "Image Row 1 Pillow Text Block $140.00 Compare Price Compare Price $69.99 Produc…" at bounding box center [469, 302] width 56 height 95
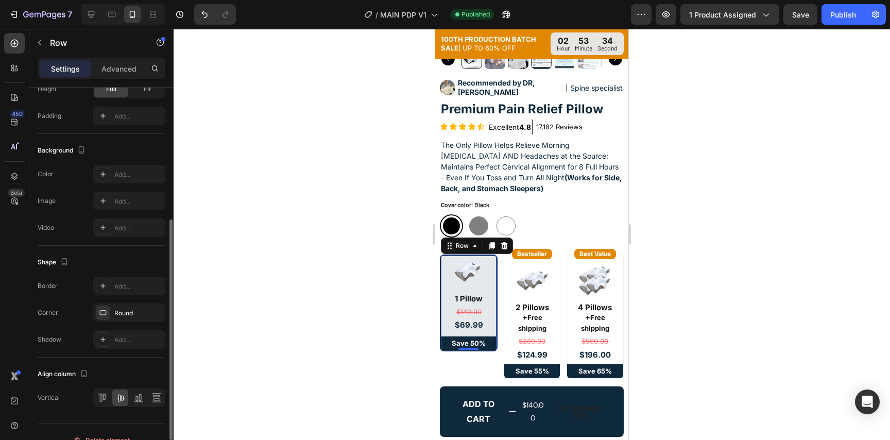
scroll to position [278, 0]
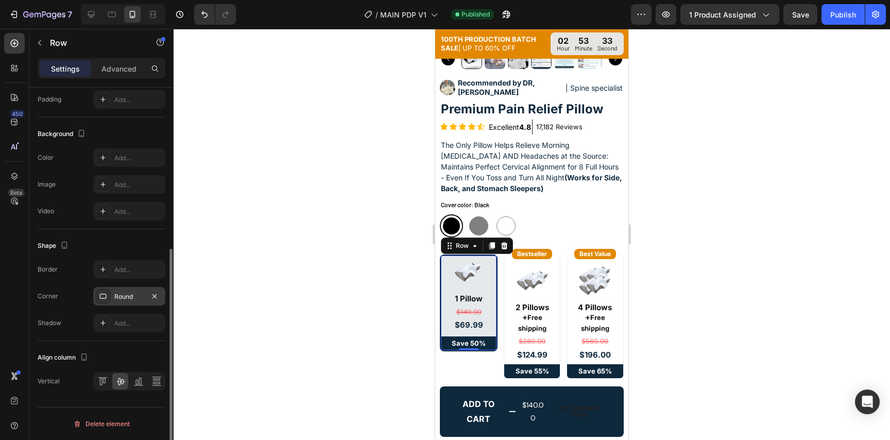
click at [123, 296] on div "Round" at bounding box center [129, 296] width 30 height 9
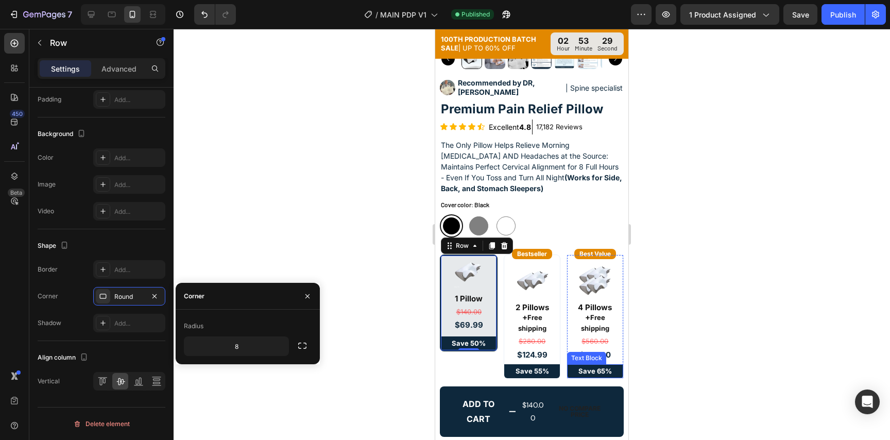
click at [757, 349] on div at bounding box center [532, 234] width 716 height 411
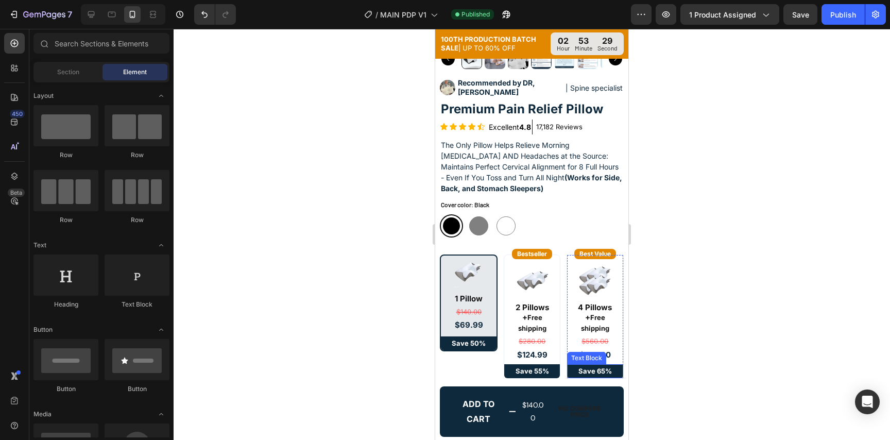
click at [757, 349] on div at bounding box center [532, 234] width 716 height 411
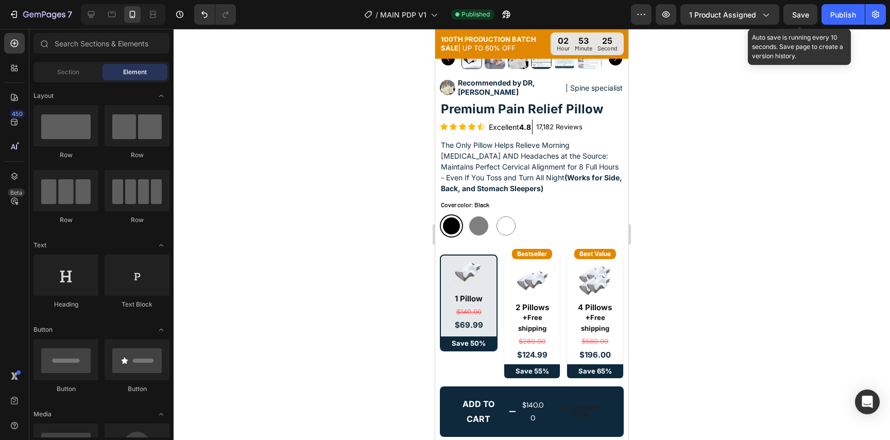
click at [797, 13] on span "Save" at bounding box center [800, 14] width 17 height 9
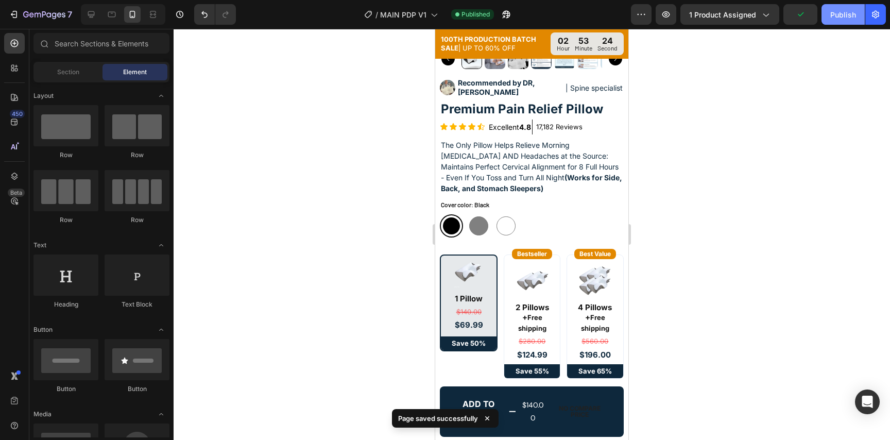
click at [844, 18] on div "Publish" at bounding box center [843, 14] width 26 height 11
